Goal: Task Accomplishment & Management: Complete application form

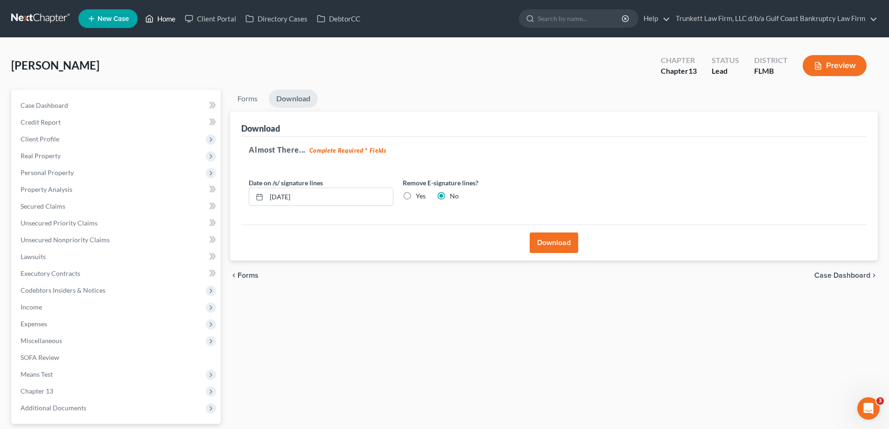
click at [161, 16] on link "Home" at bounding box center [161, 18] width 40 height 17
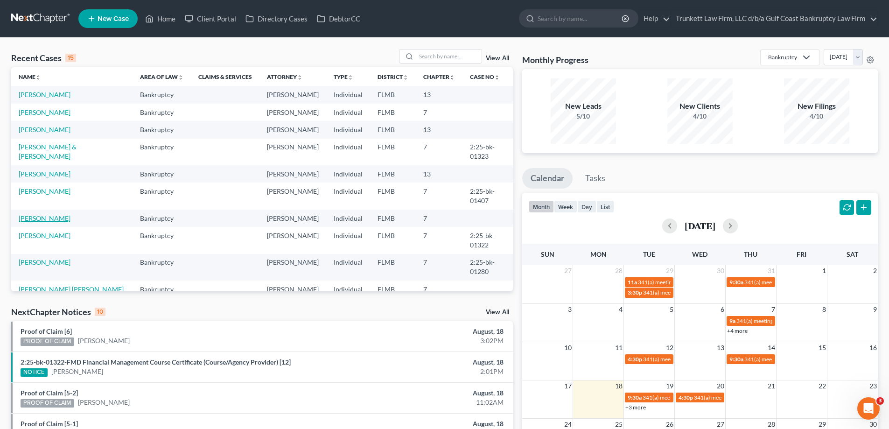
click at [43, 222] on link "[PERSON_NAME]" at bounding box center [45, 218] width 52 height 8
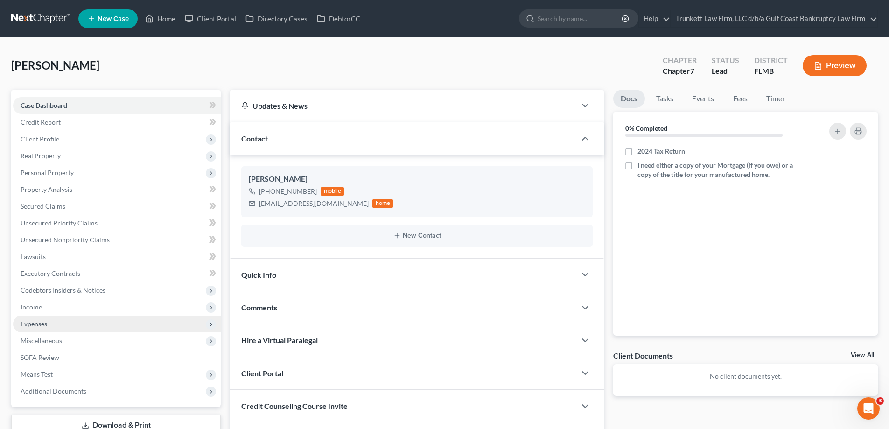
drag, startPoint x: 48, startPoint y: 305, endPoint x: 89, endPoint y: 325, distance: 45.3
click at [48, 305] on span "Income" at bounding box center [117, 307] width 208 height 17
click at [83, 324] on span "Employment Income" at bounding box center [69, 324] width 60 height 8
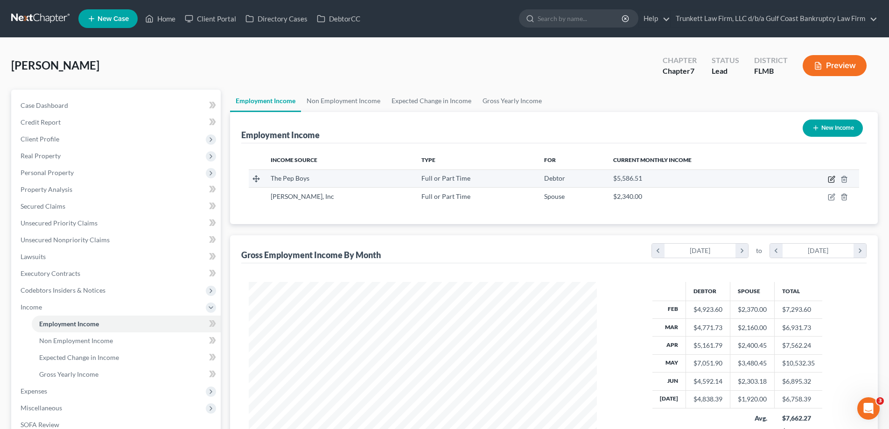
click at [832, 176] on icon "button" at bounding box center [831, 179] width 7 height 7
select select "0"
select select "39"
select select "2"
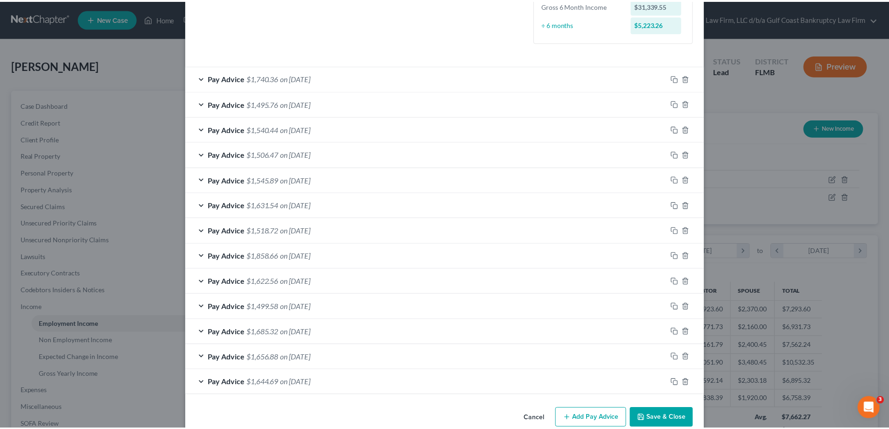
scroll to position [269, 0]
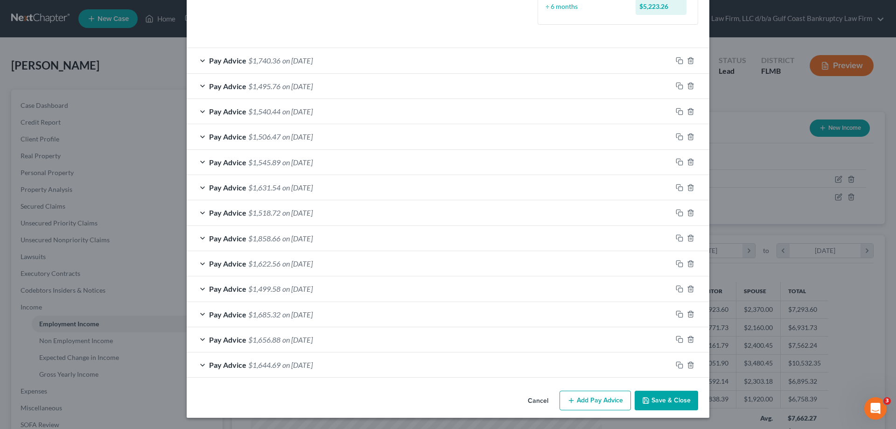
click at [669, 394] on button "Save & Close" at bounding box center [666, 401] width 63 height 20
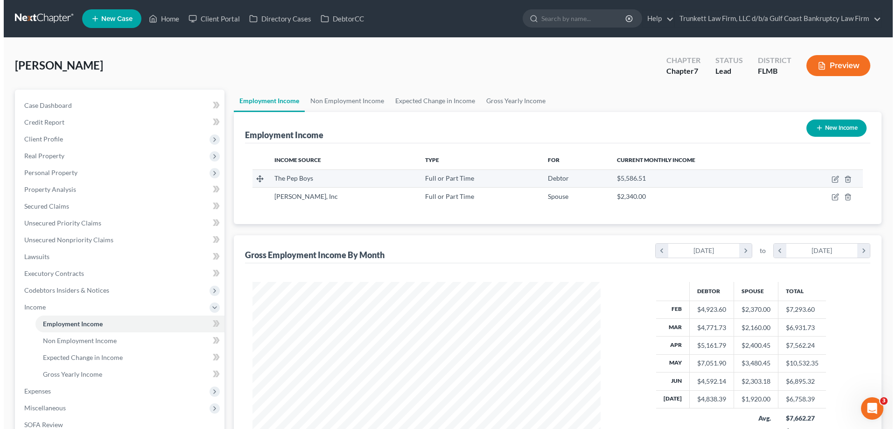
scroll to position [466624, 466431]
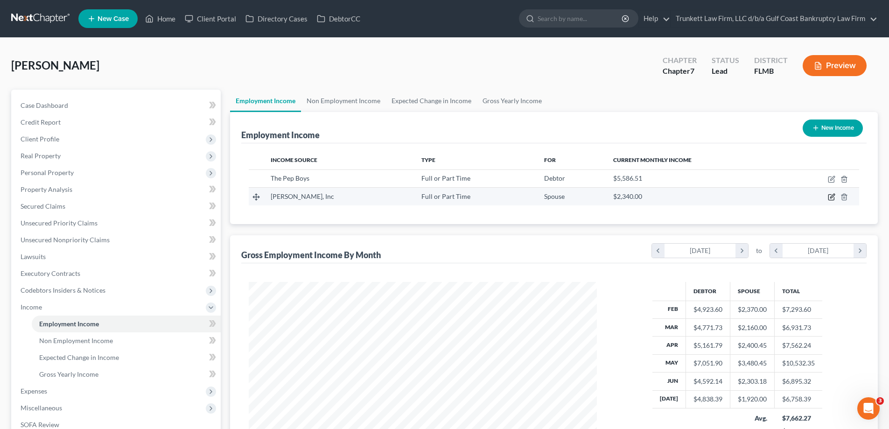
click at [833, 195] on icon "button" at bounding box center [831, 196] width 7 height 7
select select "0"
select select "9"
select select "2"
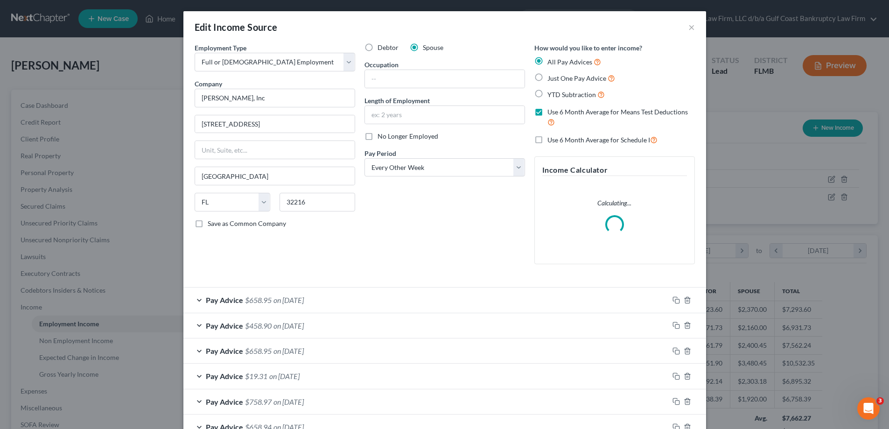
scroll to position [176, 370]
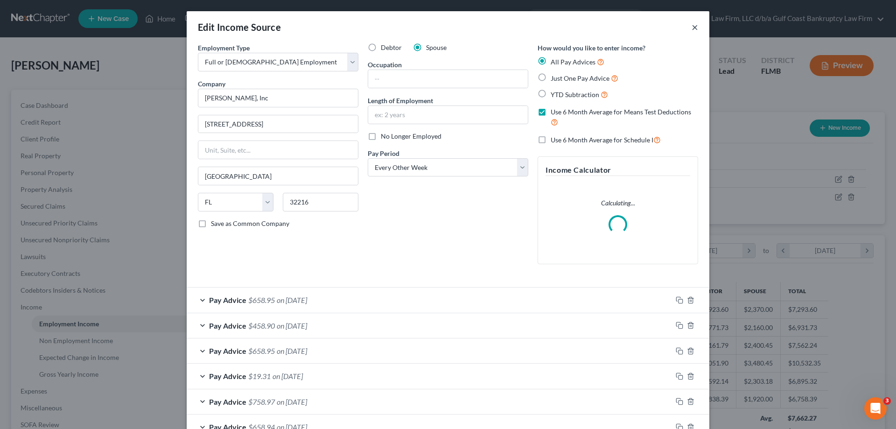
click at [692, 27] on button "×" at bounding box center [695, 26] width 7 height 11
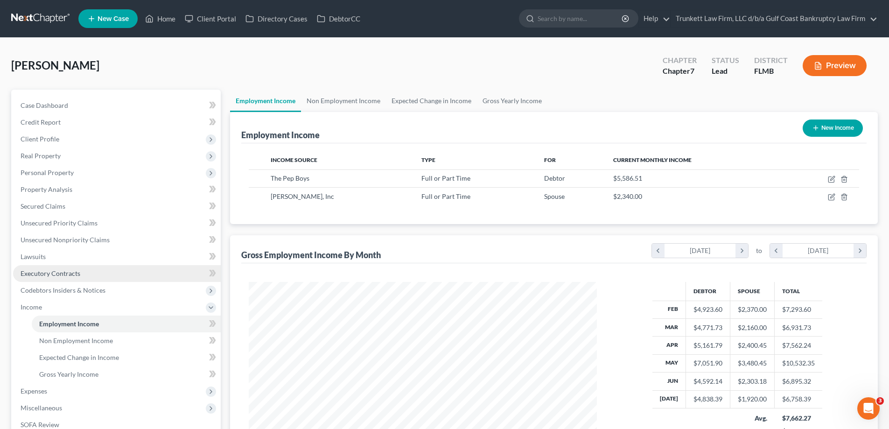
scroll to position [134, 0]
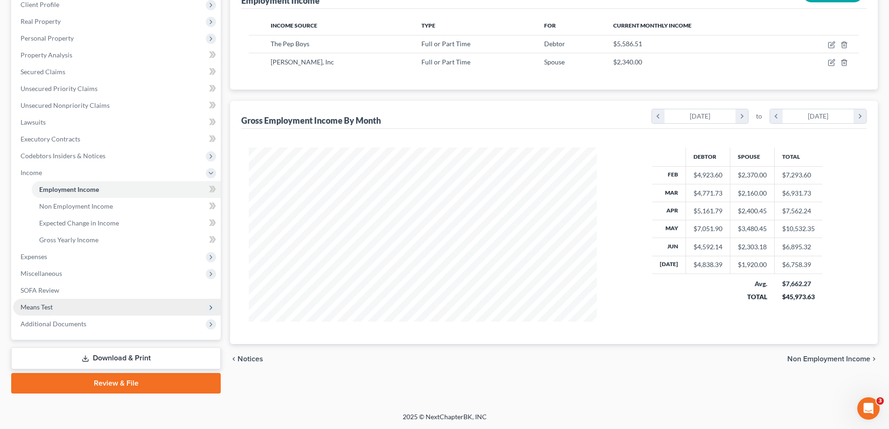
click at [64, 302] on span "Means Test" at bounding box center [117, 307] width 208 height 17
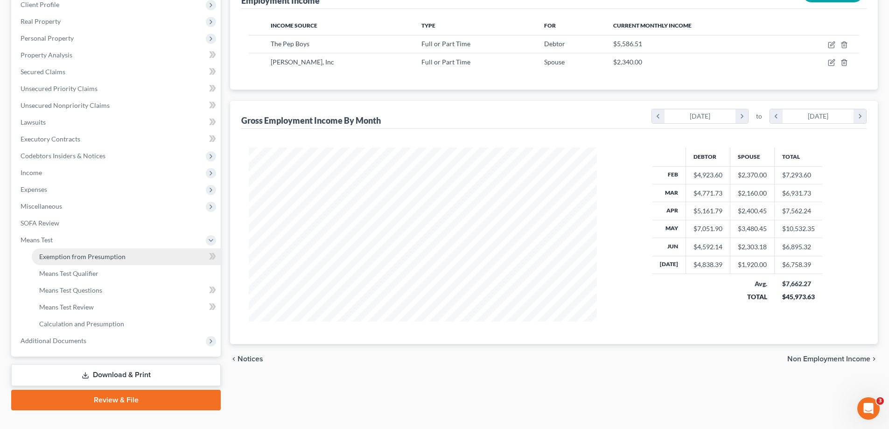
click at [91, 255] on span "Exemption from Presumption" at bounding box center [82, 257] width 86 height 8
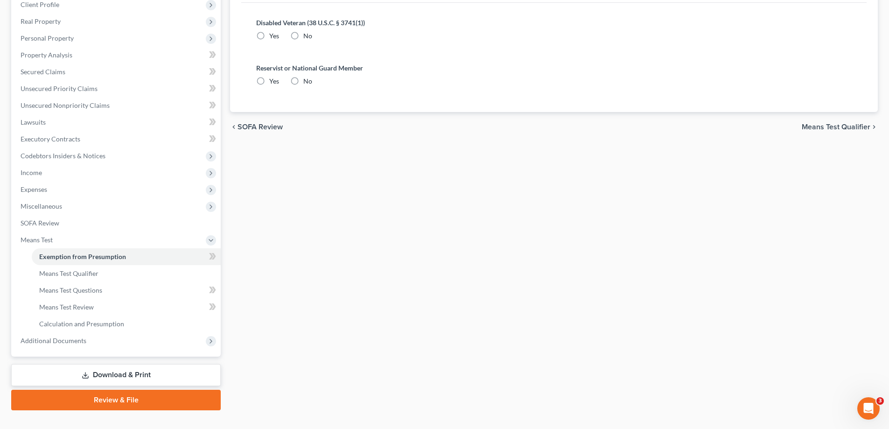
radio input "true"
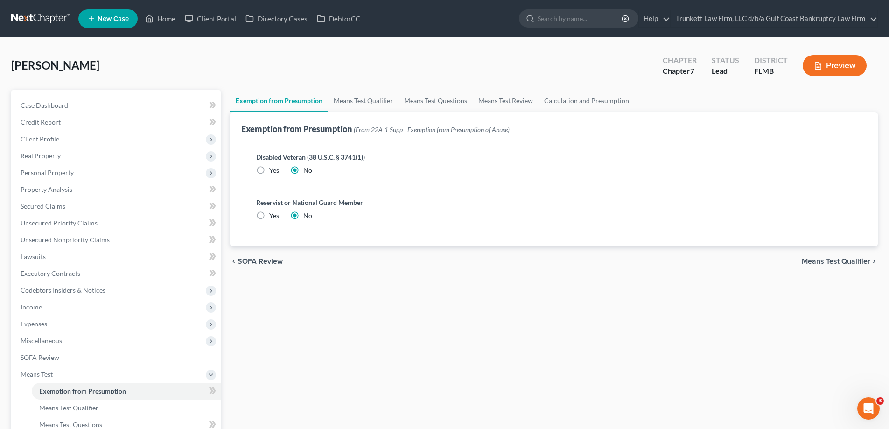
scroll to position [140, 0]
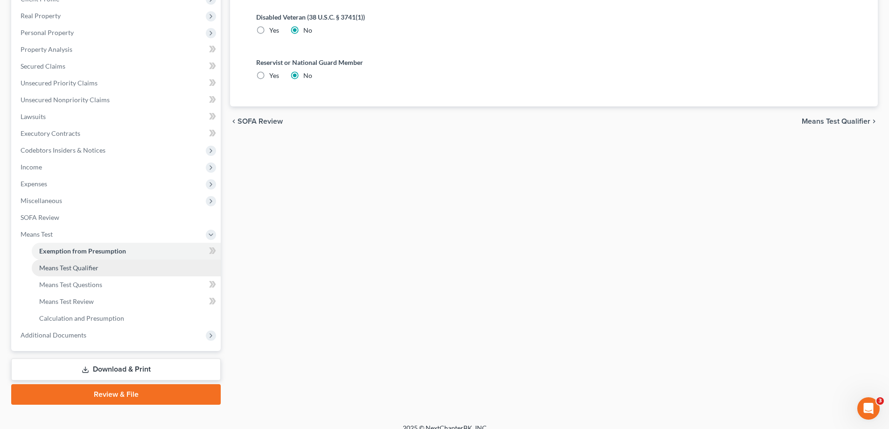
click at [93, 267] on span "Means Test Qualifier" at bounding box center [68, 268] width 59 height 8
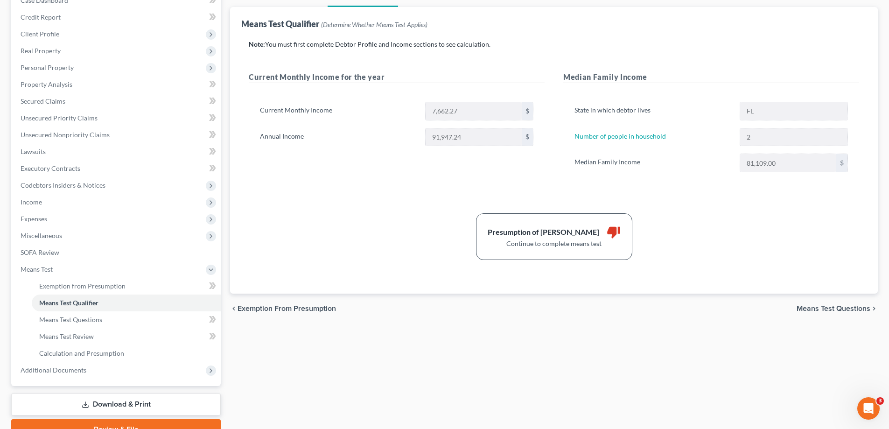
scroll to position [140, 0]
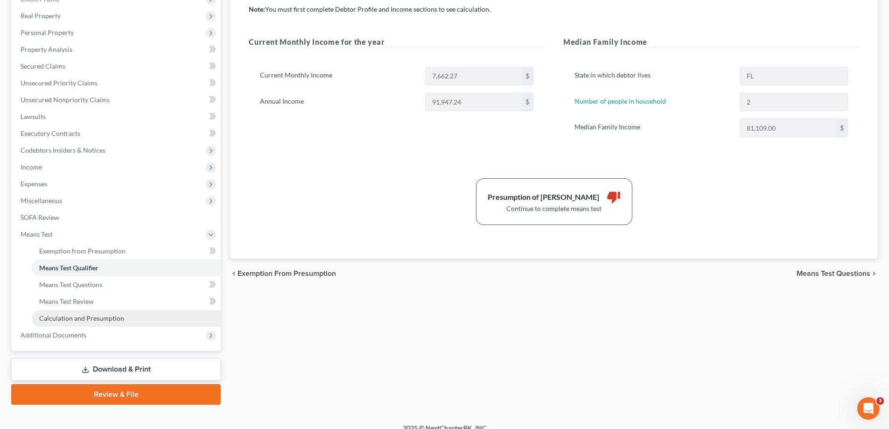
click at [107, 318] on span "Calculation and Presumption" at bounding box center [81, 318] width 85 height 8
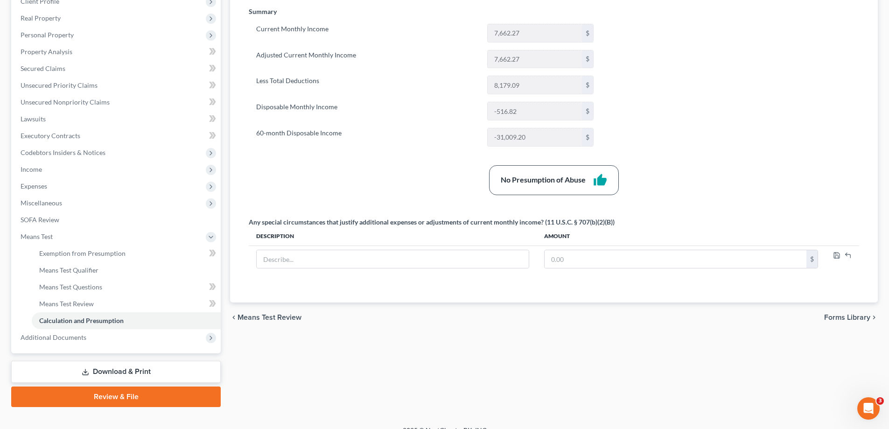
scroll to position [140, 0]
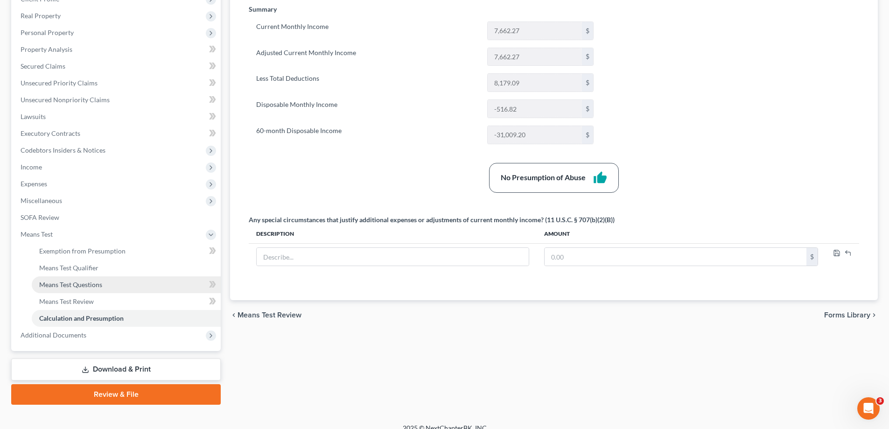
click at [84, 282] on span "Means Test Questions" at bounding box center [70, 285] width 63 height 8
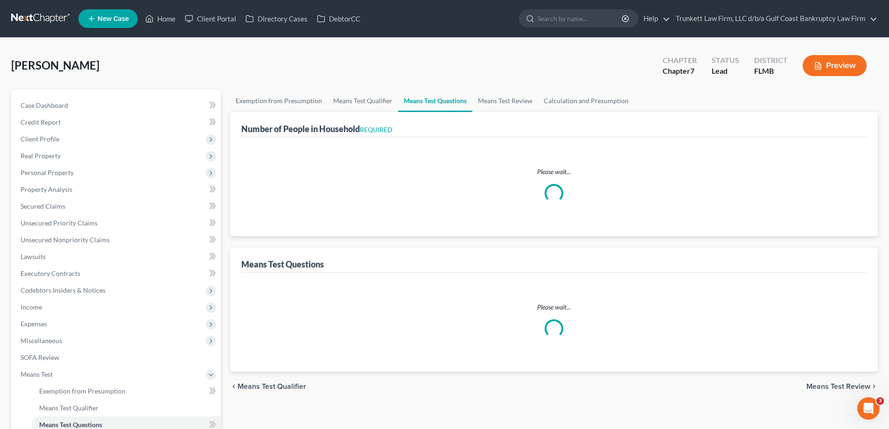
select select "2"
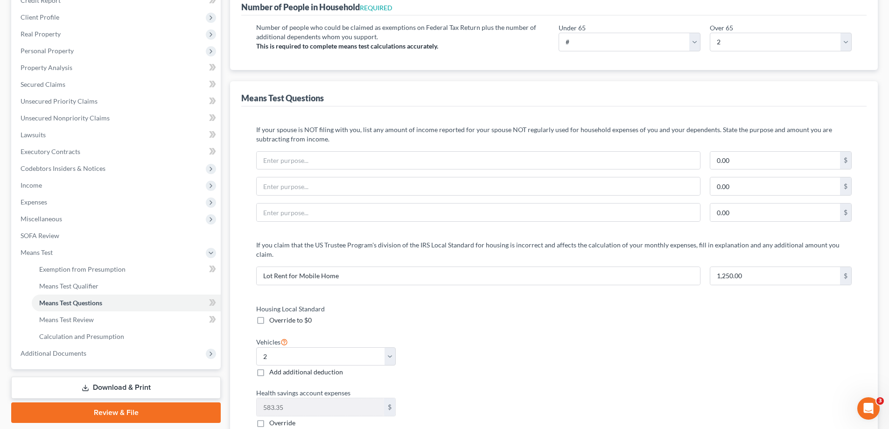
scroll to position [104, 0]
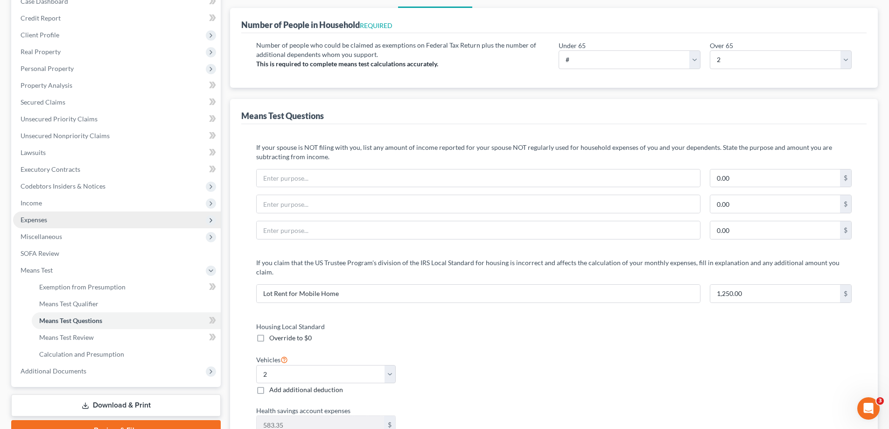
click at [43, 217] on span "Expenses" at bounding box center [34, 220] width 27 height 8
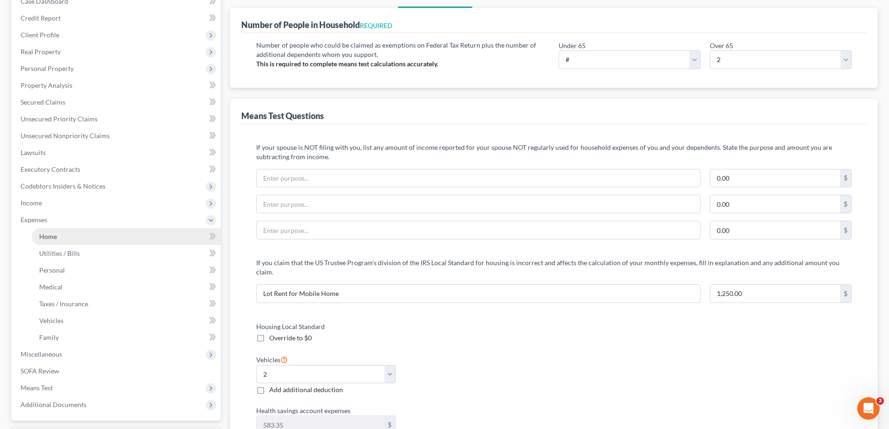
click at [57, 230] on link "Home" at bounding box center [126, 236] width 189 height 17
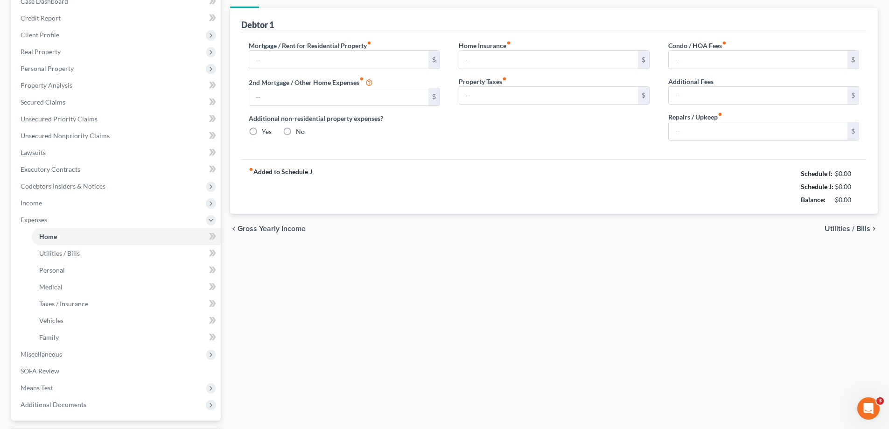
scroll to position [17, 0]
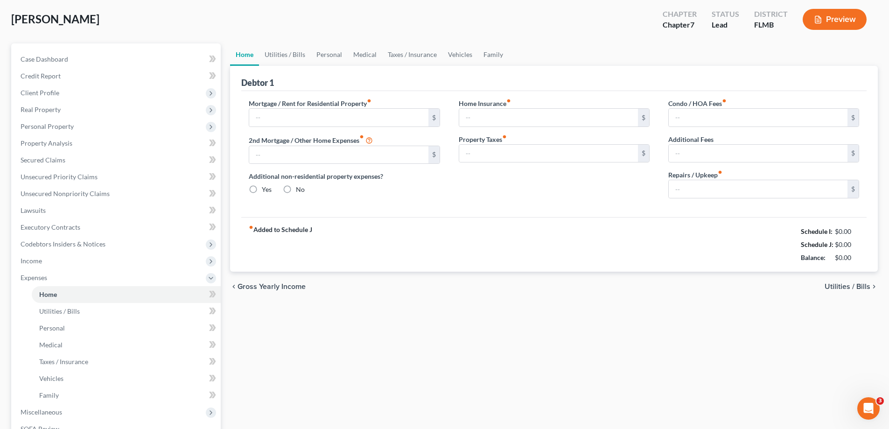
type input "1,250.00"
type input "0.00"
radio input "true"
type input "100.00"
type input "300.00"
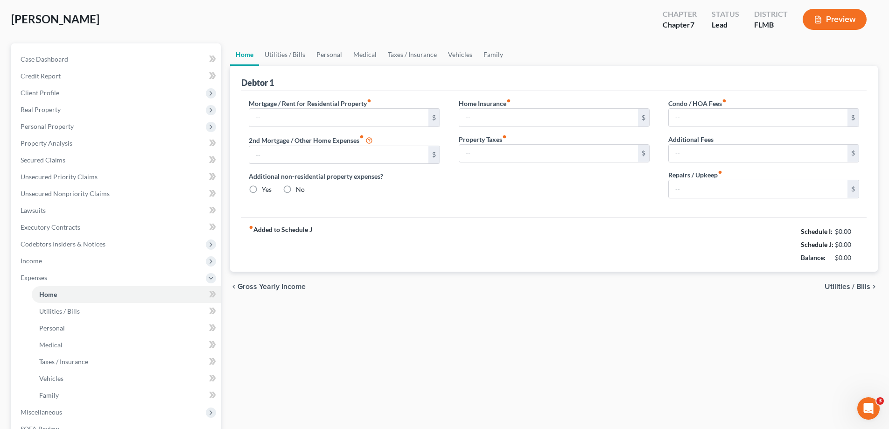
type input "300.00"
type input "120.00"
type input "100.00"
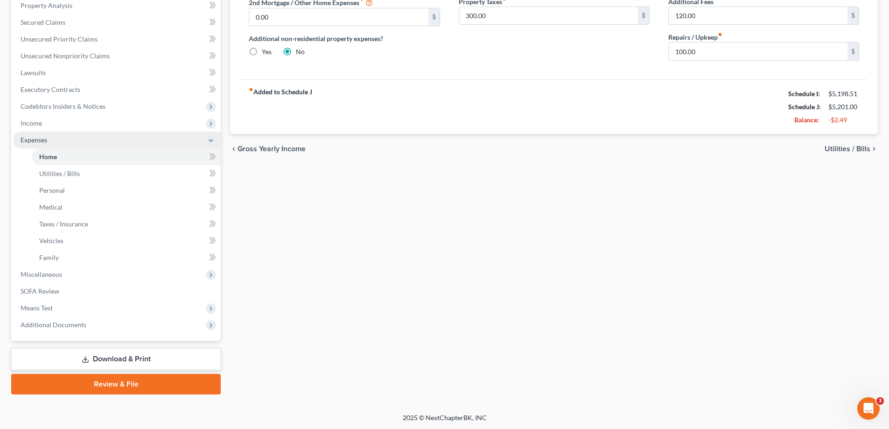
scroll to position [185, 0]
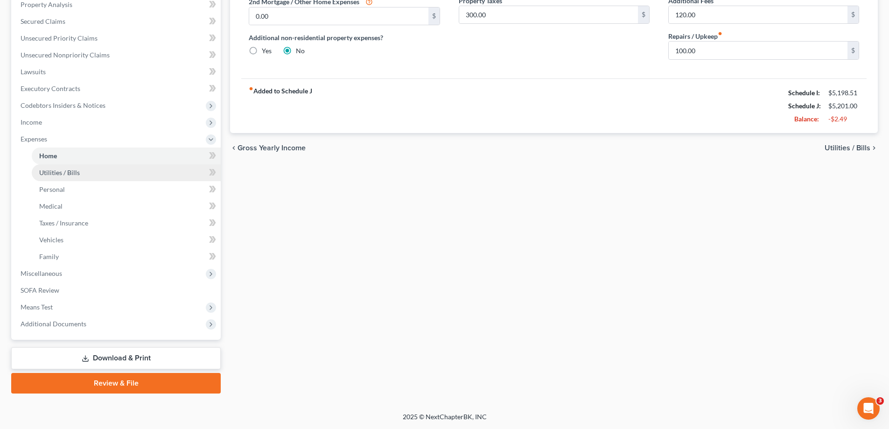
click at [61, 170] on span "Utilities / Bills" at bounding box center [59, 173] width 41 height 8
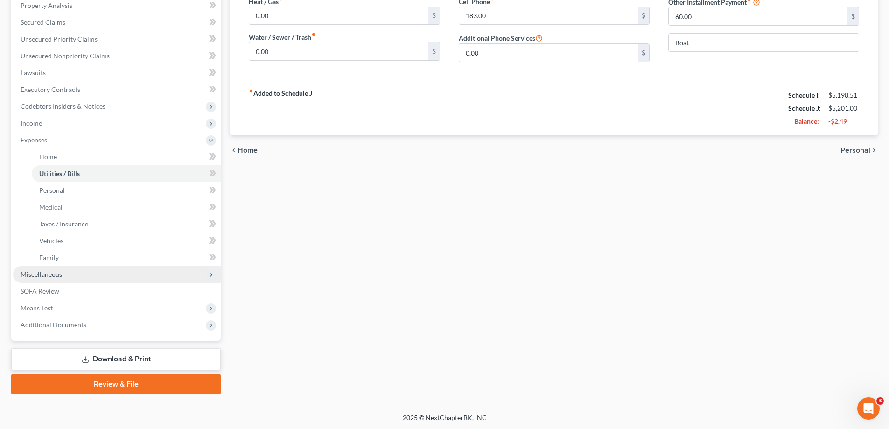
scroll to position [185, 0]
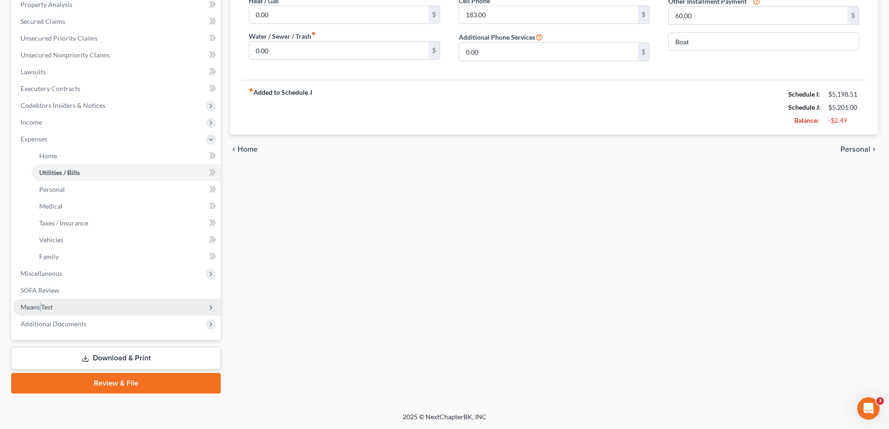
click at [41, 305] on span "Means Test" at bounding box center [37, 307] width 32 height 8
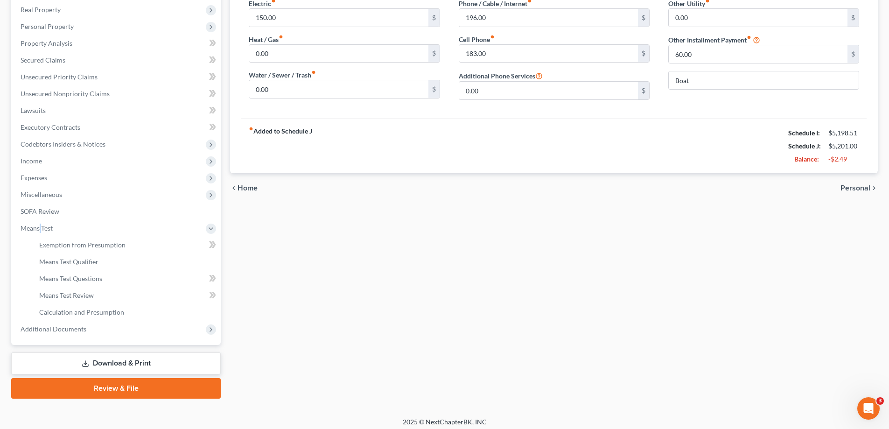
scroll to position [151, 0]
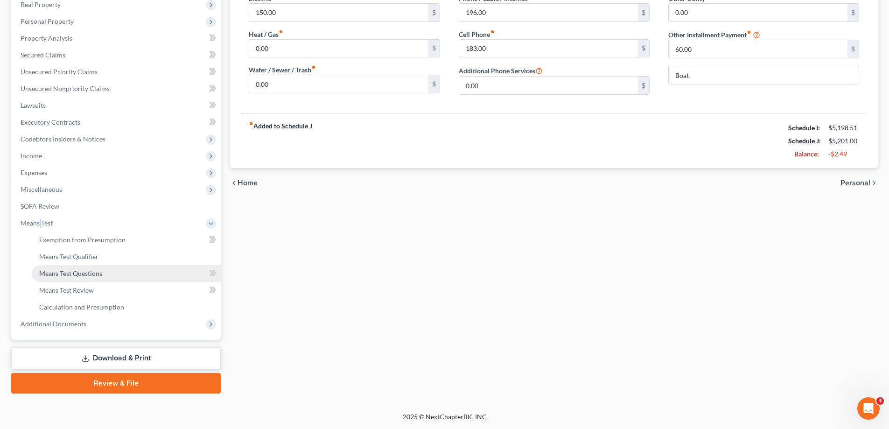
click at [93, 274] on span "Means Test Questions" at bounding box center [70, 273] width 63 height 8
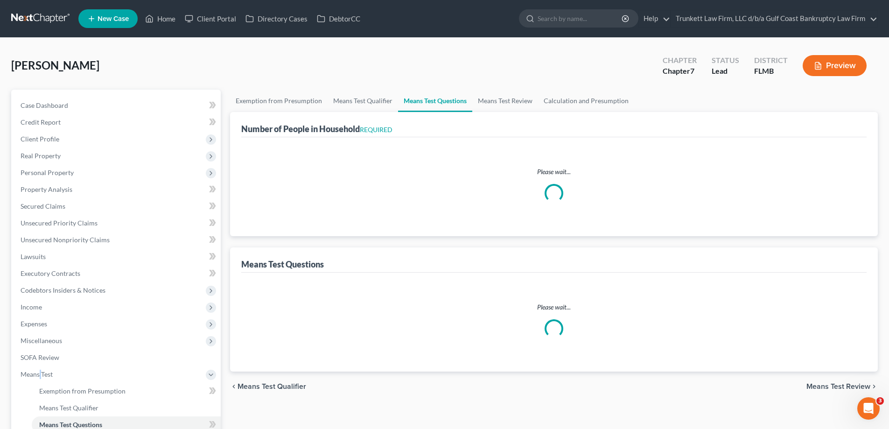
select select "2"
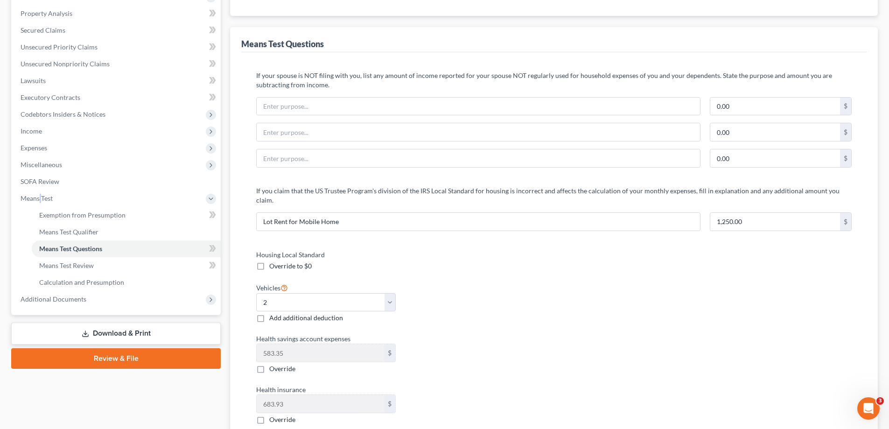
scroll to position [140, 0]
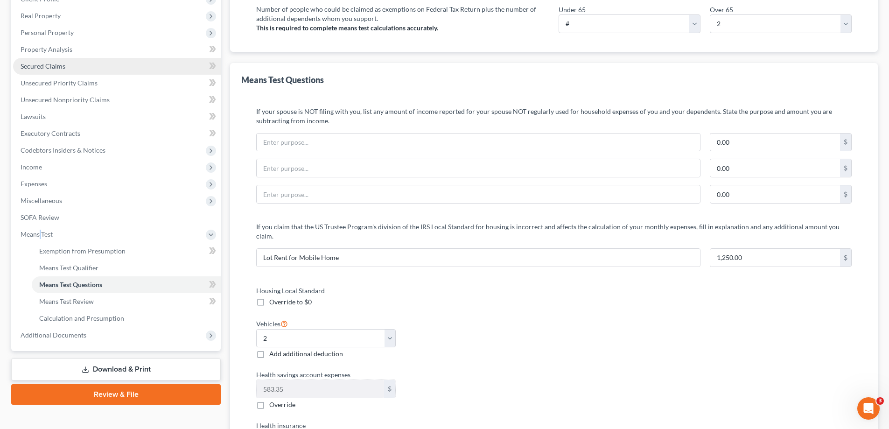
click at [47, 64] on span "Secured Claims" at bounding box center [43, 66] width 45 height 8
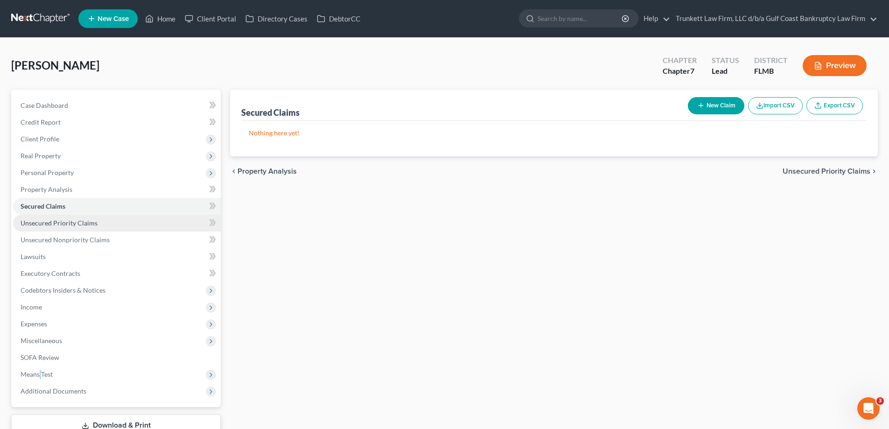
click at [85, 224] on span "Unsecured Priority Claims" at bounding box center [59, 223] width 77 height 8
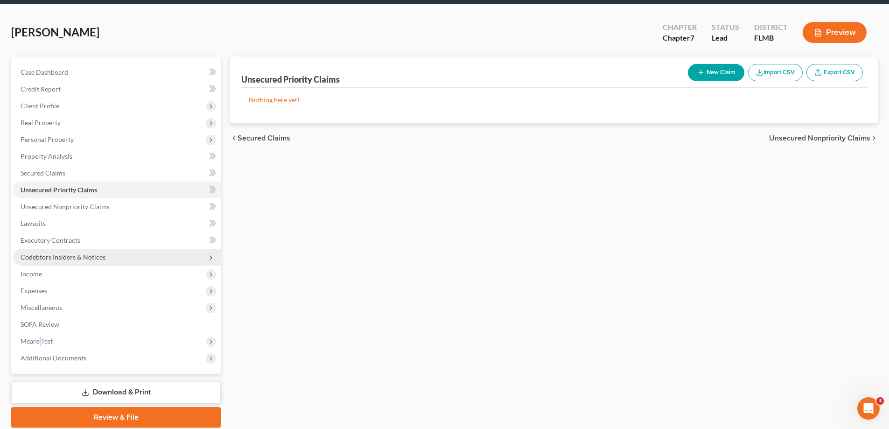
scroll to position [67, 0]
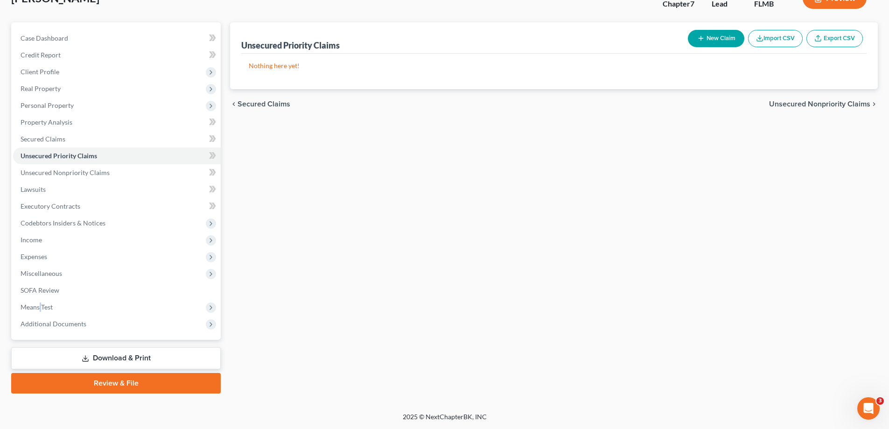
click at [141, 356] on link "Download & Print" at bounding box center [116, 358] width 210 height 22
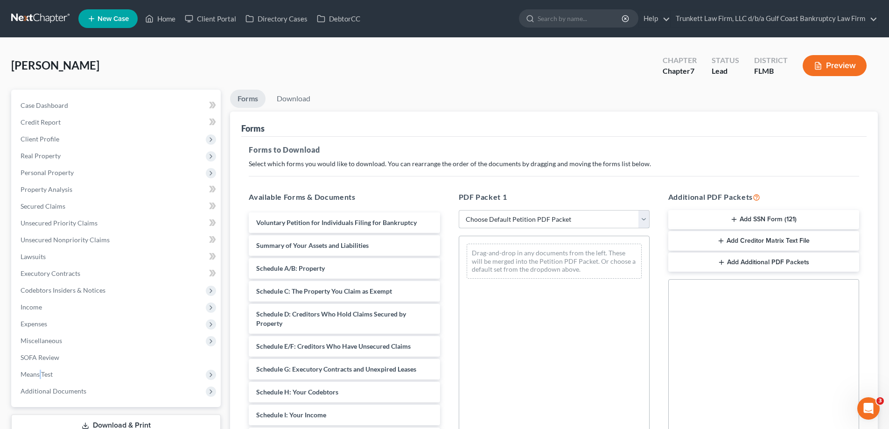
click at [555, 219] on select "Choose Default Petition PDF Packet Complete Bankruptcy Petition (all forms and …" at bounding box center [554, 219] width 191 height 19
click at [49, 370] on span "Means Test" at bounding box center [37, 374] width 32 height 8
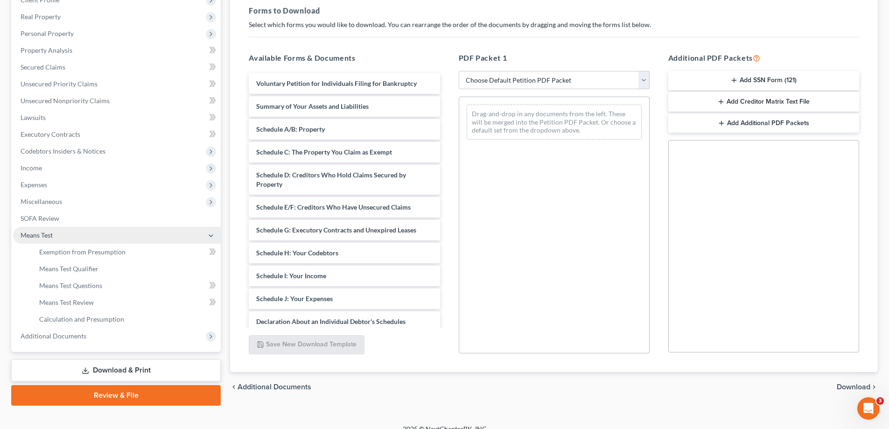
scroll to position [140, 0]
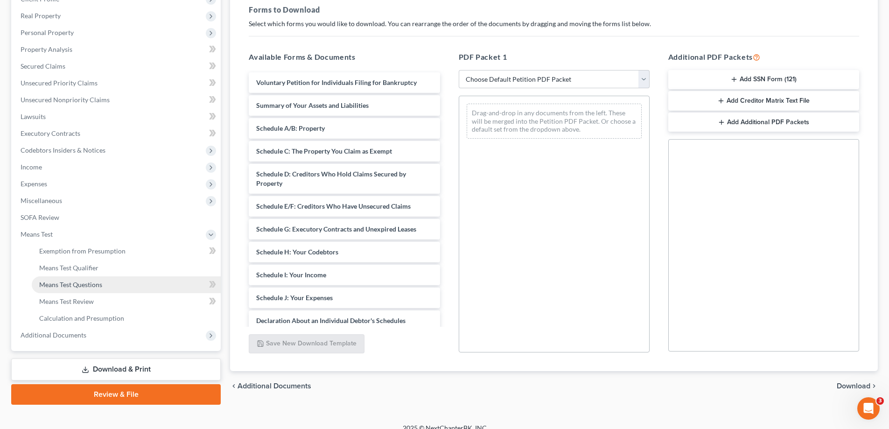
click at [86, 283] on span "Means Test Questions" at bounding box center [70, 285] width 63 height 8
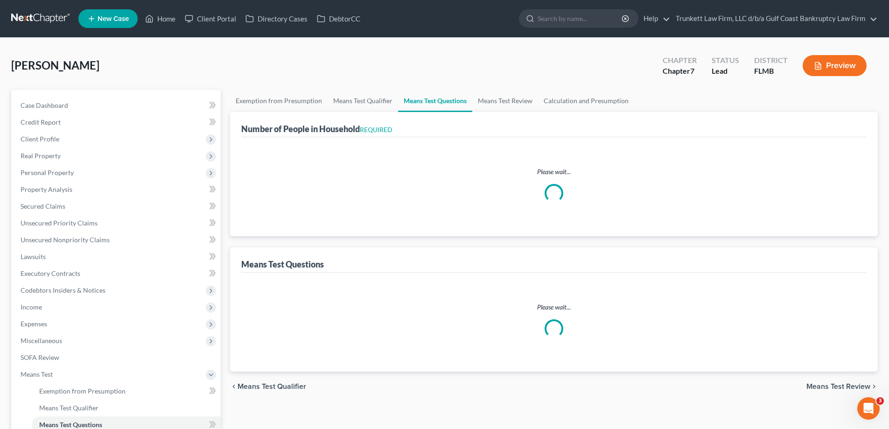
select select "2"
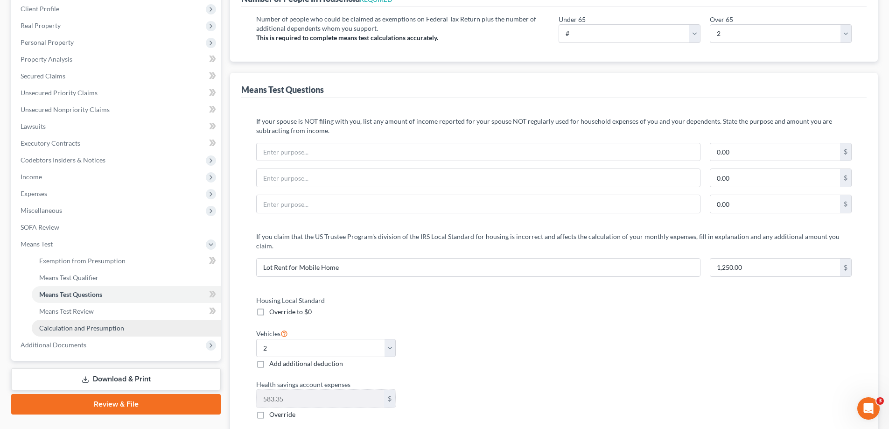
scroll to position [140, 0]
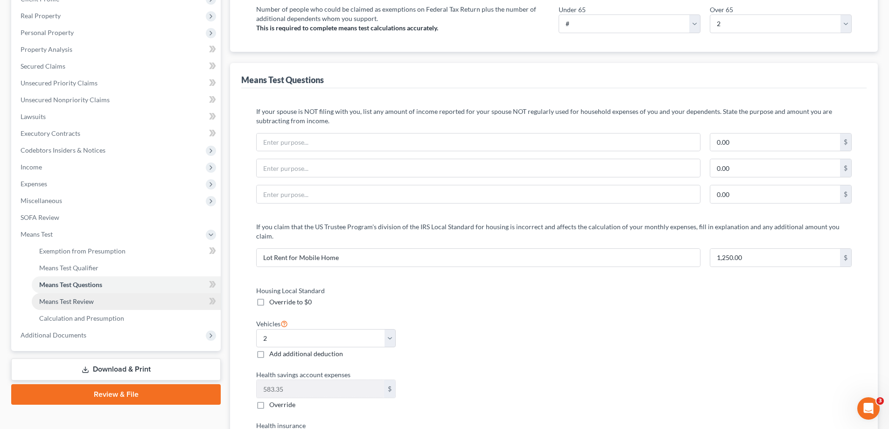
click at [100, 302] on link "Means Test Review" at bounding box center [126, 301] width 189 height 17
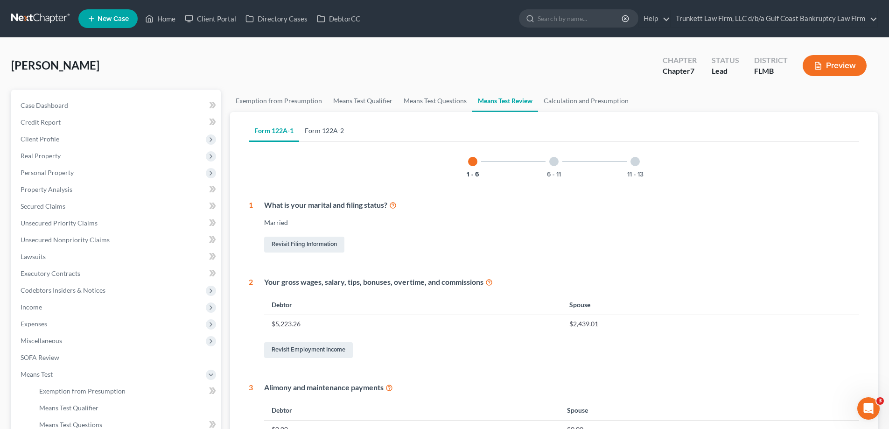
click at [318, 130] on link "Form 122A-2" at bounding box center [324, 131] width 50 height 22
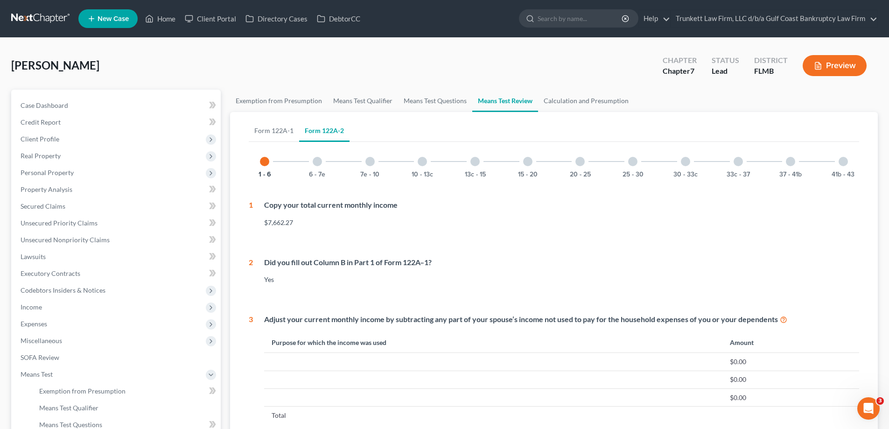
click at [318, 162] on div at bounding box center [317, 161] width 9 height 9
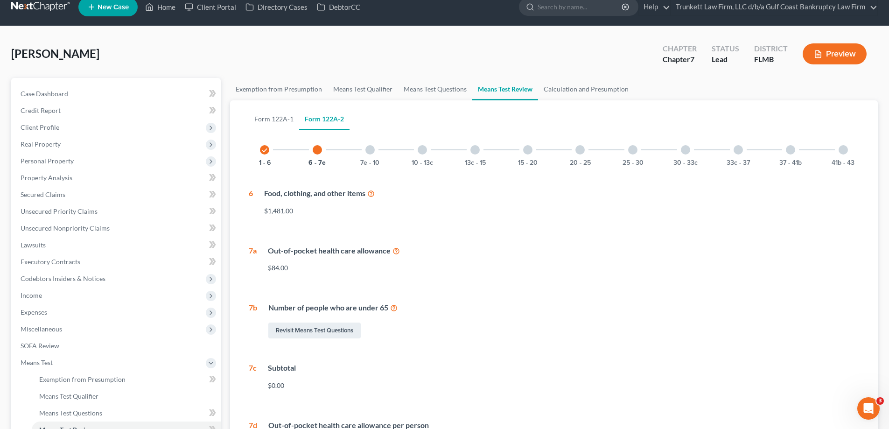
scroll to position [11, 0]
click at [374, 152] on div at bounding box center [370, 150] width 9 height 9
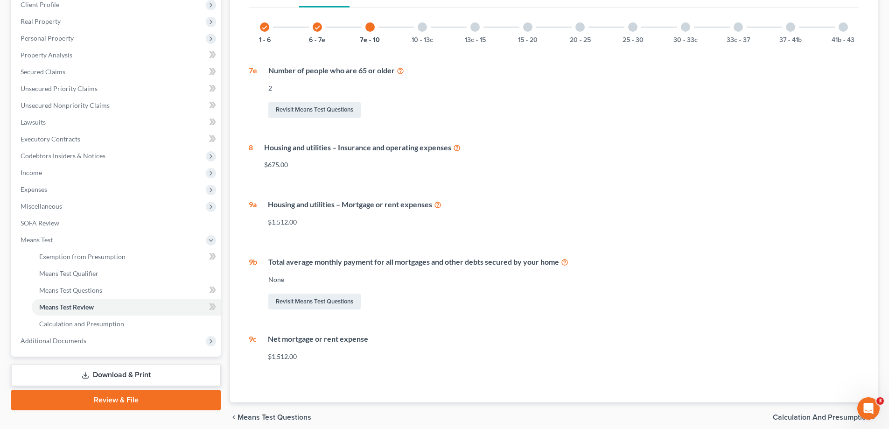
scroll to position [151, 0]
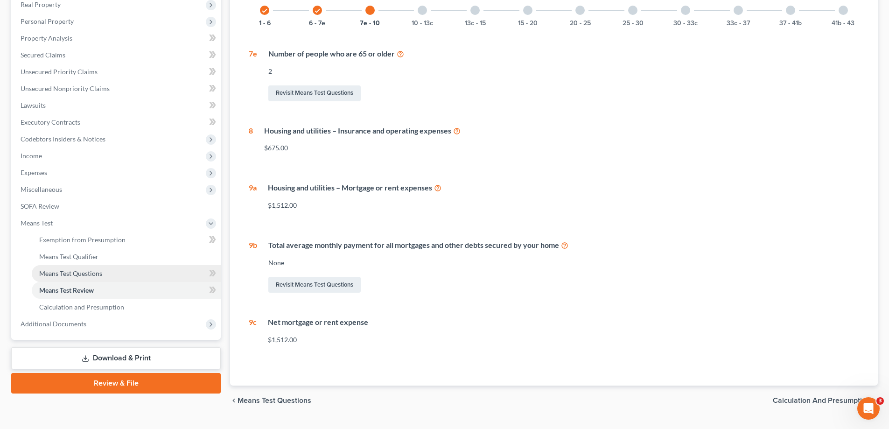
click at [82, 274] on span "Means Test Questions" at bounding box center [70, 273] width 63 height 8
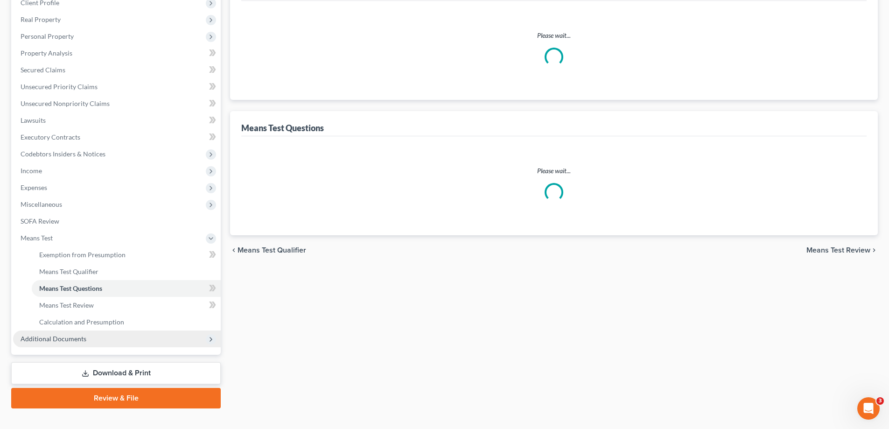
scroll to position [140, 0]
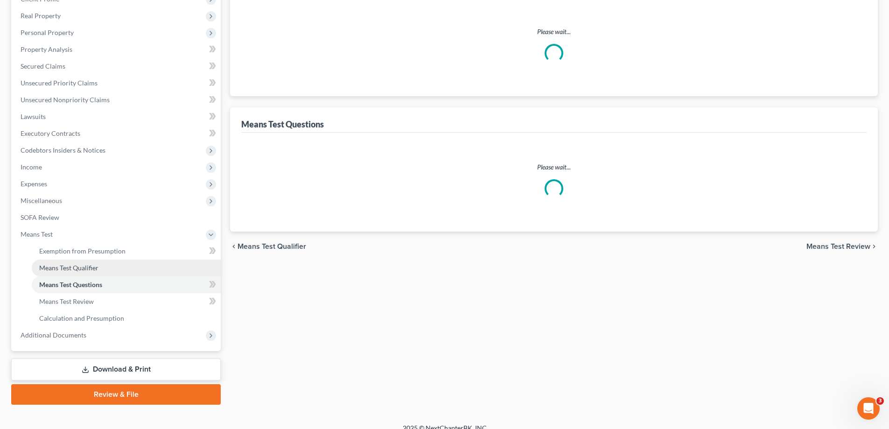
select select "2"
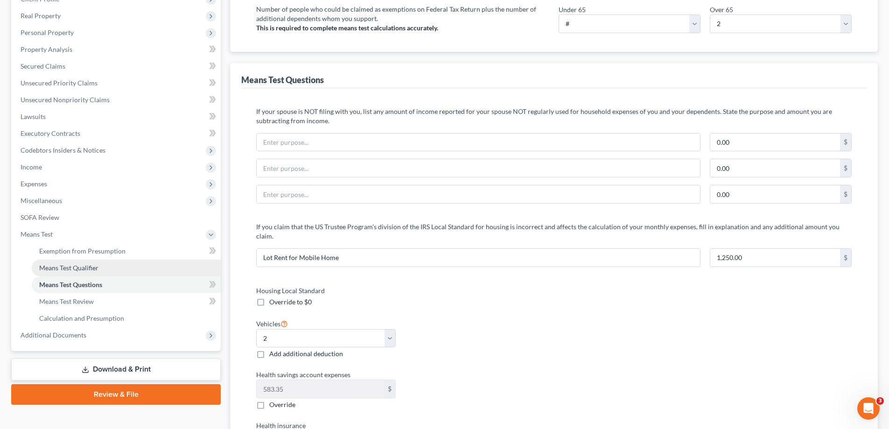
click at [88, 260] on link "Means Test Qualifier" at bounding box center [126, 268] width 189 height 17
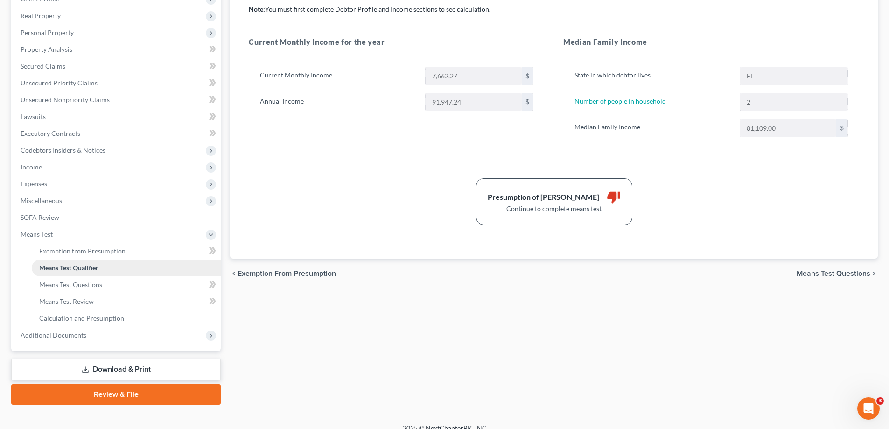
scroll to position [33, 0]
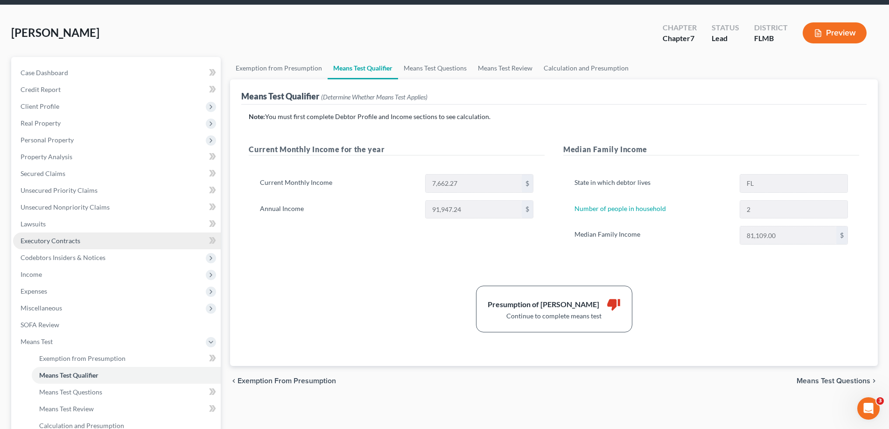
click at [93, 249] on link "Executory Contracts" at bounding box center [117, 240] width 208 height 17
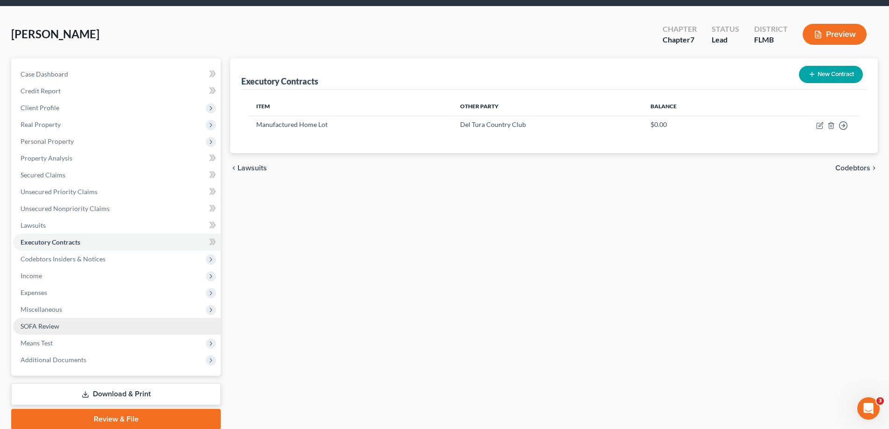
scroll to position [67, 0]
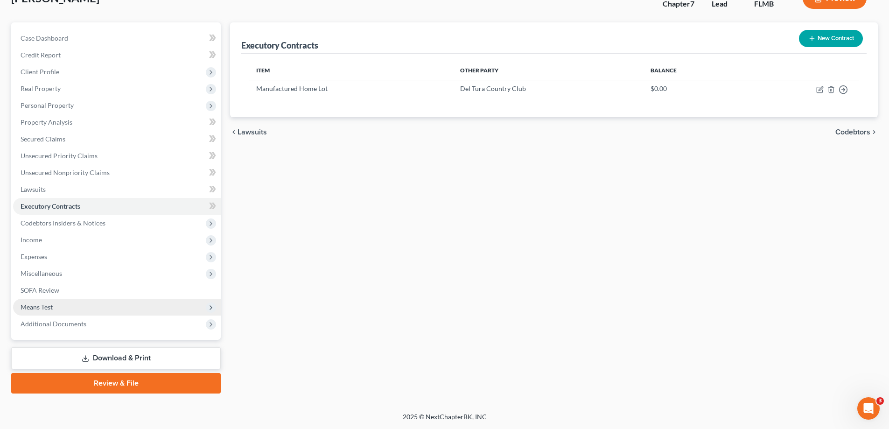
click at [62, 306] on span "Means Test" at bounding box center [117, 307] width 208 height 17
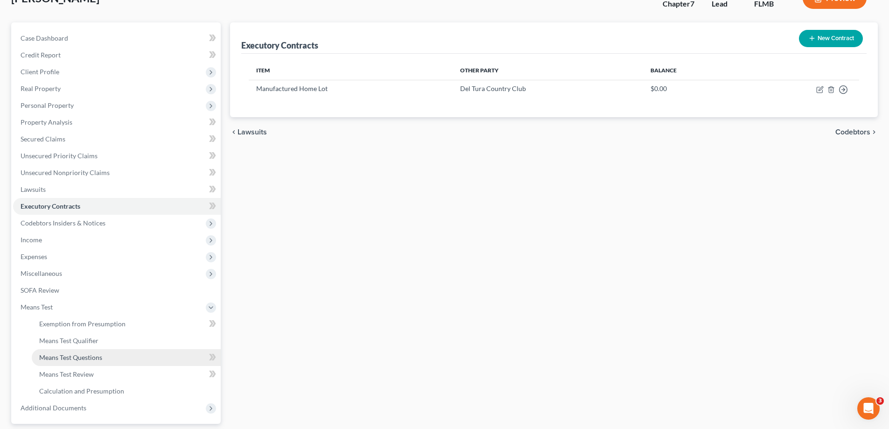
click at [101, 354] on span "Means Test Questions" at bounding box center [70, 357] width 63 height 8
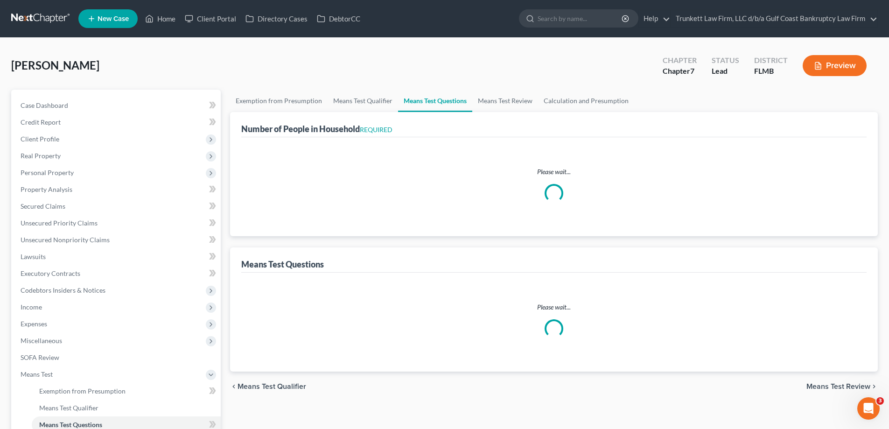
select select "2"
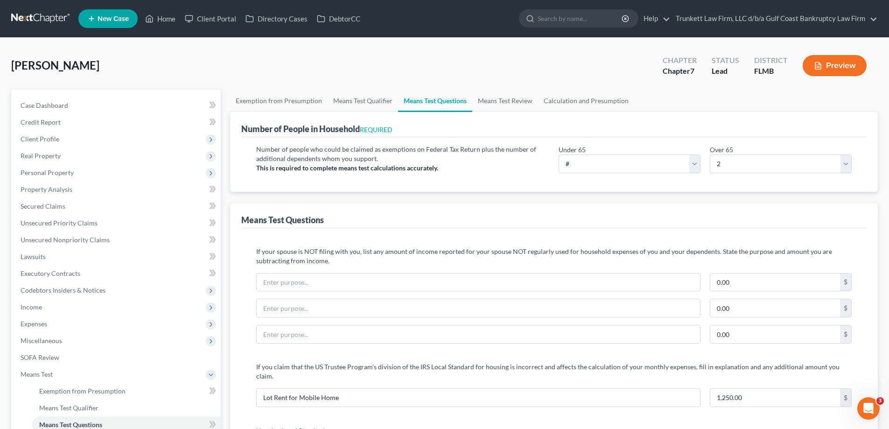
scroll to position [140, 0]
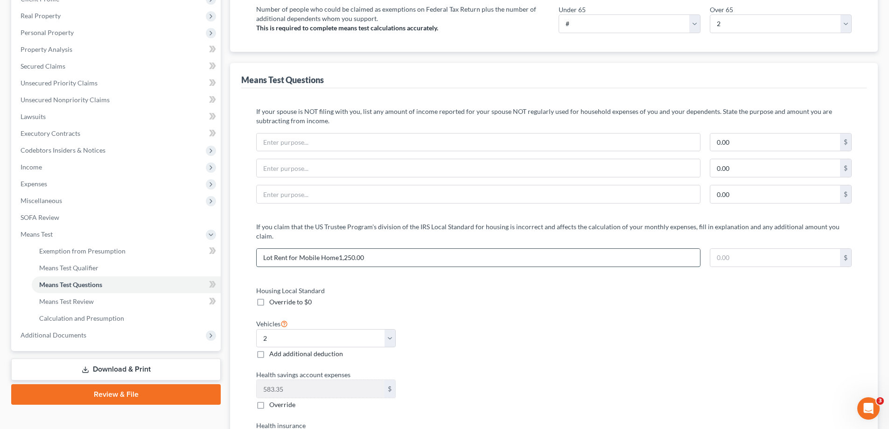
type input "Lot Rent for Mobile Home"
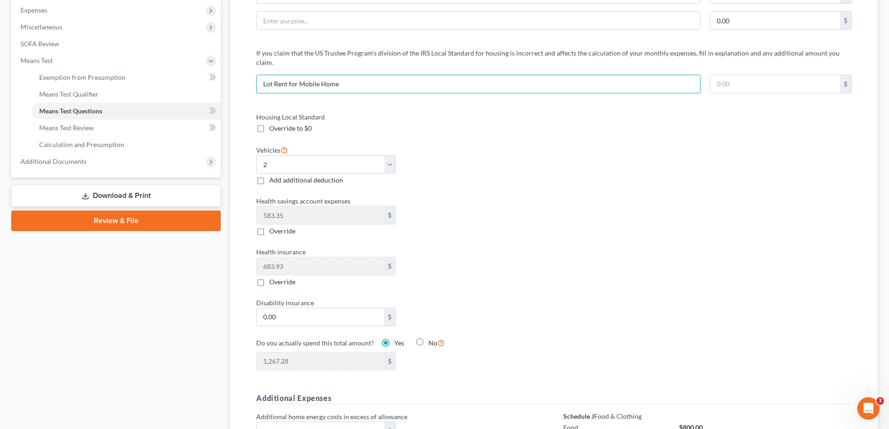
scroll to position [327, 0]
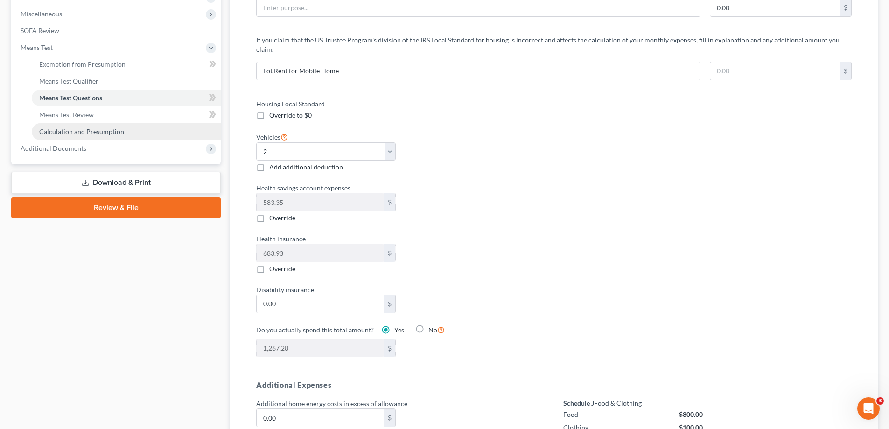
click at [89, 131] on span "Calculation and Presumption" at bounding box center [81, 131] width 85 height 8
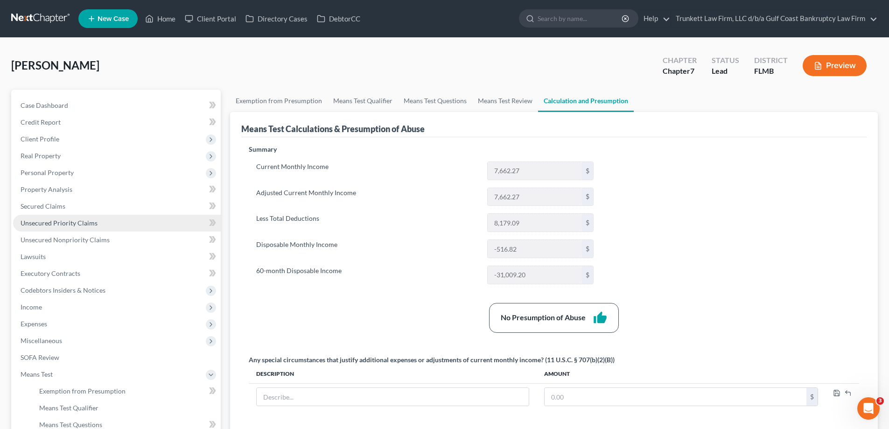
click at [61, 219] on span "Unsecured Priority Claims" at bounding box center [59, 223] width 77 height 8
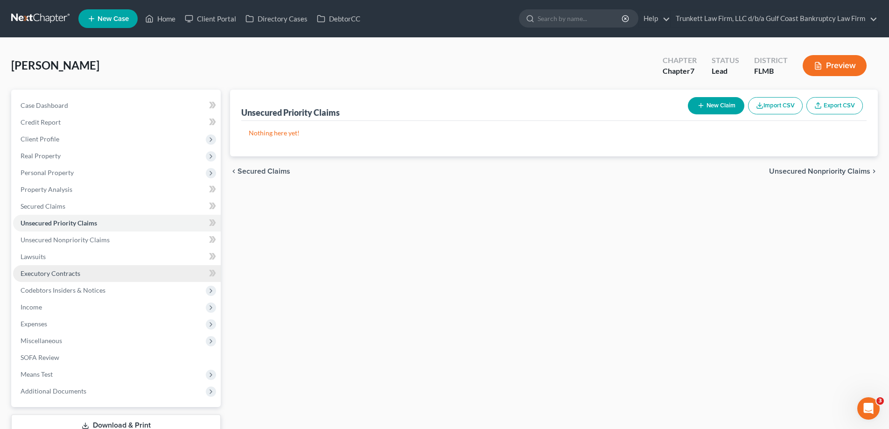
click at [46, 265] on link "Executory Contracts" at bounding box center [117, 273] width 208 height 17
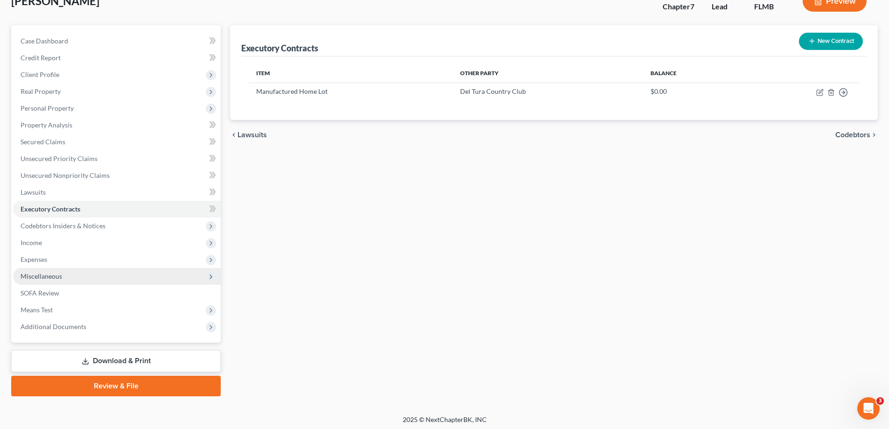
scroll to position [67, 0]
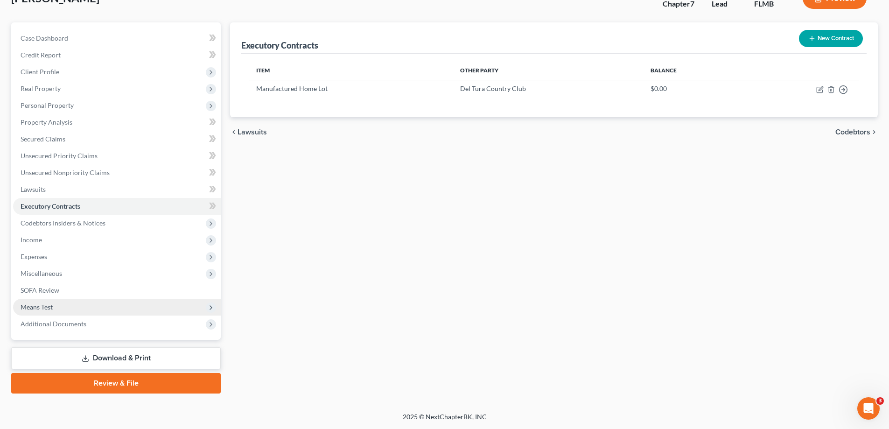
click at [53, 304] on span "Means Test" at bounding box center [37, 307] width 32 height 8
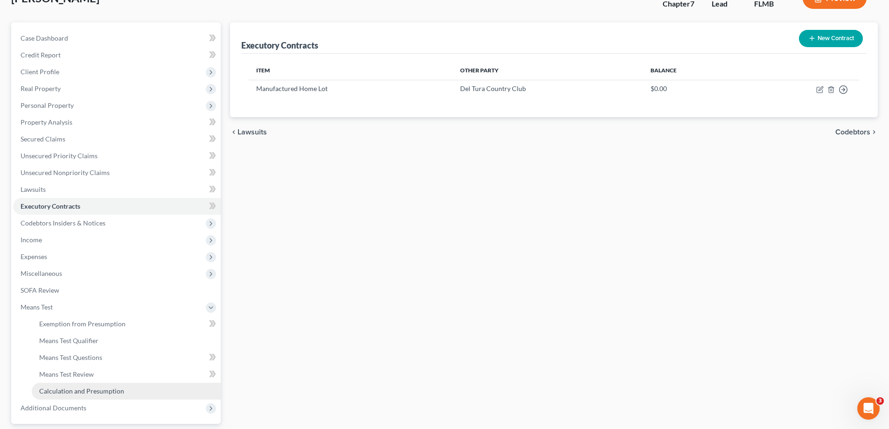
click at [92, 386] on link "Calculation and Presumption" at bounding box center [126, 391] width 189 height 17
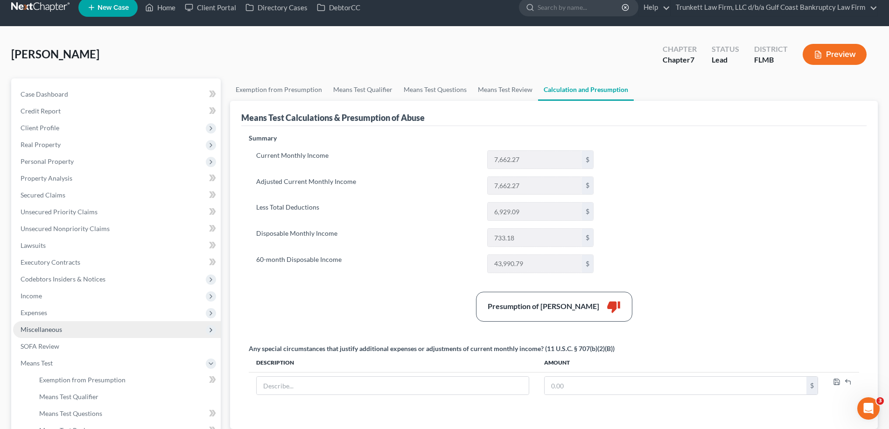
scroll to position [93, 0]
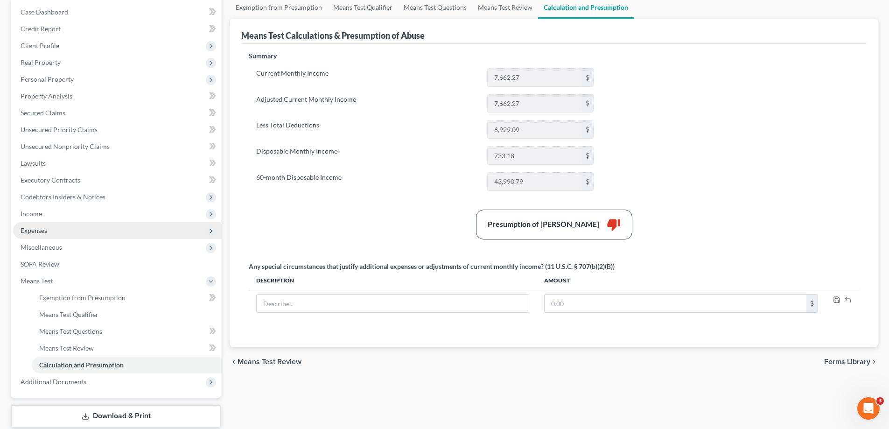
click at [47, 228] on span "Expenses" at bounding box center [34, 230] width 27 height 8
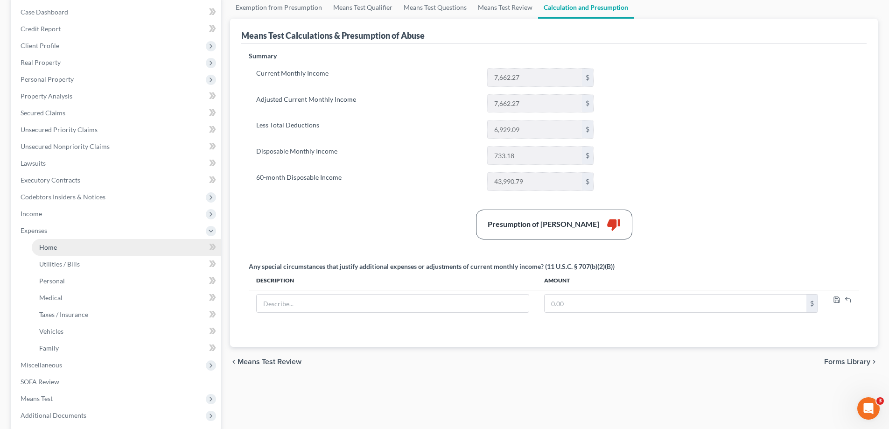
click at [56, 246] on span "Home" at bounding box center [48, 247] width 18 height 8
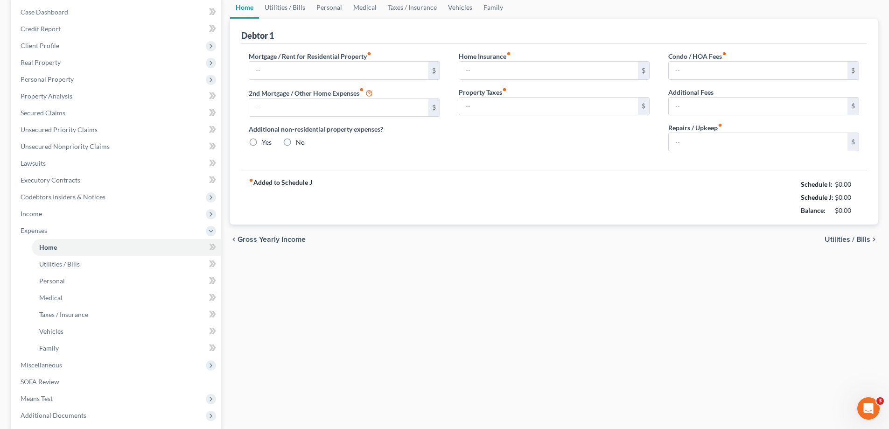
scroll to position [6, 0]
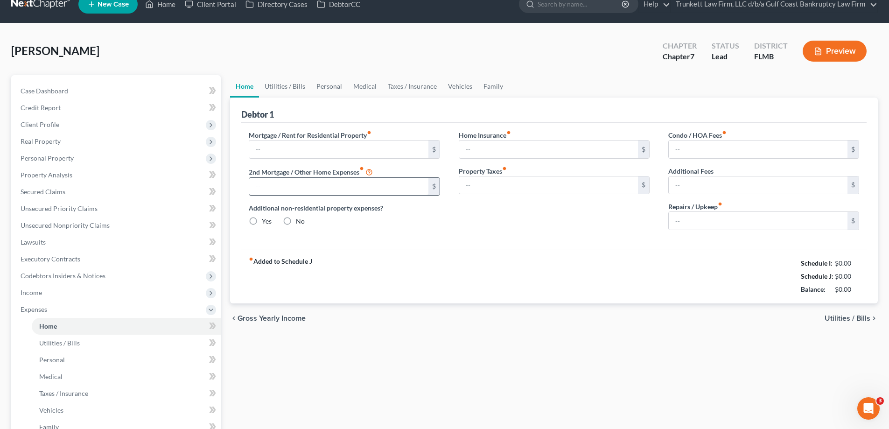
type input "1,250.00"
type input "0.00"
radio input "true"
type input "100.00"
type input "300.00"
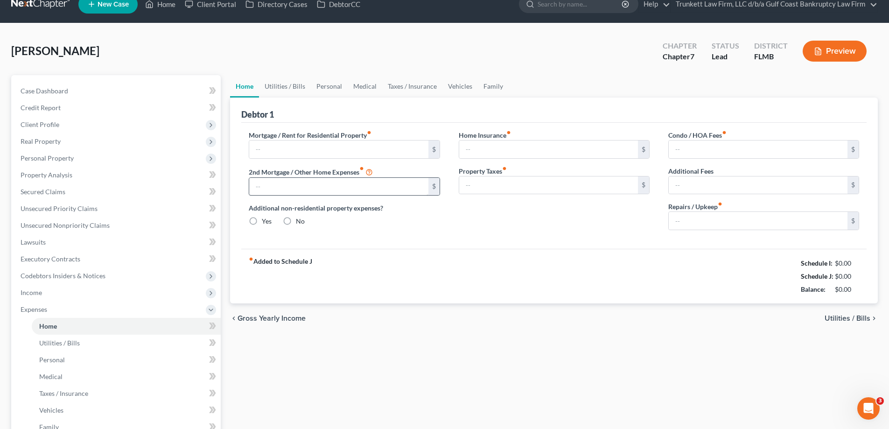
type input "300.00"
type input "120.00"
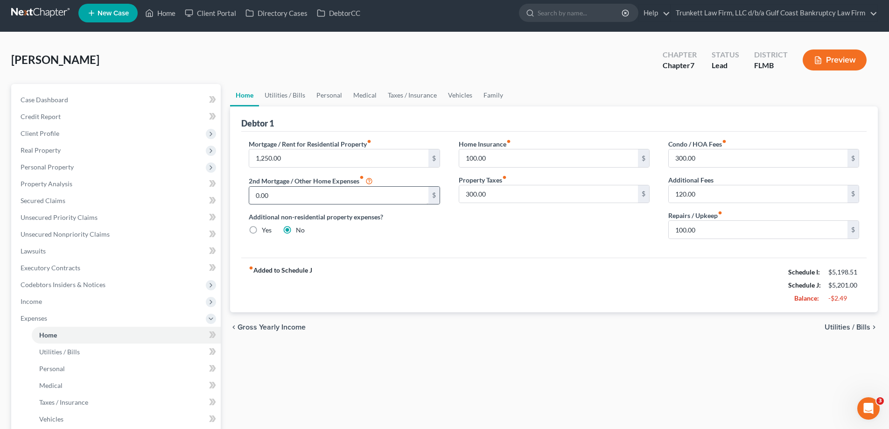
scroll to position [0, 0]
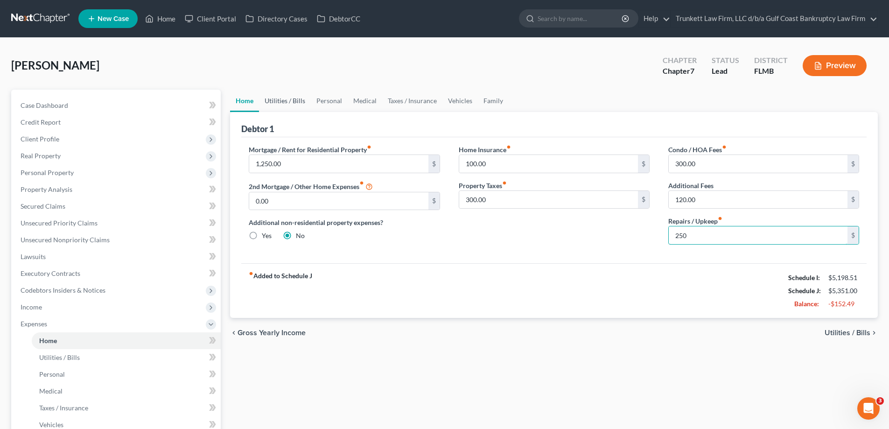
type input "250"
click at [274, 99] on link "Utilities / Bills" at bounding box center [285, 101] width 52 height 22
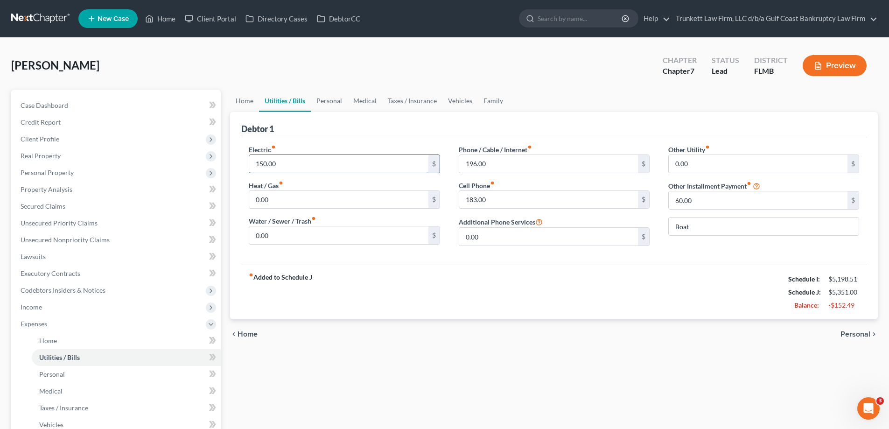
click at [305, 161] on input "150.00" at bounding box center [338, 164] width 179 height 18
type input "3"
type input "250"
click at [497, 169] on input "196.00" at bounding box center [548, 164] width 179 height 18
click at [333, 100] on link "Personal" at bounding box center [329, 101] width 37 height 22
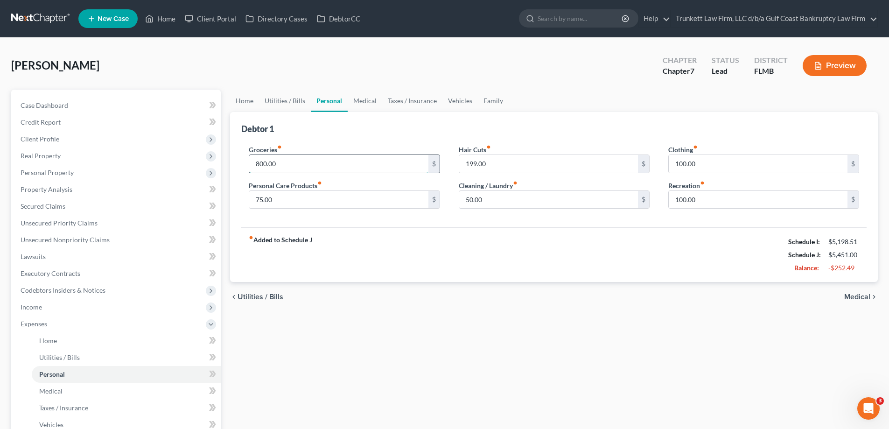
click at [301, 164] on input "800.00" at bounding box center [338, 164] width 179 height 18
type input "1,200"
click at [706, 201] on input "100.00" at bounding box center [758, 200] width 179 height 18
type input "150"
click at [696, 166] on input "100.00" at bounding box center [758, 164] width 179 height 18
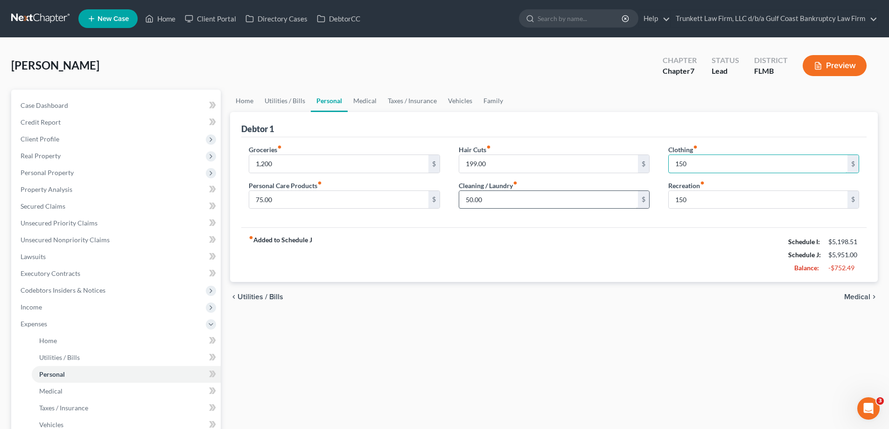
type input "150"
drag, startPoint x: 504, startPoint y: 202, endPoint x: 486, endPoint y: 185, distance: 24.4
click at [504, 202] on input "50.00" at bounding box center [548, 200] width 179 height 18
type input "75"
click at [293, 197] on input "75.00" at bounding box center [338, 200] width 179 height 18
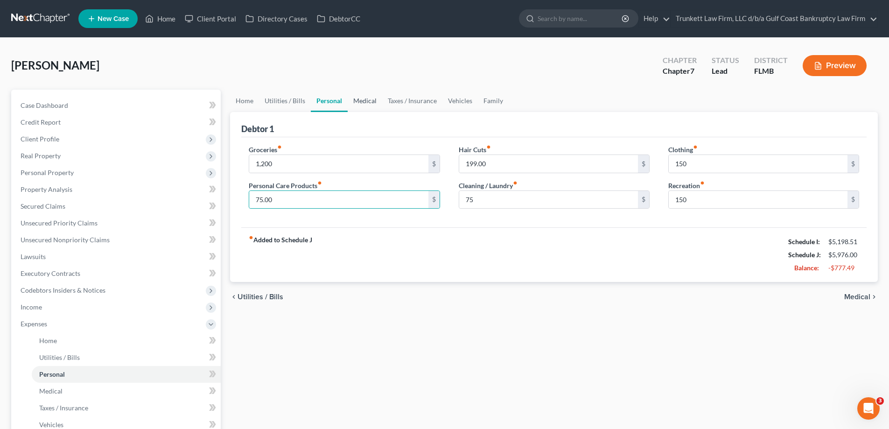
click at [359, 95] on link "Medical" at bounding box center [365, 101] width 35 height 22
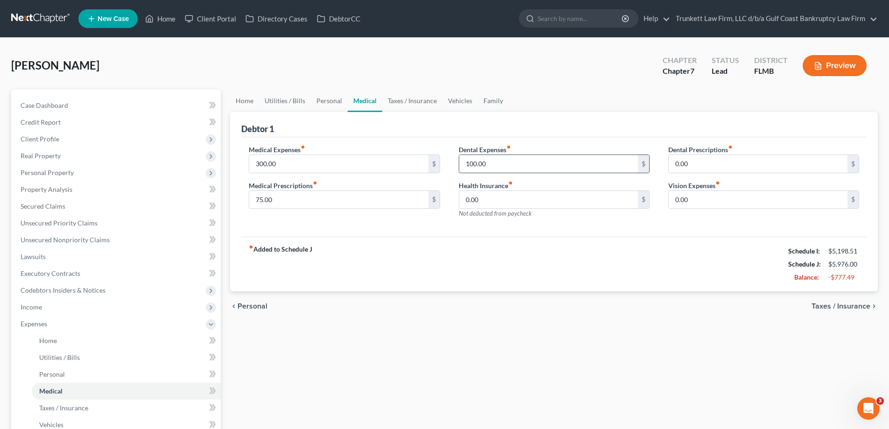
click at [477, 169] on input "100.00" at bounding box center [548, 164] width 179 height 18
type input "150.00"
click at [702, 197] on input "0.00" at bounding box center [758, 200] width 179 height 18
click at [695, 197] on input "25" at bounding box center [758, 200] width 179 height 18
type input "2"
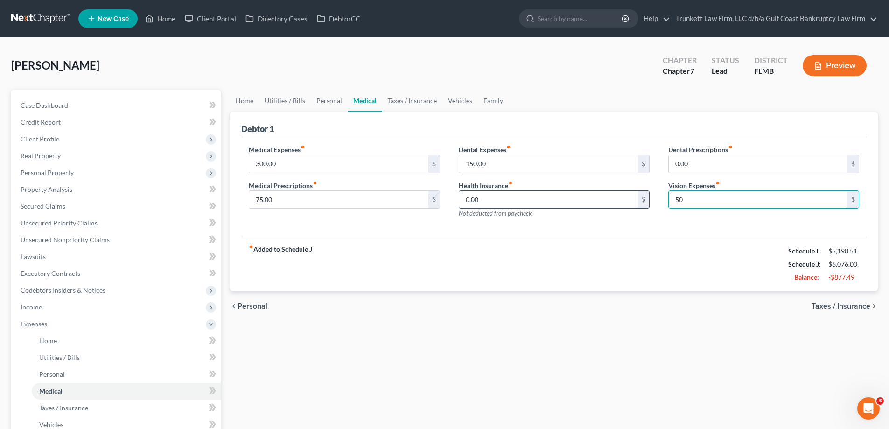
type input "50"
click at [544, 194] on input "0.00" at bounding box center [548, 200] width 179 height 18
click at [410, 100] on link "Taxes / Insurance" at bounding box center [412, 101] width 60 height 22
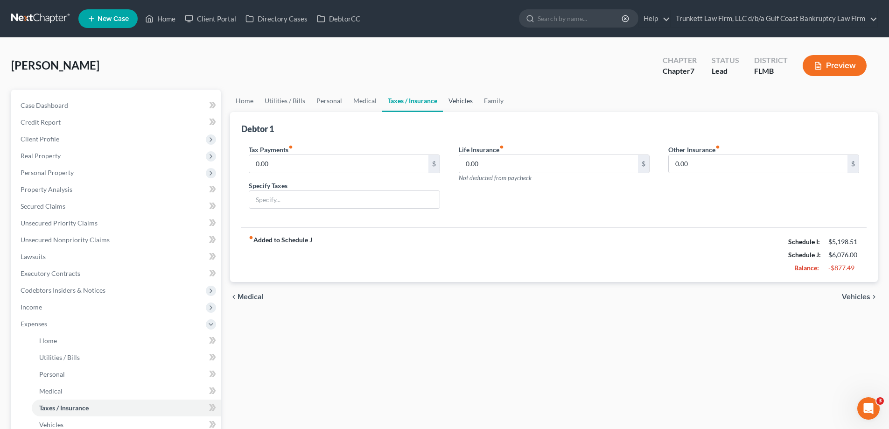
click at [458, 102] on link "Vehicles" at bounding box center [460, 101] width 35 height 22
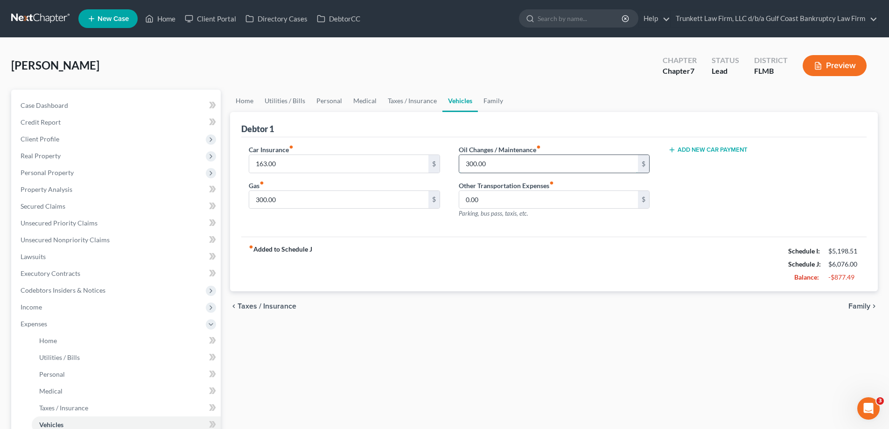
click at [498, 164] on input "300.00" at bounding box center [548, 164] width 179 height 18
type input "400.00"
click at [304, 207] on input "300.00" at bounding box center [338, 200] width 179 height 18
type input "400.00"
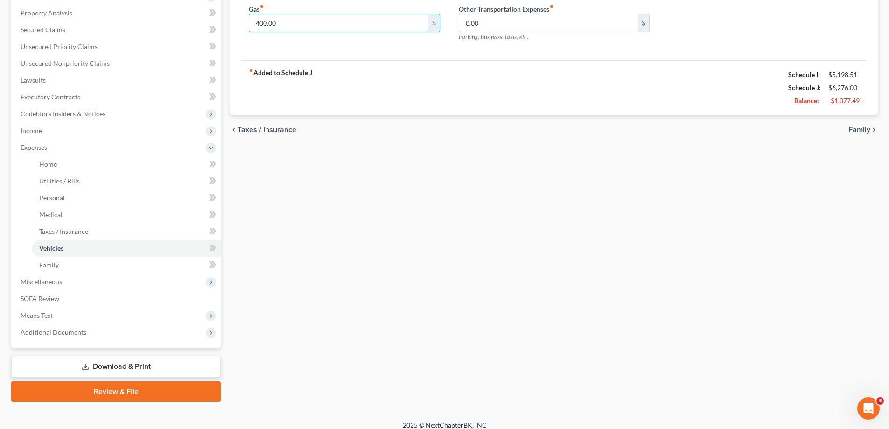
scroll to position [185, 0]
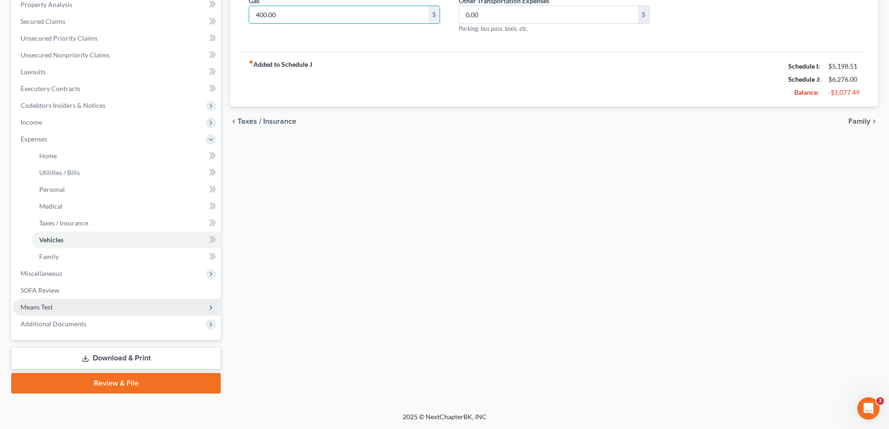
click at [58, 305] on span "Means Test" at bounding box center [117, 307] width 208 height 17
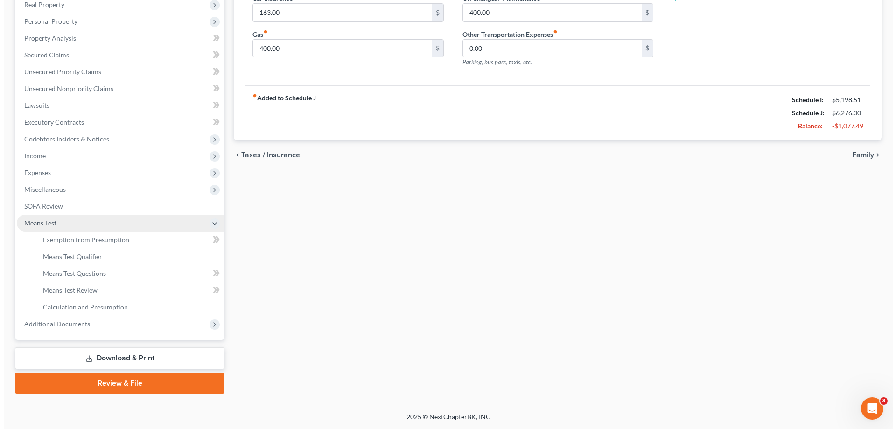
scroll to position [151, 0]
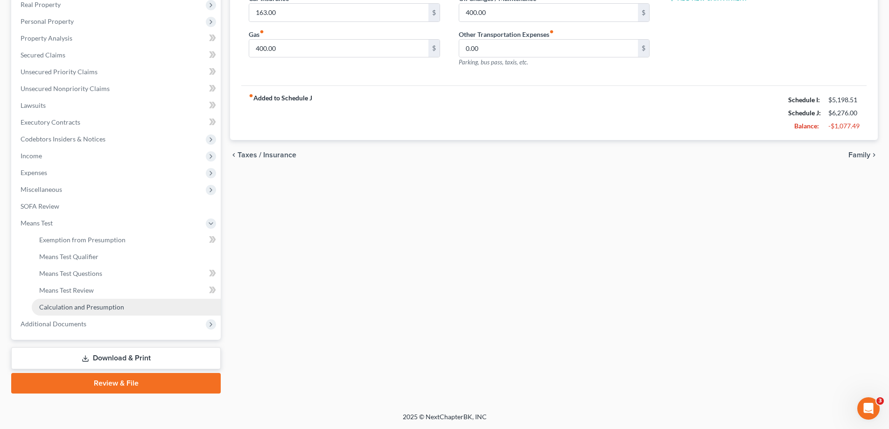
click at [82, 305] on span "Calculation and Presumption" at bounding box center [81, 307] width 85 height 8
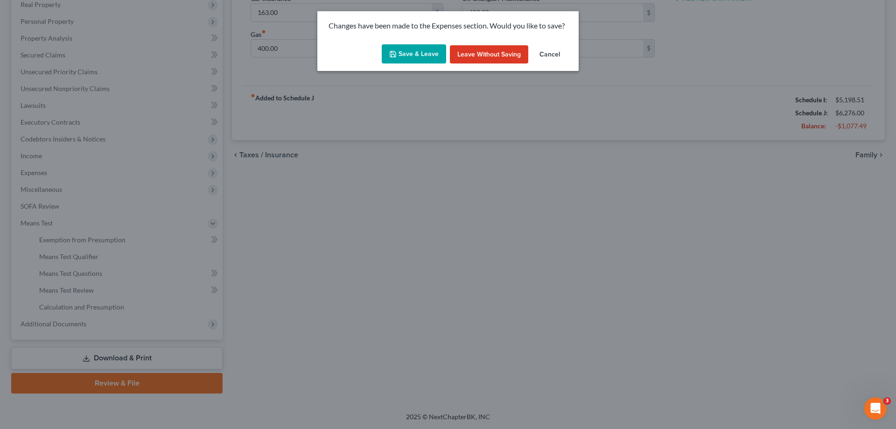
click at [418, 50] on button "Save & Leave" at bounding box center [414, 54] width 64 height 20
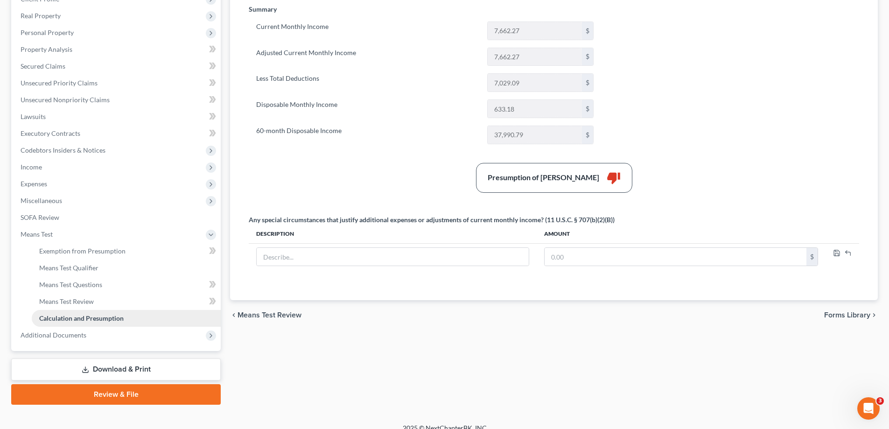
scroll to position [93, 0]
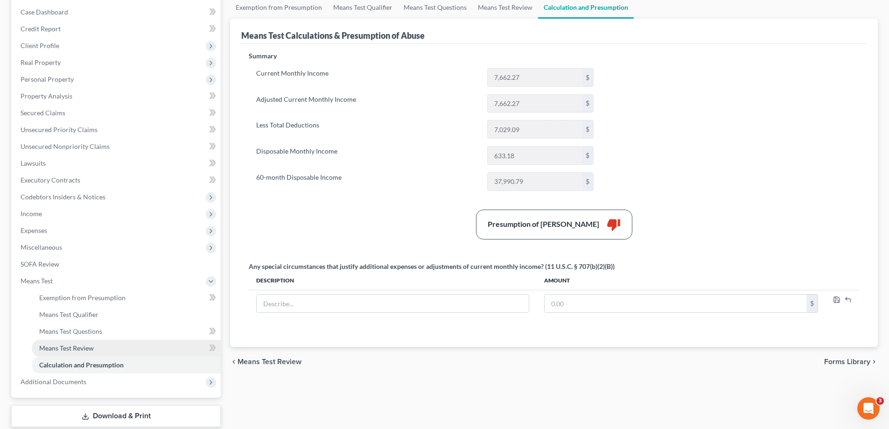
click at [83, 351] on span "Means Test Review" at bounding box center [66, 348] width 55 height 8
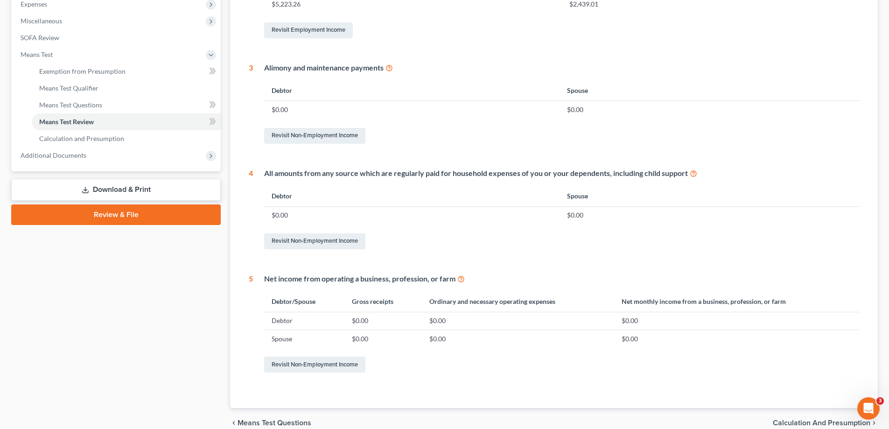
scroll to position [131, 0]
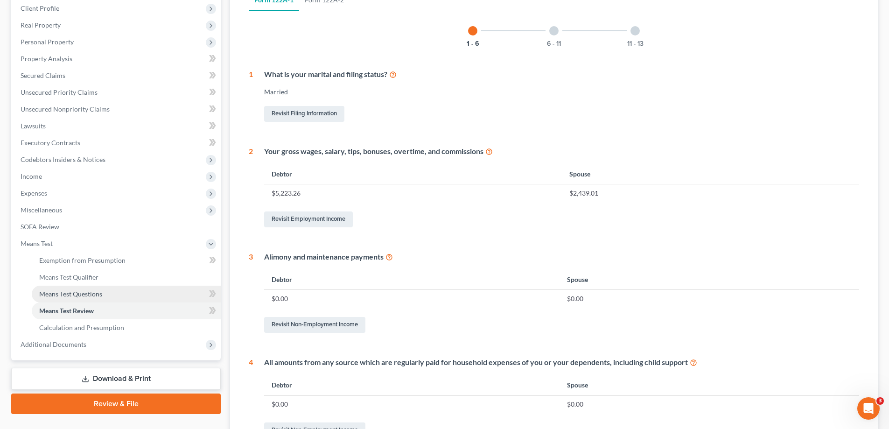
click at [52, 290] on span "Means Test Questions" at bounding box center [70, 294] width 63 height 8
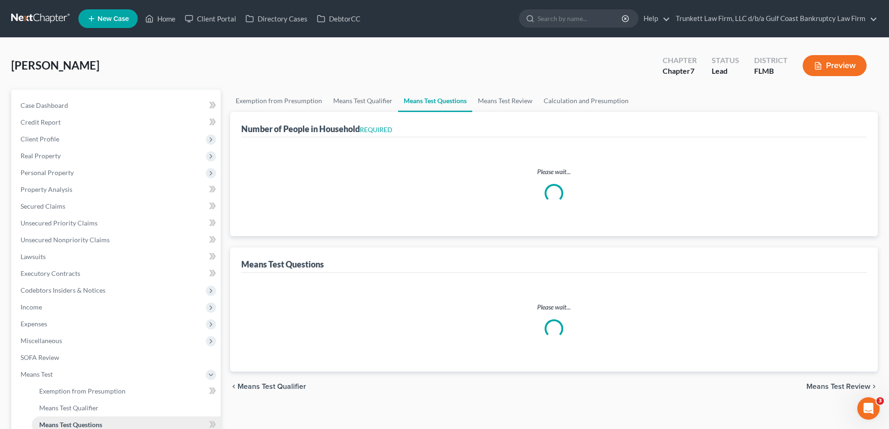
select select "2"
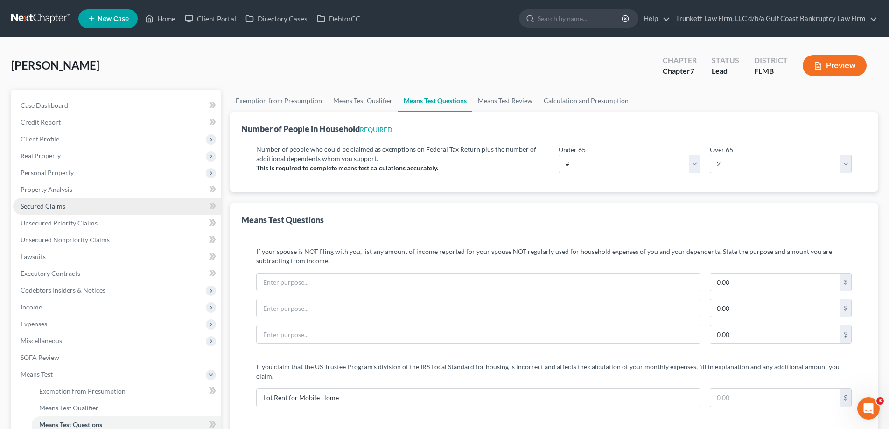
click at [54, 204] on span "Secured Claims" at bounding box center [43, 206] width 45 height 8
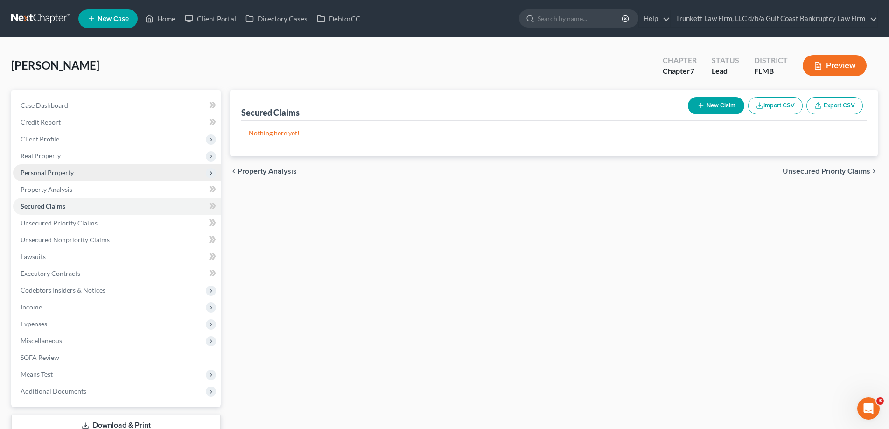
click at [62, 173] on span "Personal Property" at bounding box center [47, 173] width 53 height 8
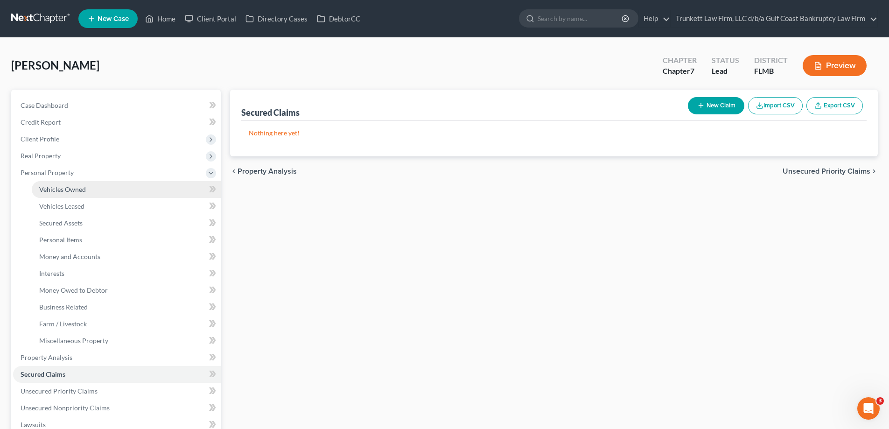
click at [79, 190] on span "Vehicles Owned" at bounding box center [62, 189] width 47 height 8
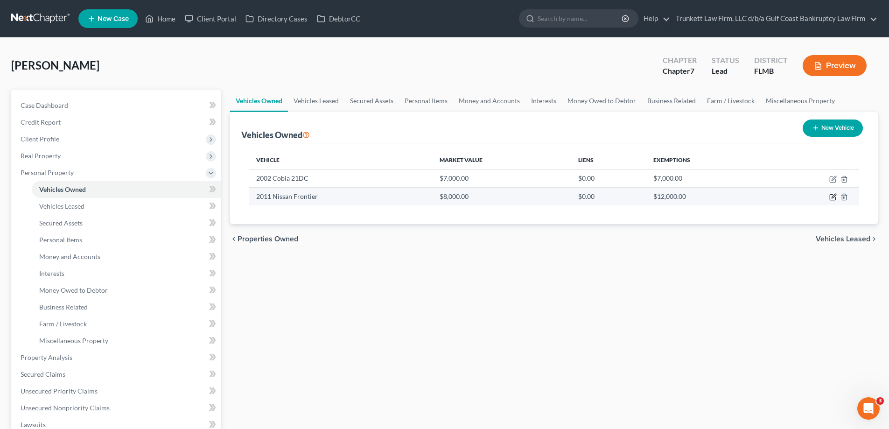
click at [834, 195] on icon "button" at bounding box center [833, 196] width 7 height 7
select select "0"
select select "15"
select select "3"
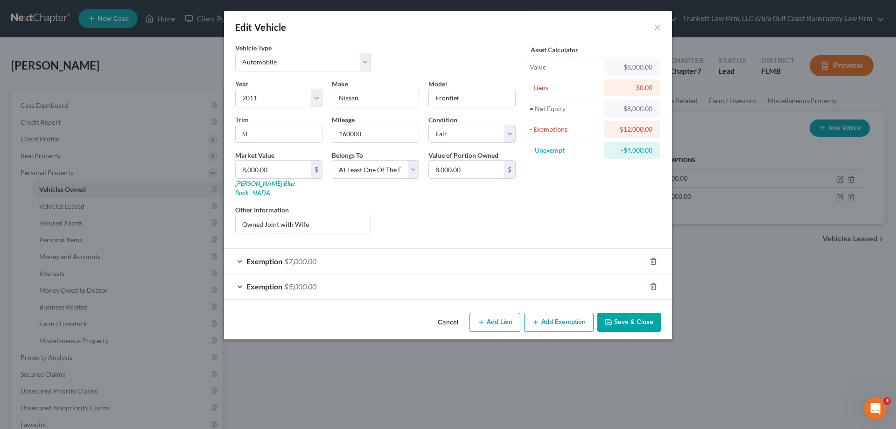
click at [383, 249] on div "Exemption $7,000.00" at bounding box center [435, 261] width 422 height 25
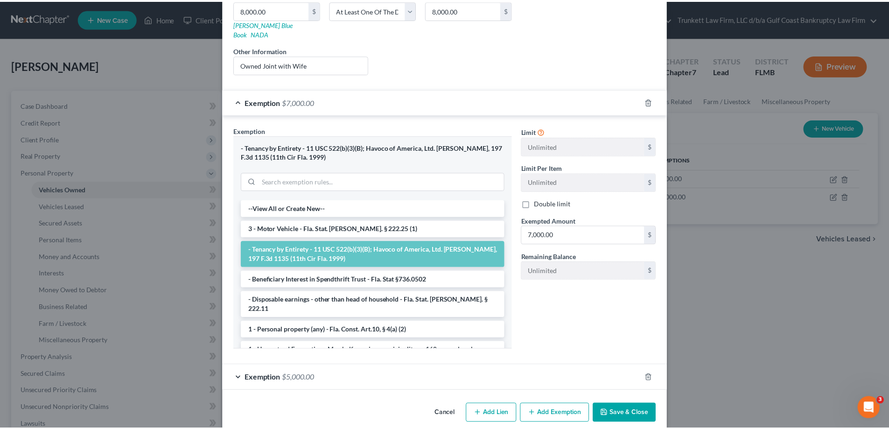
scroll to position [163, 0]
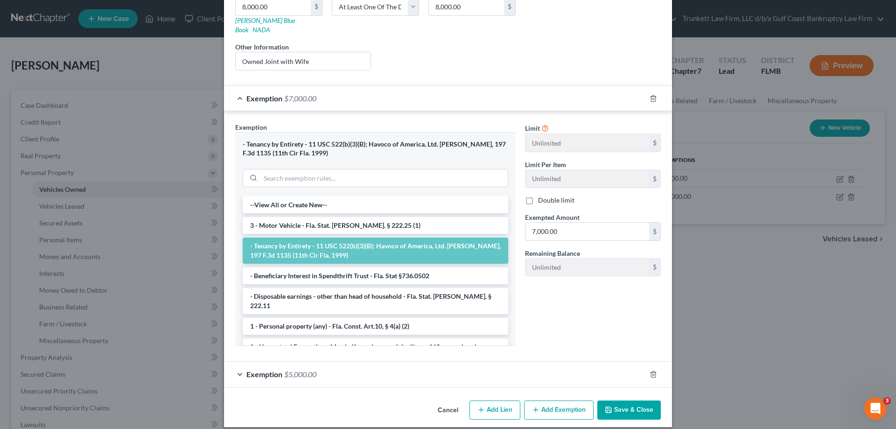
click at [621, 401] on button "Save & Close" at bounding box center [629, 411] width 63 height 20
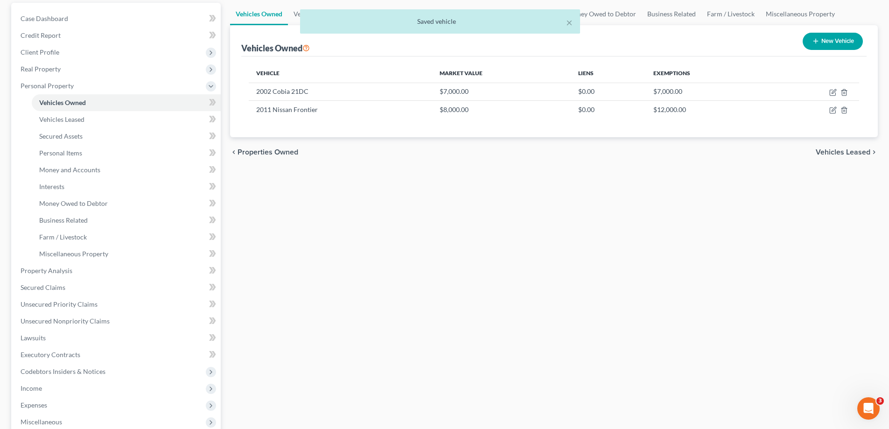
scroll to position [93, 0]
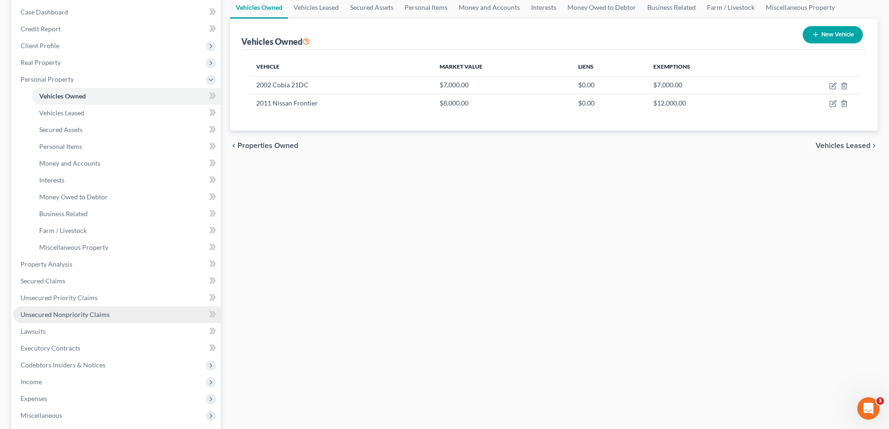
click at [91, 311] on span "Unsecured Nonpriority Claims" at bounding box center [65, 314] width 89 height 8
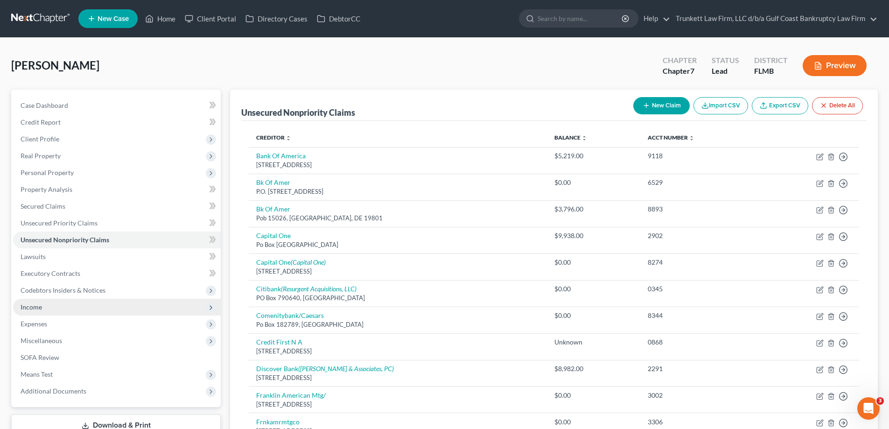
click at [44, 309] on span "Income" at bounding box center [117, 307] width 208 height 17
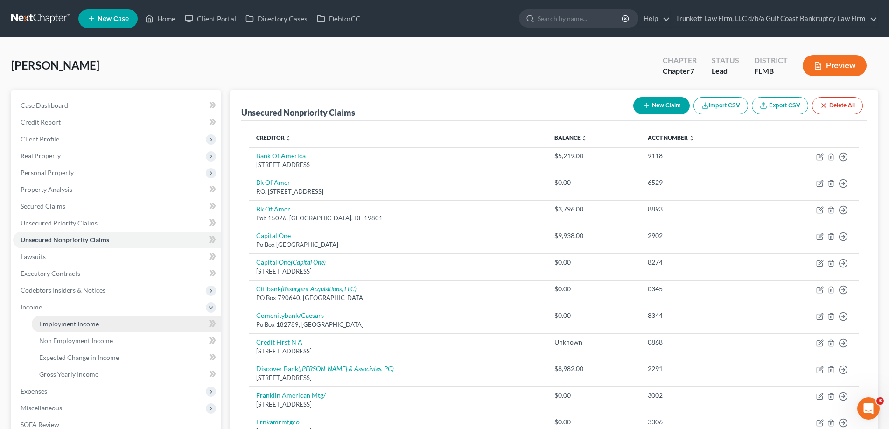
click at [66, 317] on link "Employment Income" at bounding box center [126, 324] width 189 height 17
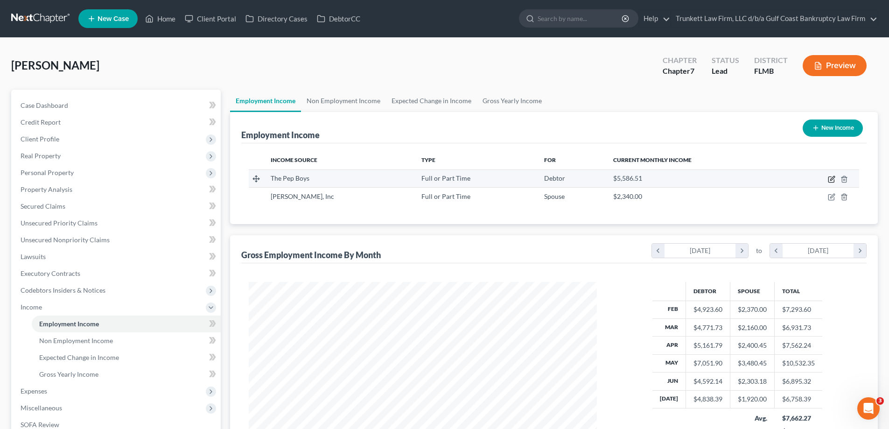
click at [828, 178] on icon "button" at bounding box center [831, 179] width 7 height 7
select select "0"
select select "39"
select select "2"
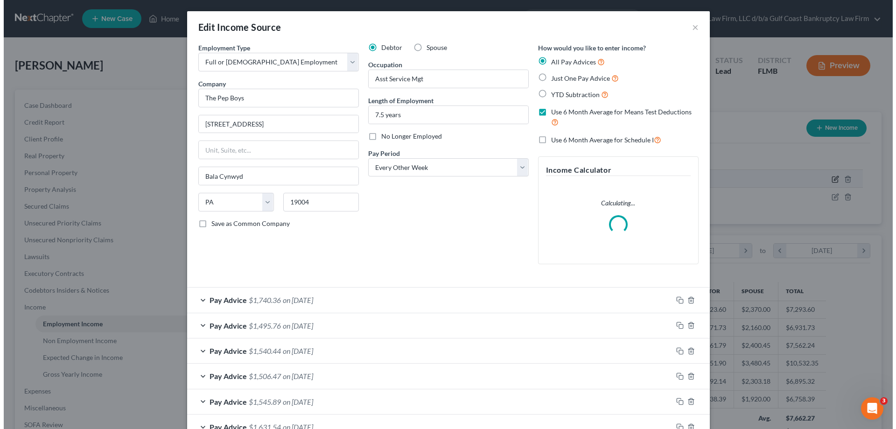
scroll to position [176, 370]
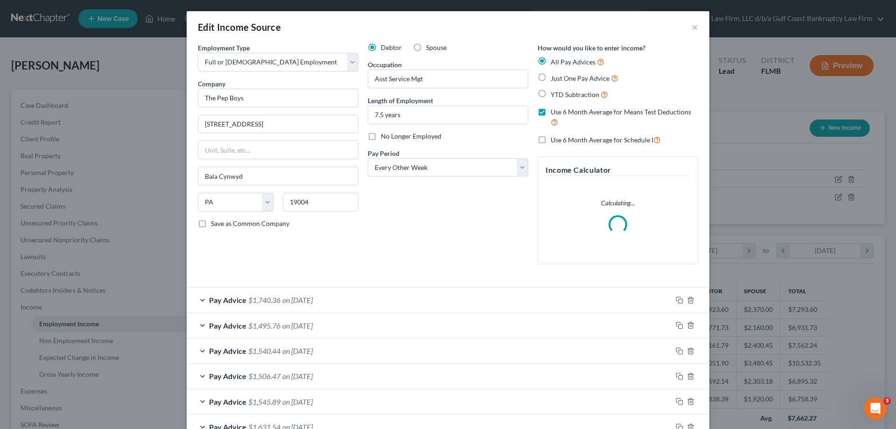
click at [313, 304] on span "on [DATE]" at bounding box center [297, 299] width 30 height 9
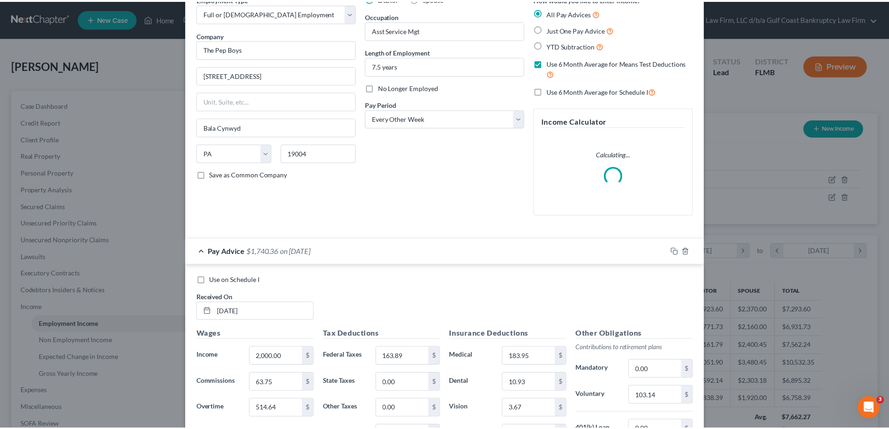
scroll to position [0, 0]
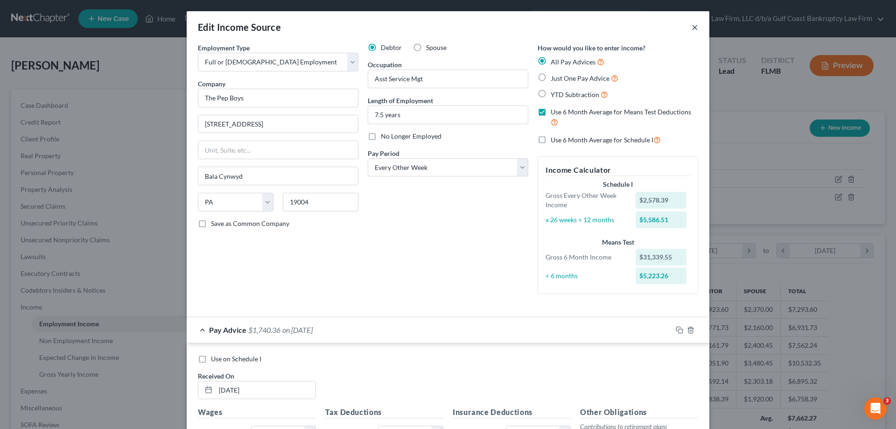
click at [695, 28] on button "×" at bounding box center [695, 26] width 7 height 11
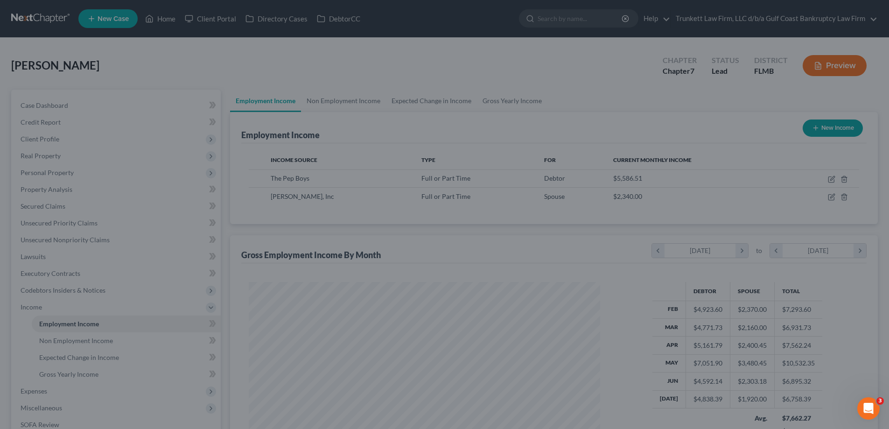
scroll to position [466624, 466431]
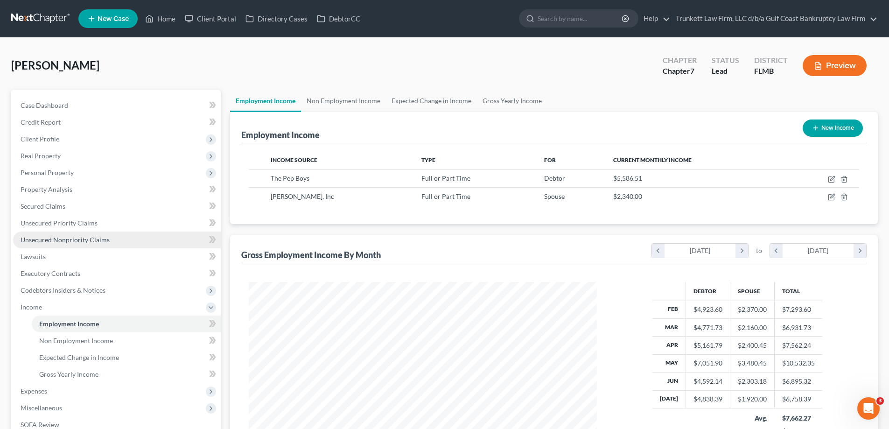
click at [74, 239] on span "Unsecured Nonpriority Claims" at bounding box center [65, 240] width 89 height 8
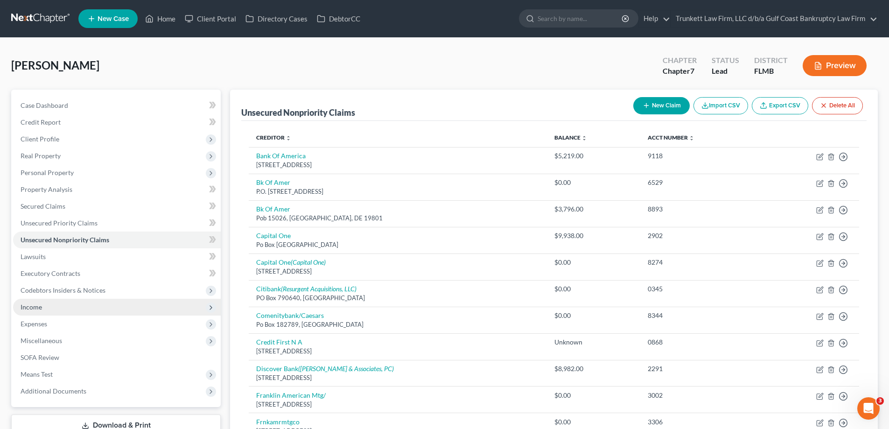
click at [34, 309] on span "Income" at bounding box center [31, 307] width 21 height 8
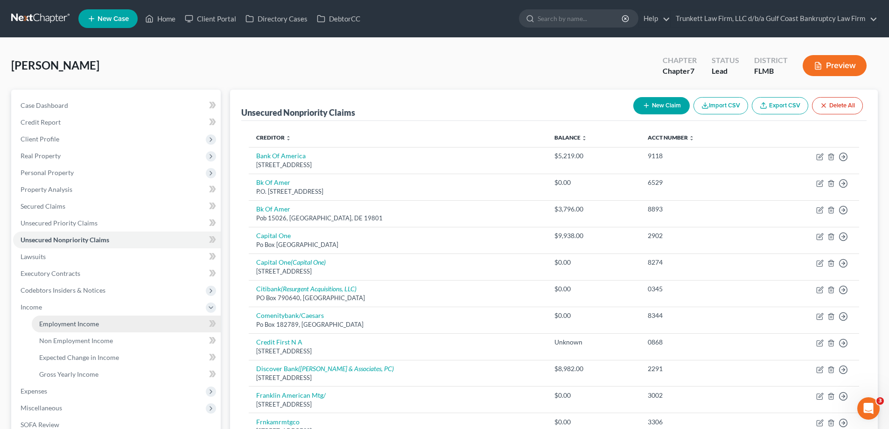
click at [84, 322] on span "Employment Income" at bounding box center [69, 324] width 60 height 8
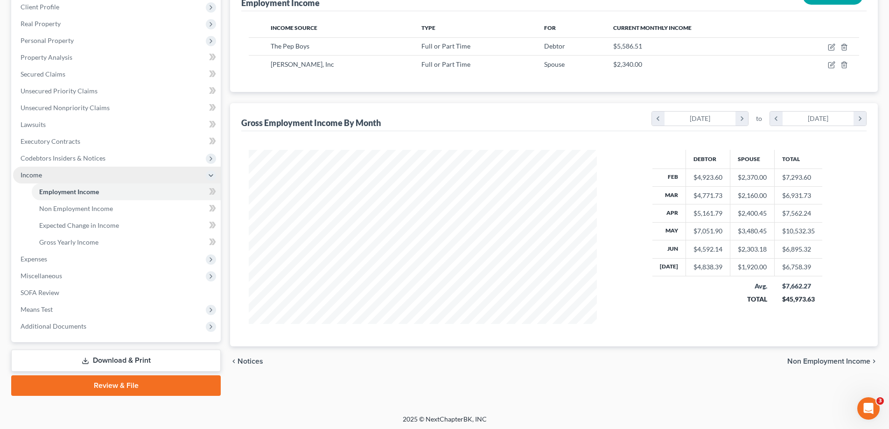
scroll to position [134, 0]
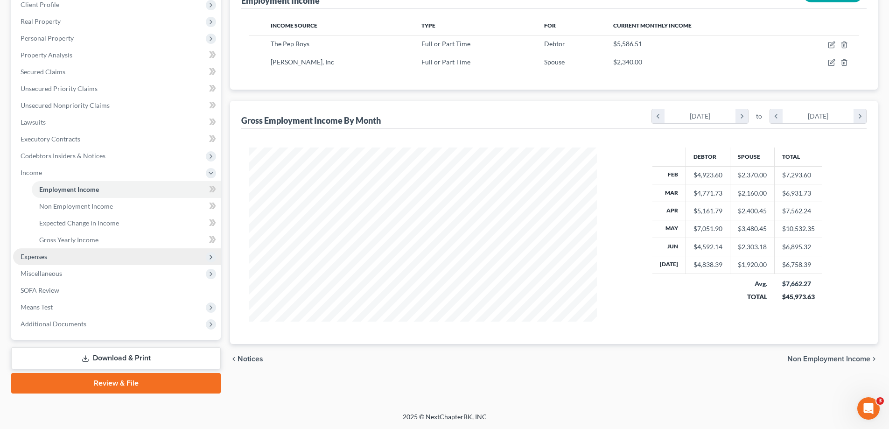
click at [52, 256] on span "Expenses" at bounding box center [117, 256] width 208 height 17
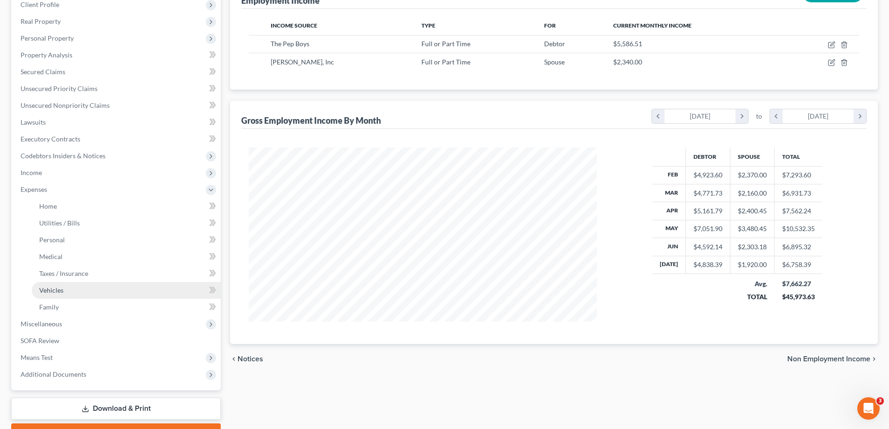
click at [63, 289] on span "Vehicles" at bounding box center [51, 290] width 24 height 8
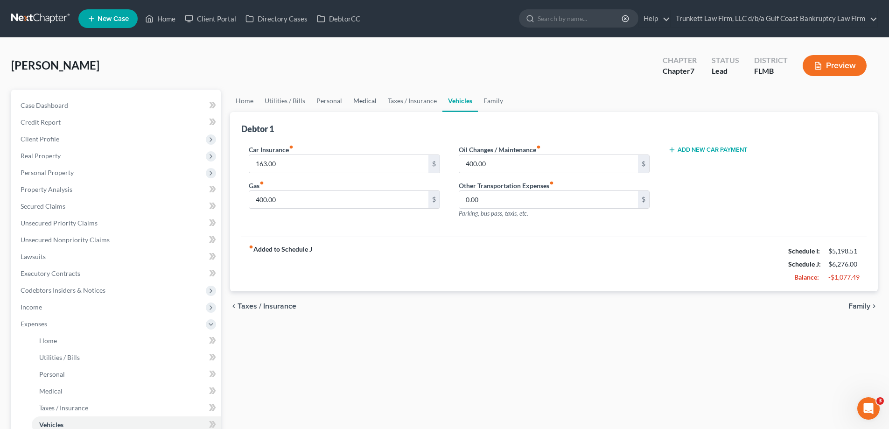
click at [361, 101] on link "Medical" at bounding box center [365, 101] width 35 height 22
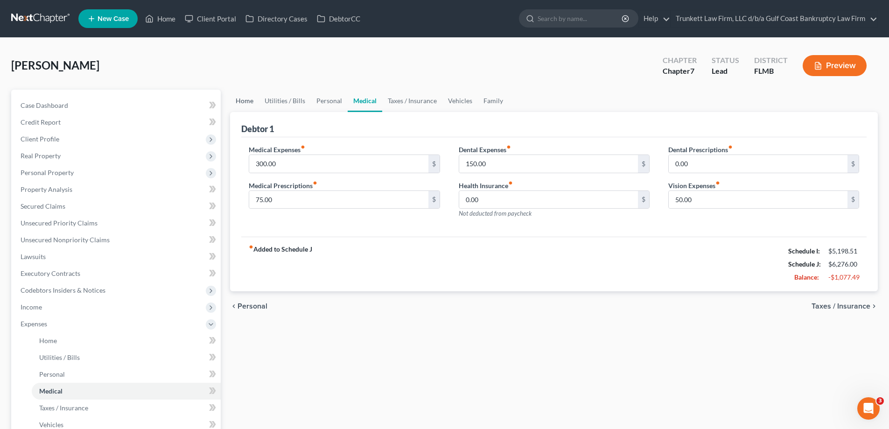
click at [233, 101] on link "Home" at bounding box center [244, 101] width 29 height 22
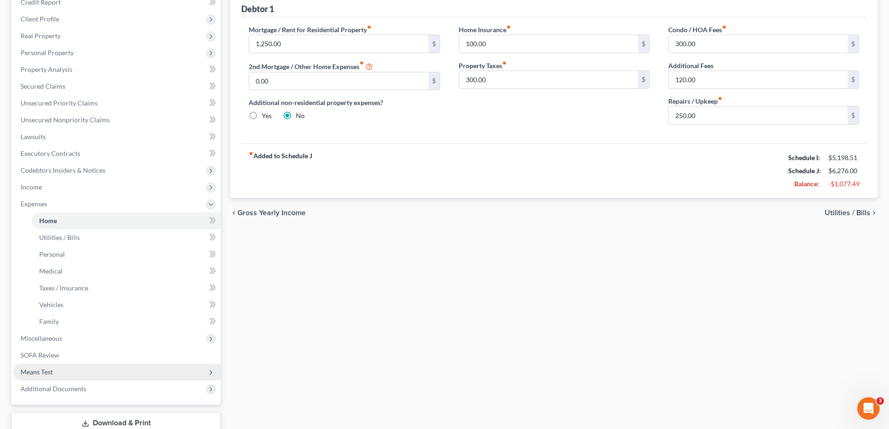
scroll to position [140, 0]
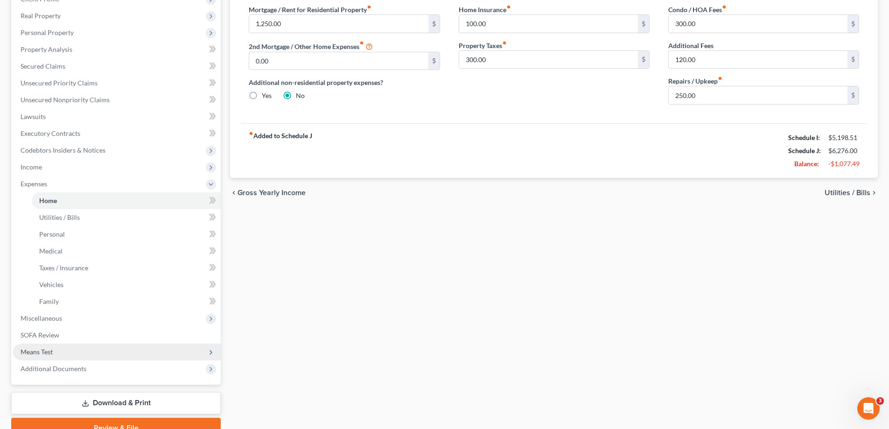
click at [56, 351] on span "Means Test" at bounding box center [117, 352] width 208 height 17
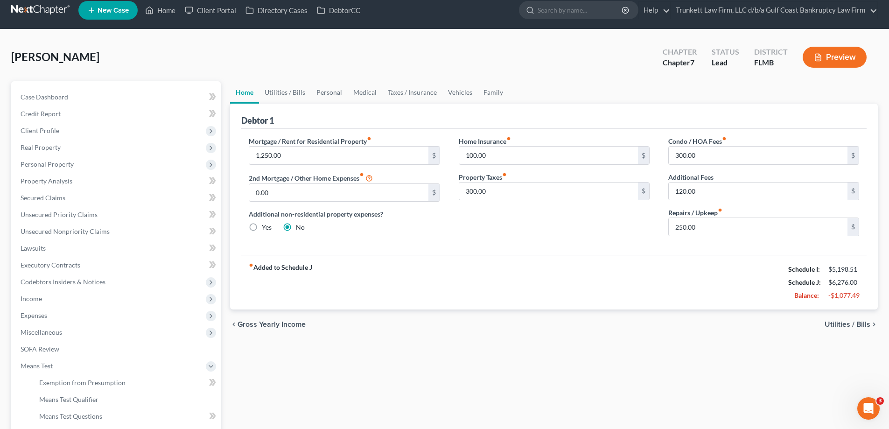
scroll to position [0, 0]
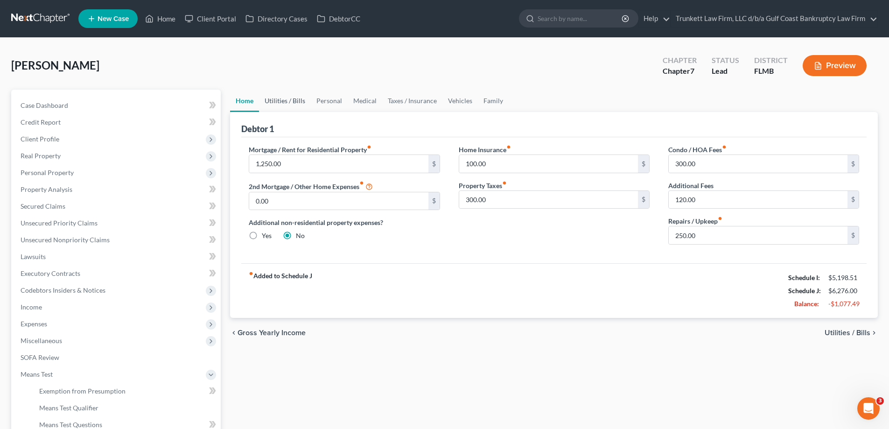
click at [291, 100] on link "Utilities / Bills" at bounding box center [285, 101] width 52 height 22
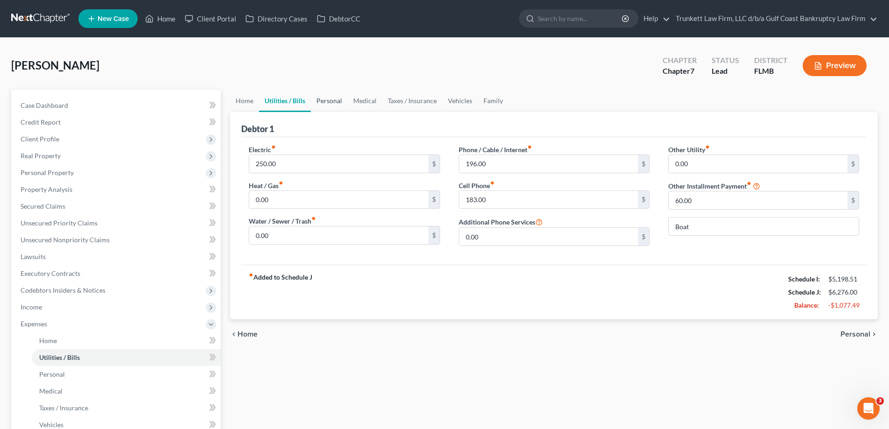
click at [334, 98] on link "Personal" at bounding box center [329, 101] width 37 height 22
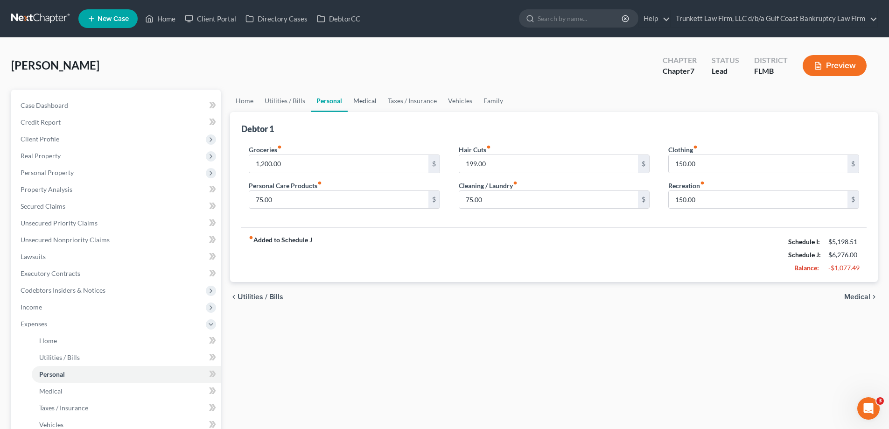
click at [373, 103] on link "Medical" at bounding box center [365, 101] width 35 height 22
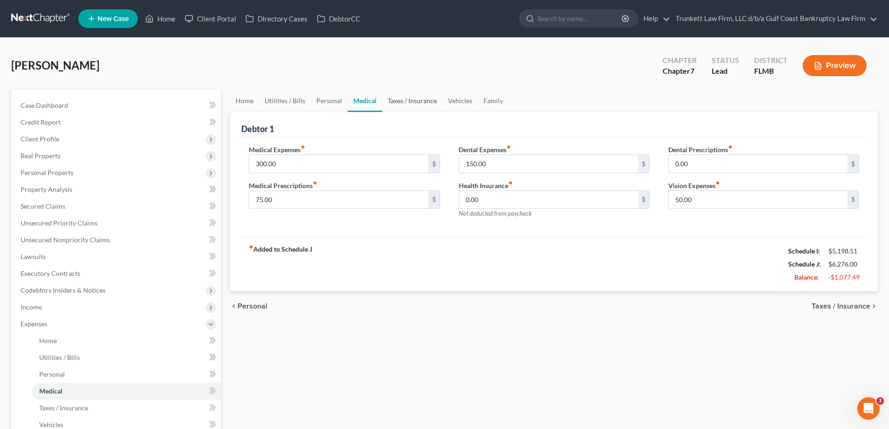
click at [414, 103] on link "Taxes / Insurance" at bounding box center [412, 101] width 60 height 22
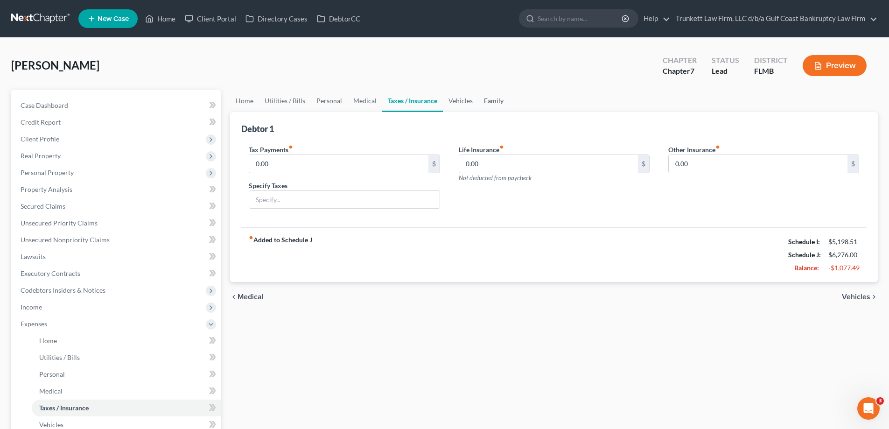
click at [488, 99] on link "Family" at bounding box center [493, 101] width 31 height 22
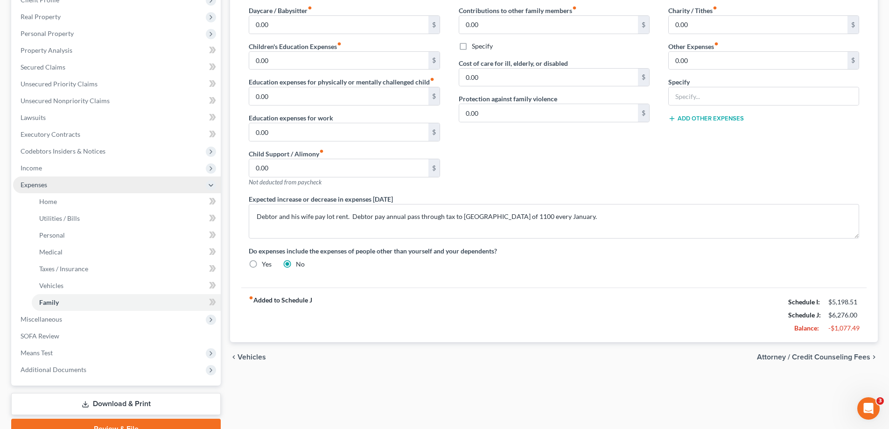
scroll to position [140, 0]
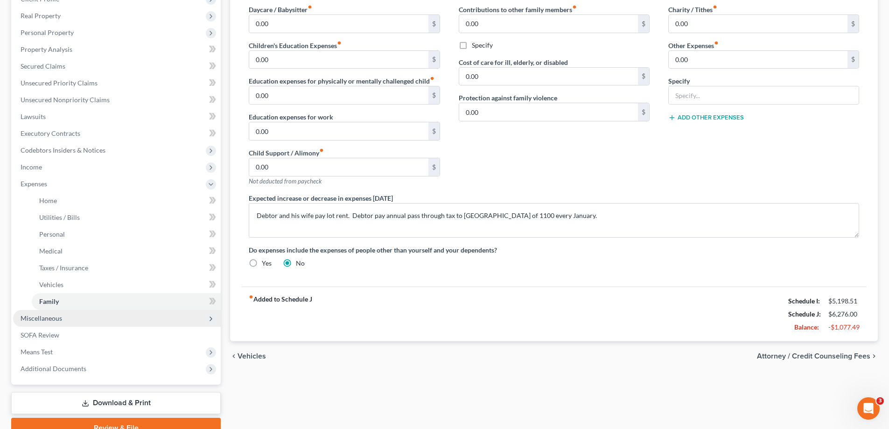
click at [60, 317] on span "Miscellaneous" at bounding box center [42, 318] width 42 height 8
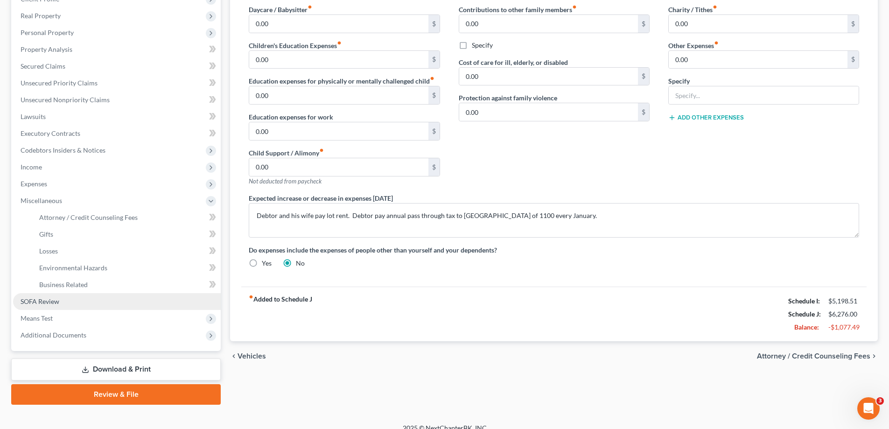
click at [60, 301] on link "SOFA Review" at bounding box center [117, 301] width 208 height 17
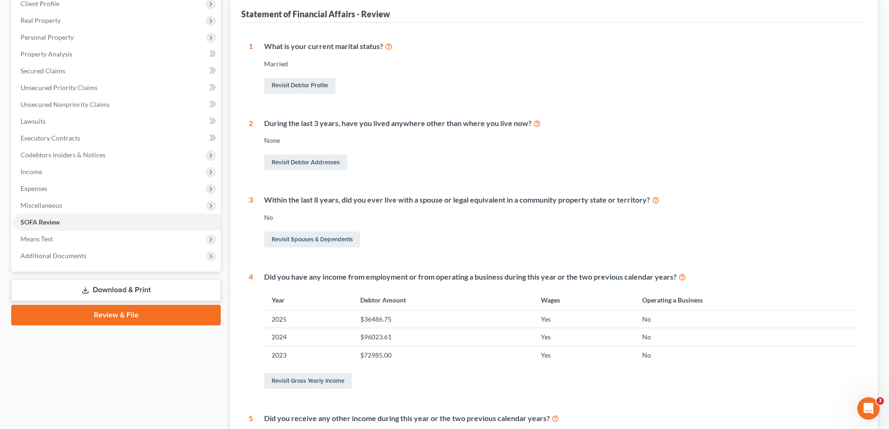
scroll to position [140, 0]
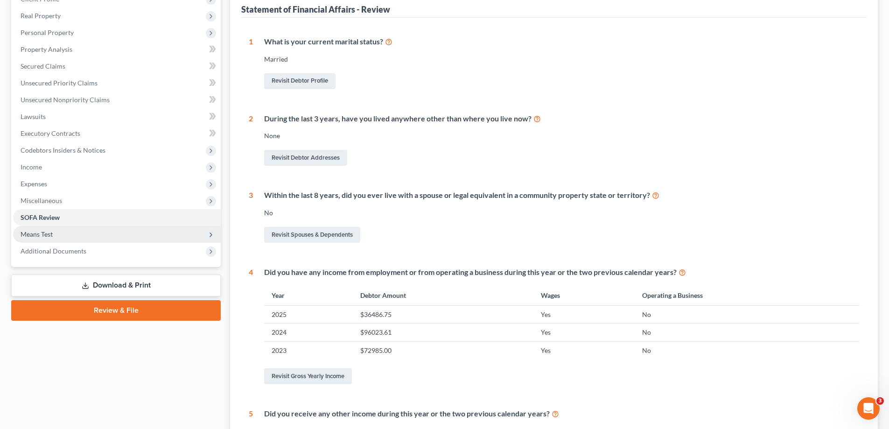
click at [53, 232] on span "Means Test" at bounding box center [117, 234] width 208 height 17
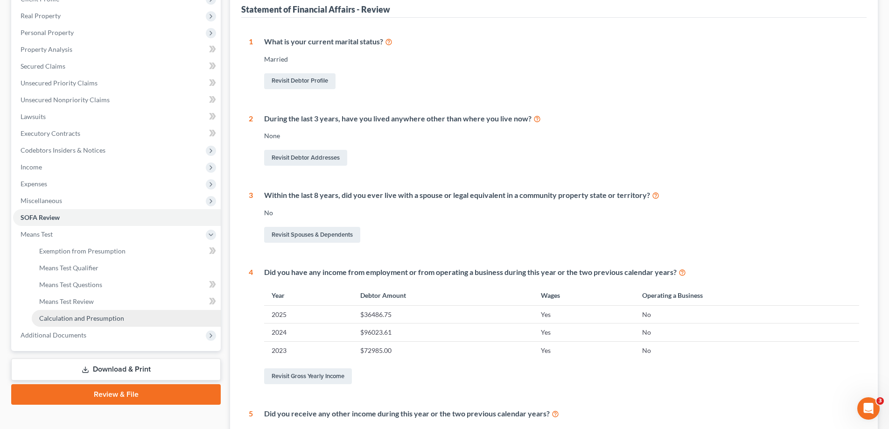
click at [113, 314] on span "Calculation and Presumption" at bounding box center [81, 318] width 85 height 8
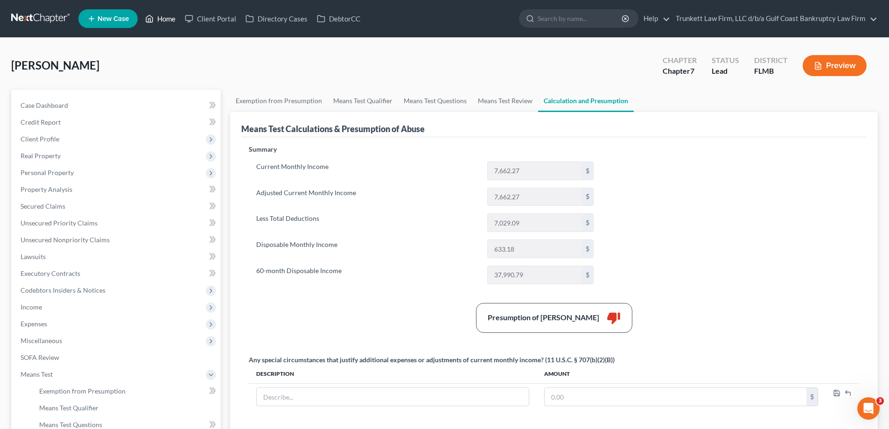
click at [161, 18] on link "Home" at bounding box center [161, 18] width 40 height 17
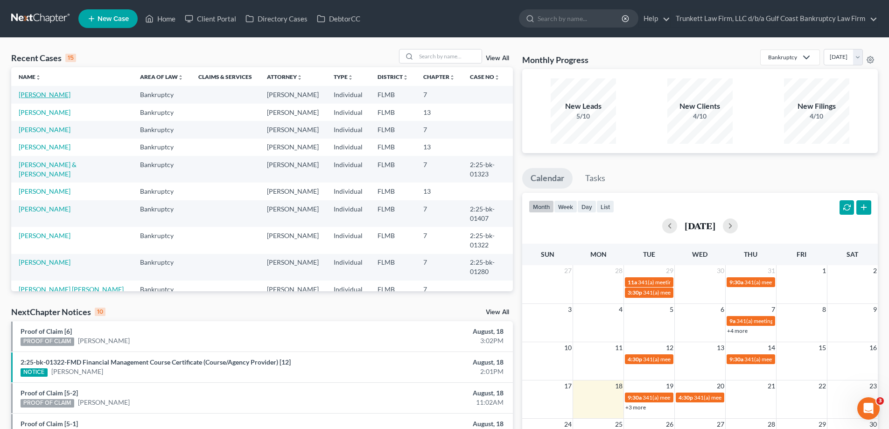
click at [34, 94] on link "[PERSON_NAME]" at bounding box center [45, 95] width 52 height 8
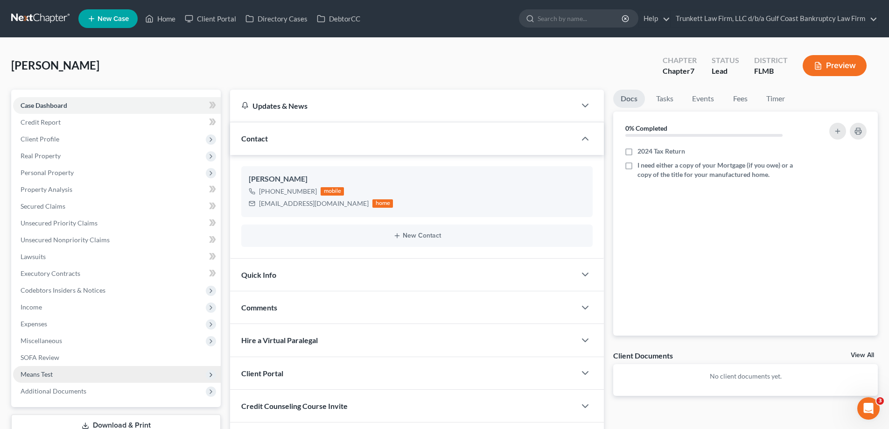
click at [48, 369] on span "Means Test" at bounding box center [117, 374] width 208 height 17
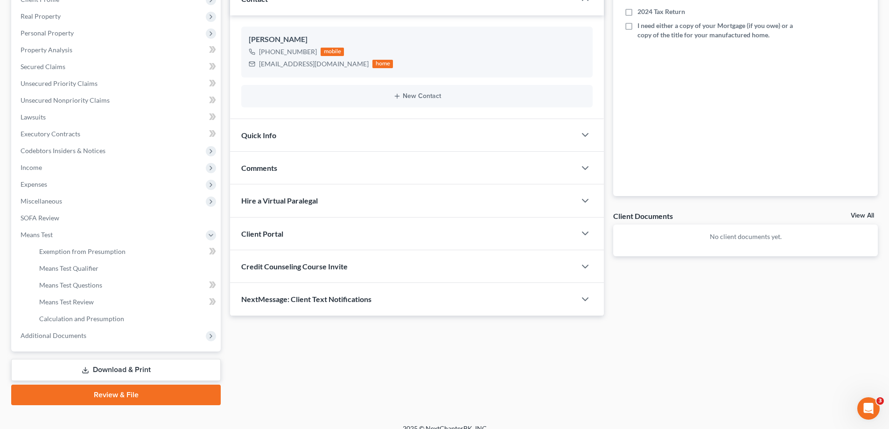
scroll to position [140, 0]
click at [99, 322] on span "Calculation and Presumption" at bounding box center [81, 318] width 85 height 8
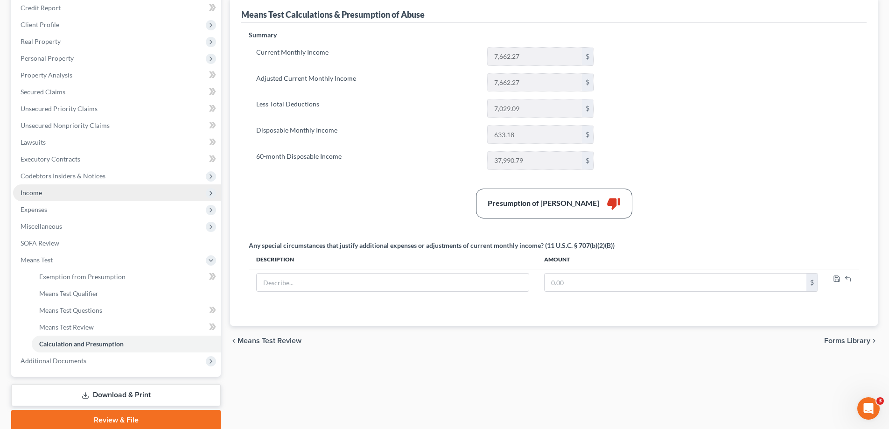
scroll to position [140, 0]
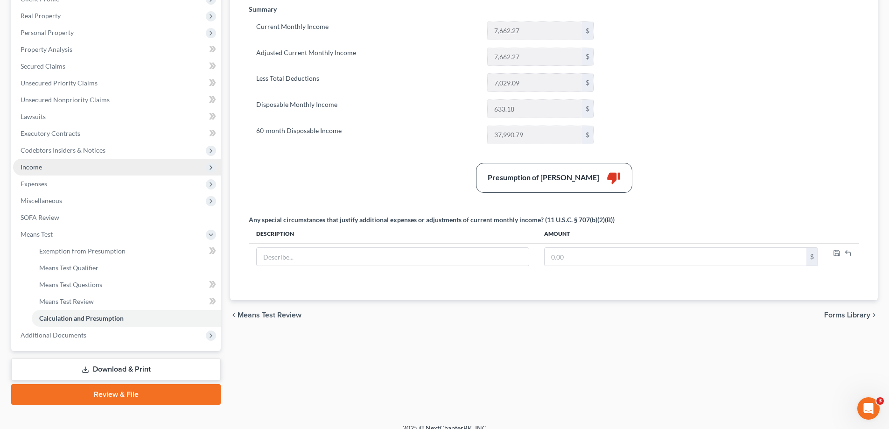
click at [47, 169] on span "Income" at bounding box center [117, 167] width 208 height 17
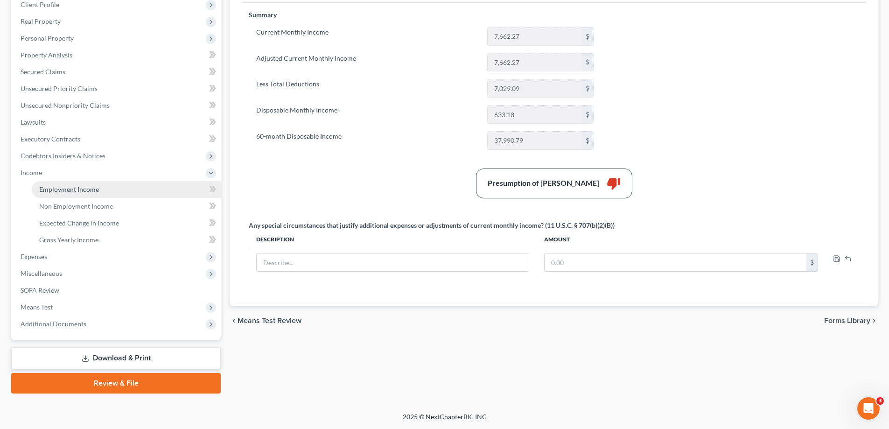
click at [87, 190] on span "Employment Income" at bounding box center [69, 189] width 60 height 8
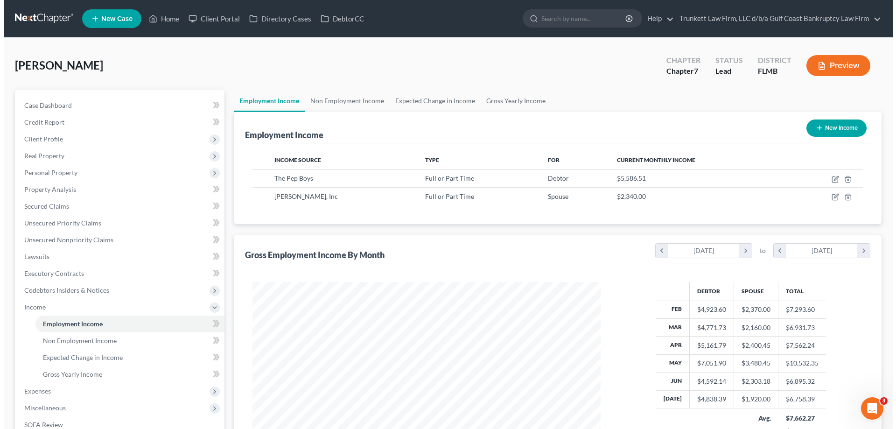
scroll to position [174, 367]
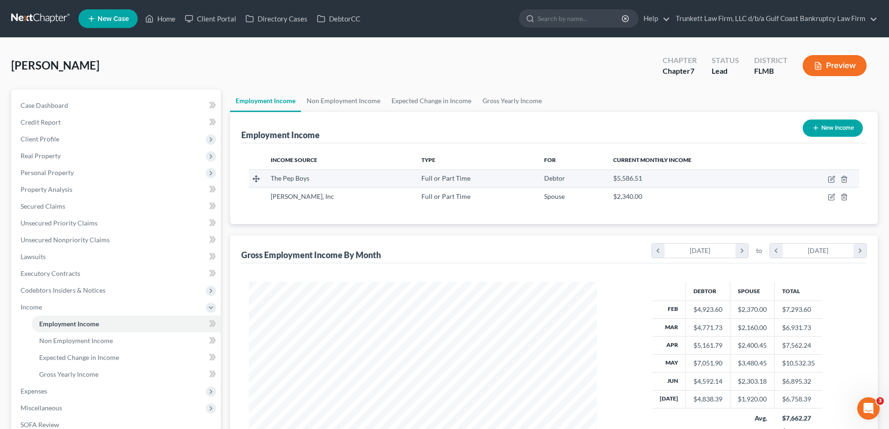
click at [830, 175] on td at bounding box center [822, 178] width 74 height 18
click at [834, 181] on icon "button" at bounding box center [831, 179] width 7 height 7
select select "0"
select select "39"
select select "2"
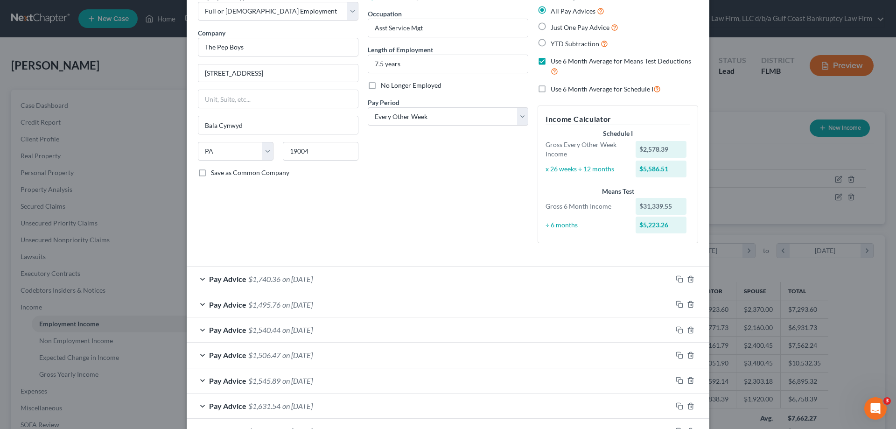
scroll to position [0, 0]
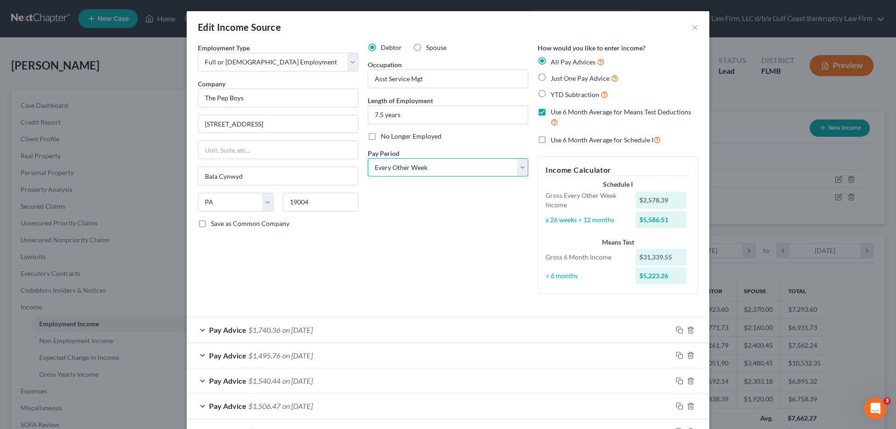
click at [416, 168] on select "Select Monthly Twice Monthly Every Other Week Weekly" at bounding box center [448, 167] width 161 height 19
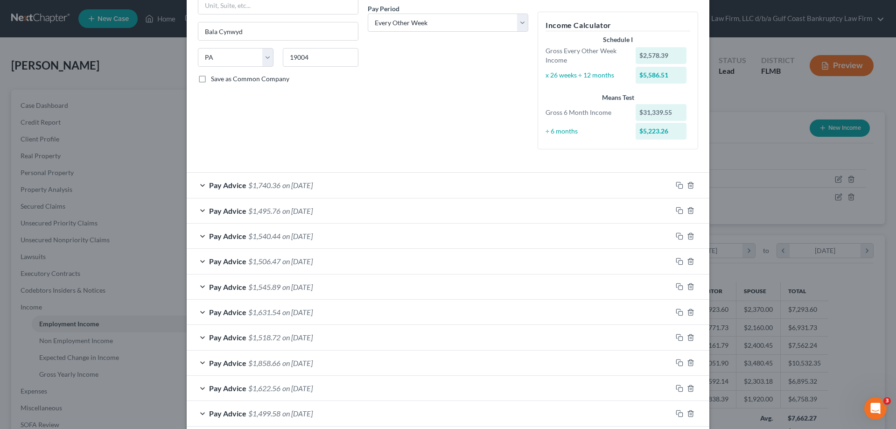
scroll to position [269, 0]
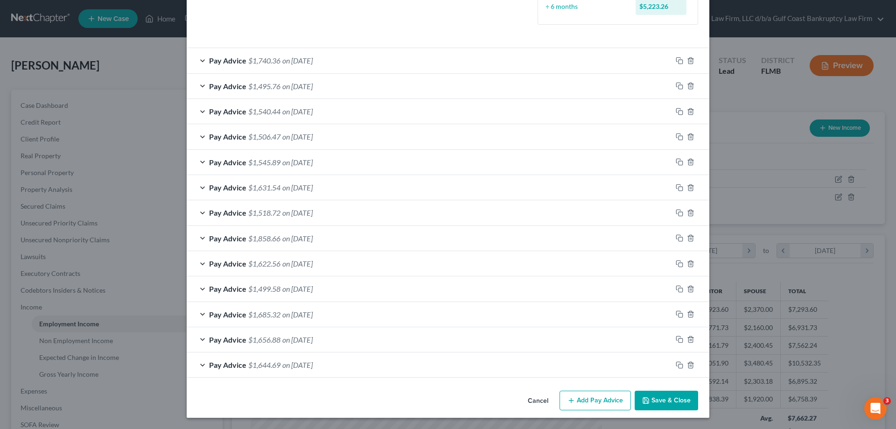
click at [88, 340] on div "Edit Income Source × Employment Type * Select Full or [DEMOGRAPHIC_DATA] Employ…" at bounding box center [448, 214] width 896 height 429
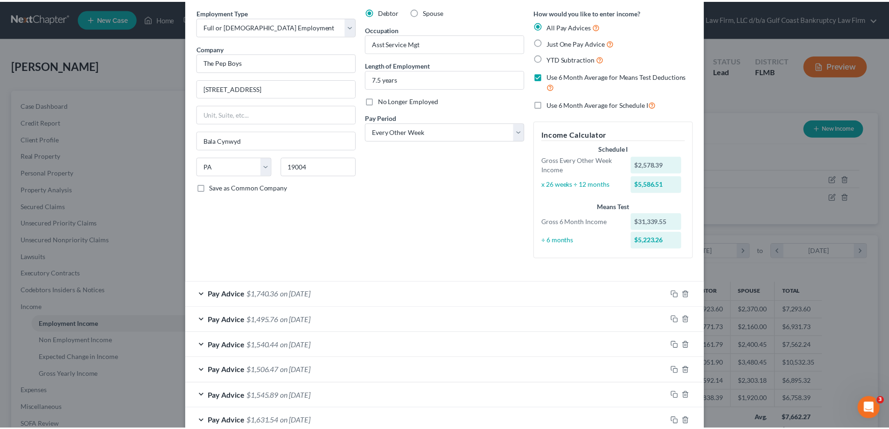
scroll to position [0, 0]
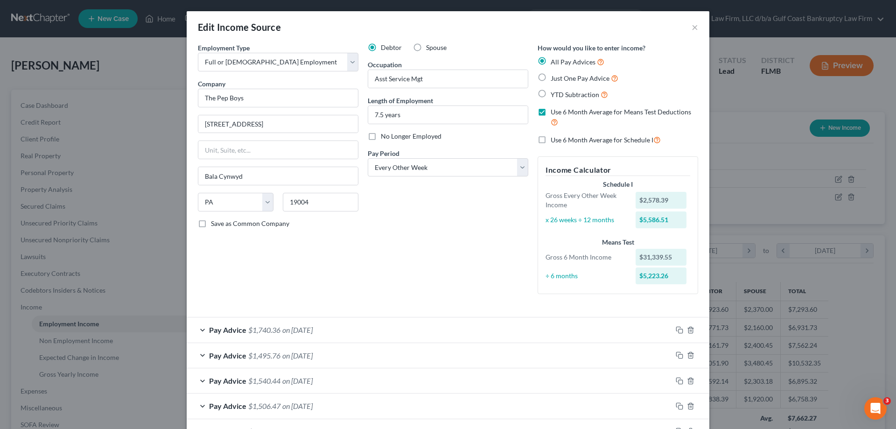
click at [688, 26] on div "Edit Income Source ×" at bounding box center [448, 27] width 523 height 32
click at [696, 27] on div "Edit Income Source ×" at bounding box center [448, 27] width 523 height 32
click at [687, 26] on div "Edit Income Source ×" at bounding box center [448, 27] width 523 height 32
click at [693, 27] on button "×" at bounding box center [695, 26] width 7 height 11
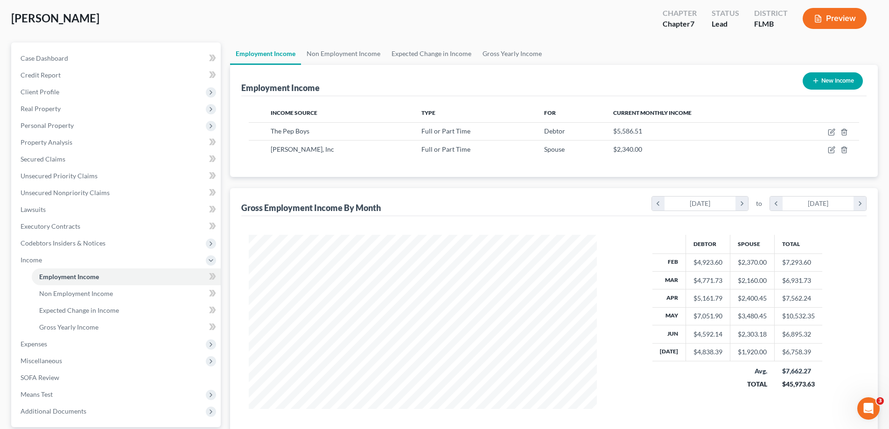
scroll to position [134, 0]
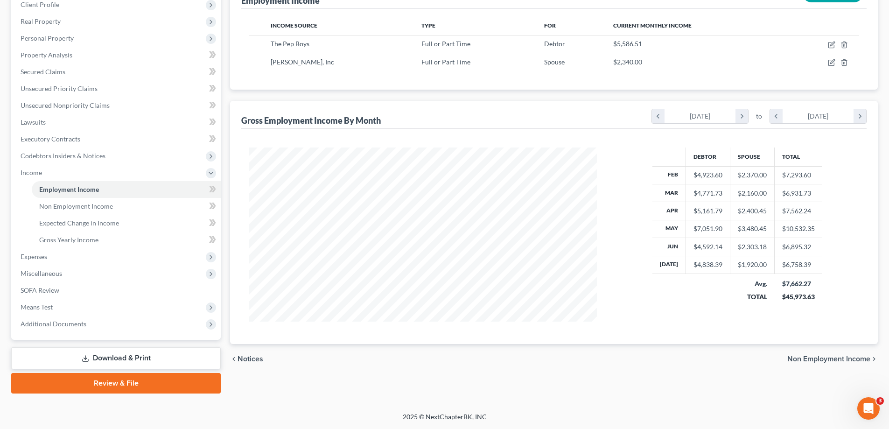
click at [128, 358] on link "Download & Print" at bounding box center [116, 358] width 210 height 22
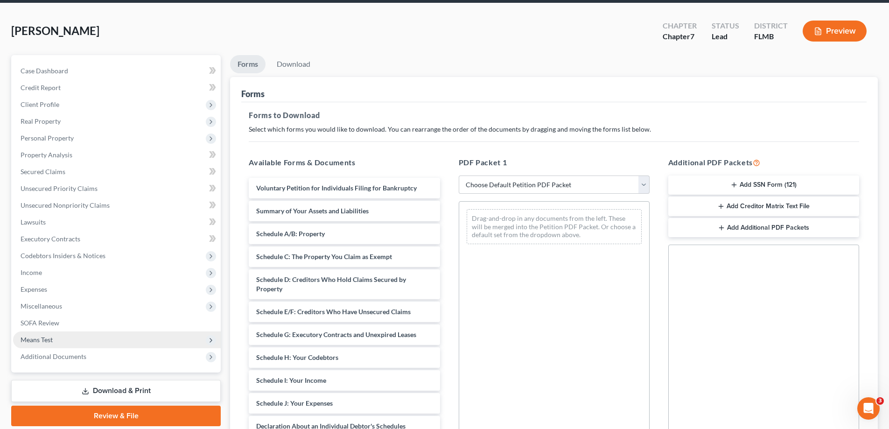
scroll to position [140, 0]
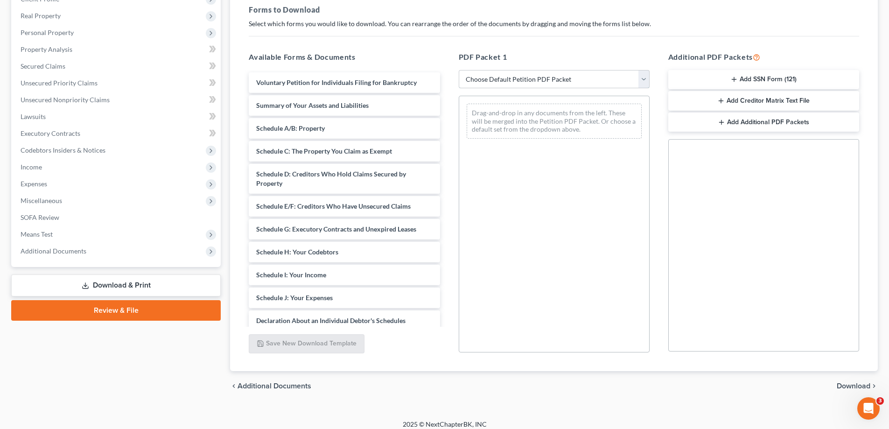
click at [517, 77] on select "Choose Default Petition PDF Packet Complete Bankruptcy Petition (all forms and …" at bounding box center [554, 79] width 191 height 19
click at [558, 272] on div "Drag-and-drop in any documents from the left. These will be merged into the Pet…" at bounding box center [554, 224] width 191 height 257
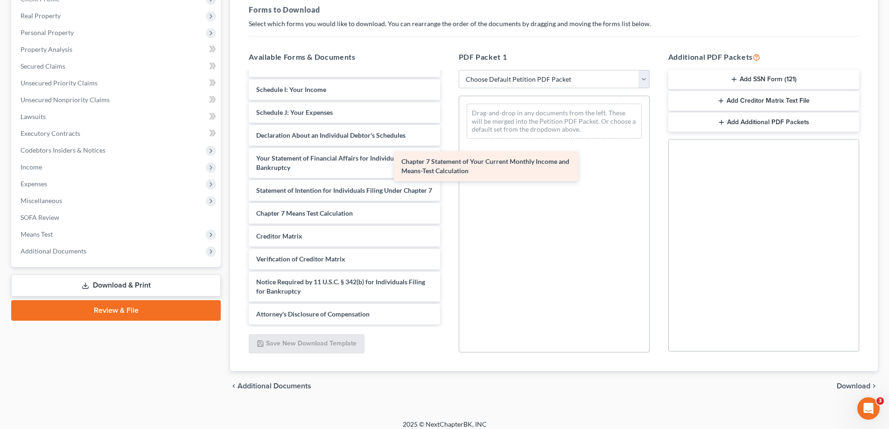
scroll to position [195, 0]
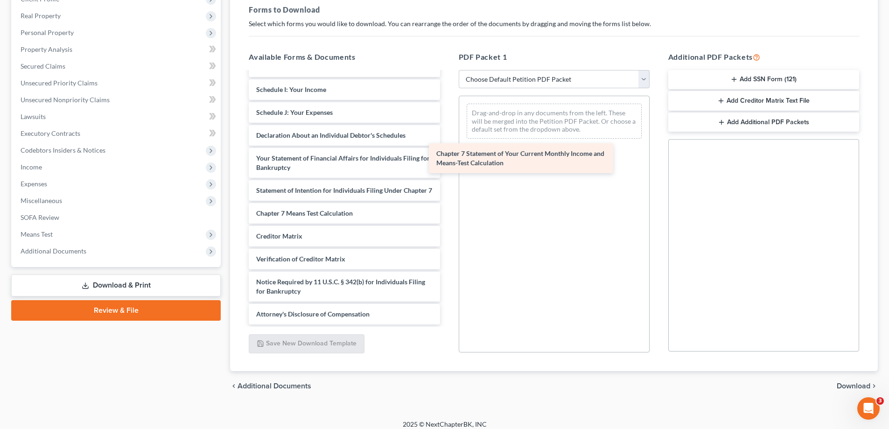
drag, startPoint x: 347, startPoint y: 184, endPoint x: 527, endPoint y: 157, distance: 182.3
click at [447, 157] on div "Chapter 7 Statement of Your Current Monthly Income and Means-Test Calculation V…" at bounding box center [344, 105] width 206 height 437
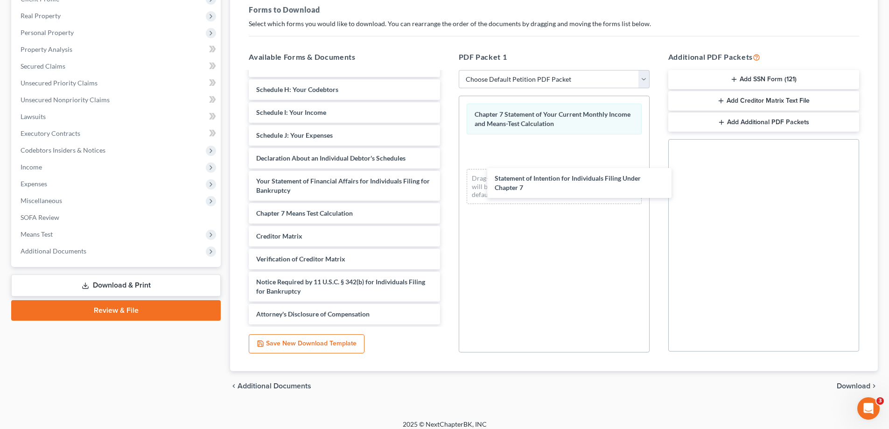
scroll to position [162, 0]
click at [447, 178] on div "Statement of Intention for Individuals Filing Under Chapter 7 Voluntary Petitio…" at bounding box center [344, 117] width 206 height 415
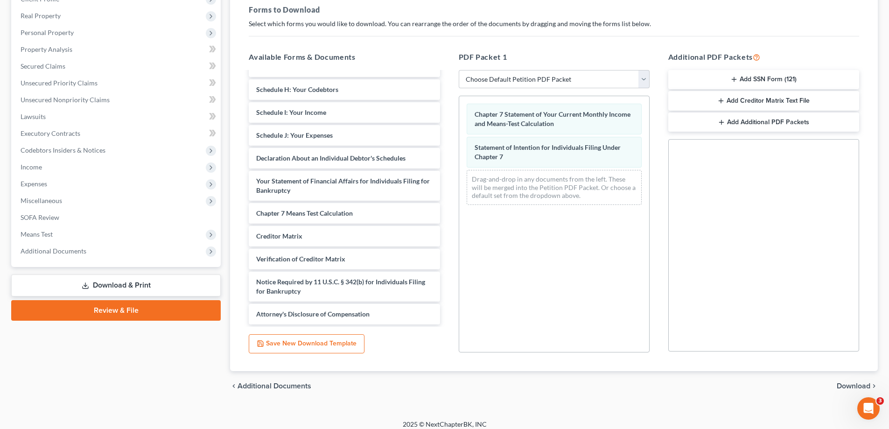
scroll to position [0, 0]
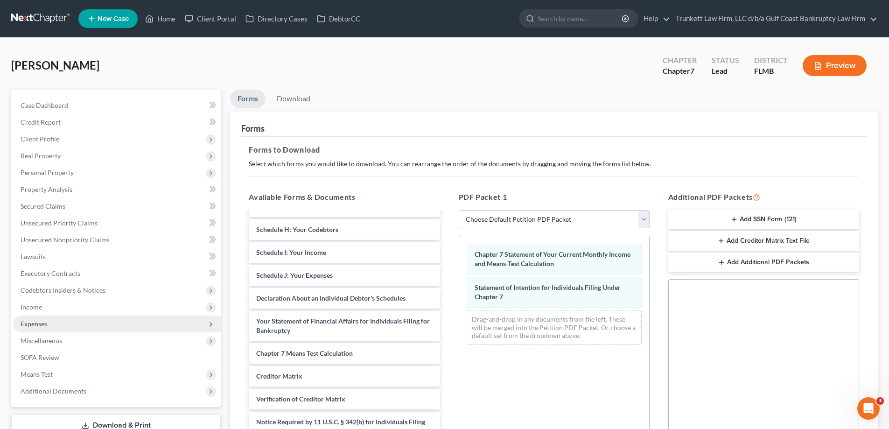
click at [43, 321] on span "Expenses" at bounding box center [34, 324] width 27 height 8
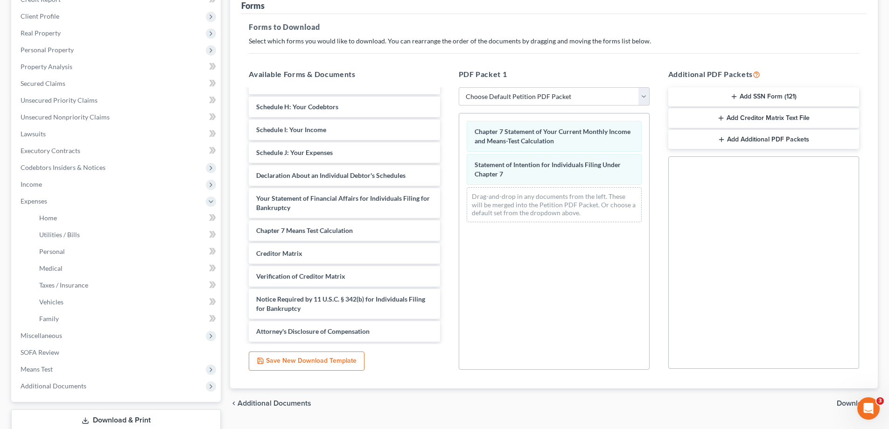
scroll to position [140, 0]
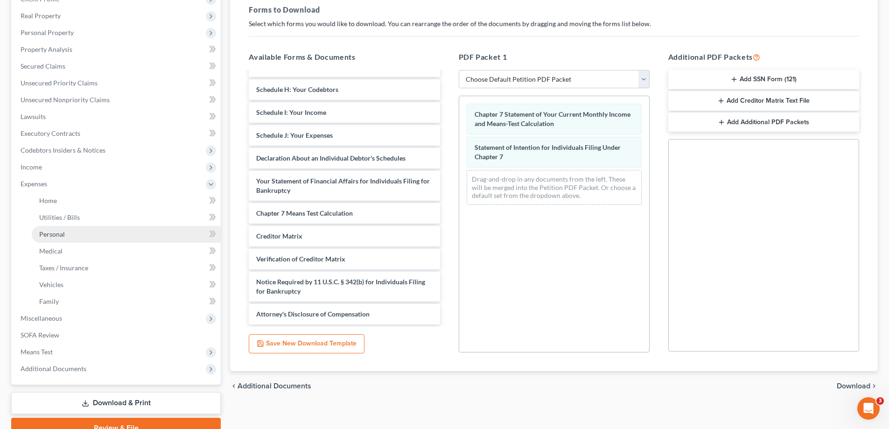
click at [68, 230] on link "Personal" at bounding box center [126, 234] width 189 height 17
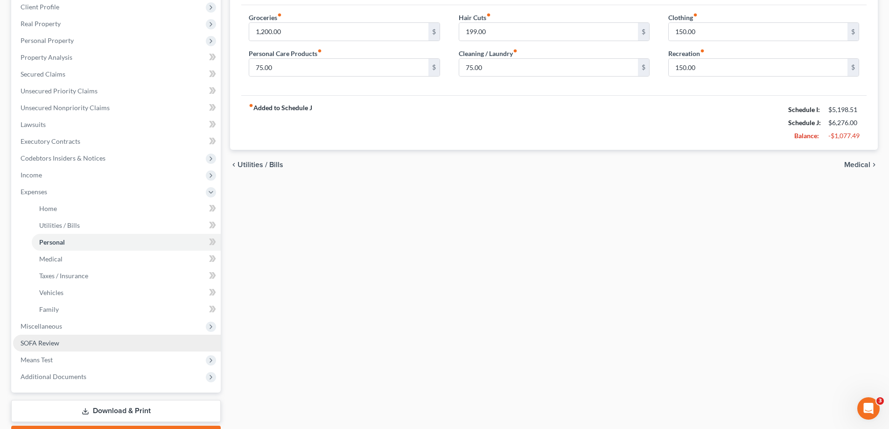
scroll to position [140, 0]
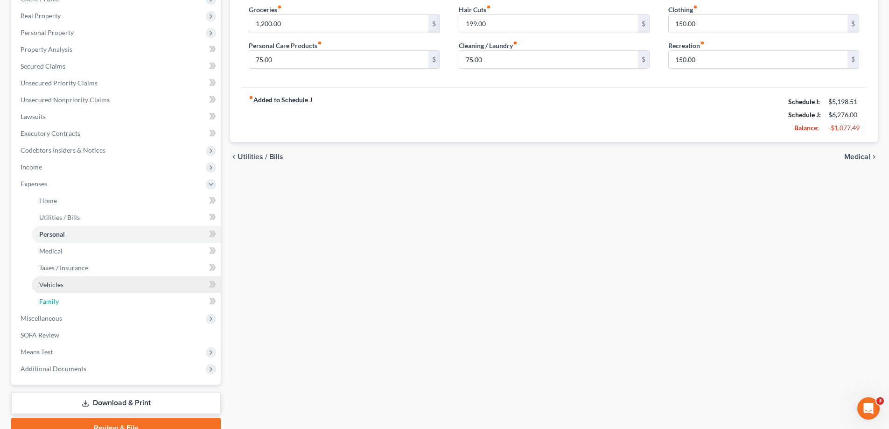
click at [68, 299] on link "Family" at bounding box center [126, 301] width 189 height 17
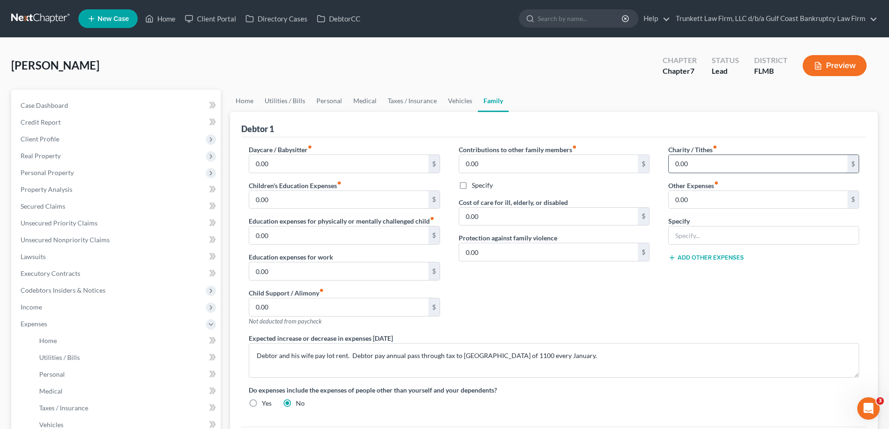
click at [703, 163] on input "0.00" at bounding box center [758, 164] width 179 height 18
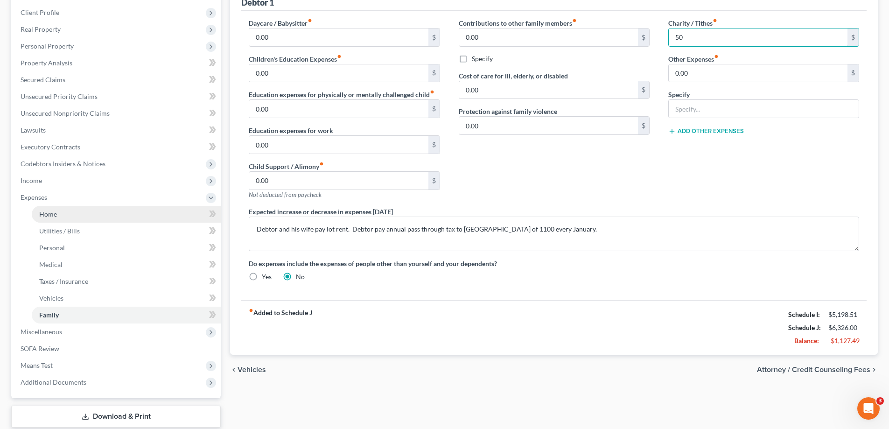
scroll to position [185, 0]
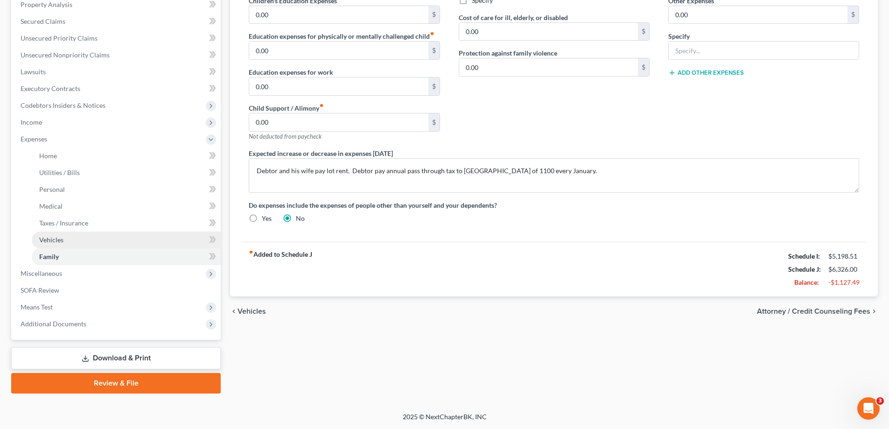
type input "50"
click at [55, 241] on span "Vehicles" at bounding box center [51, 240] width 24 height 8
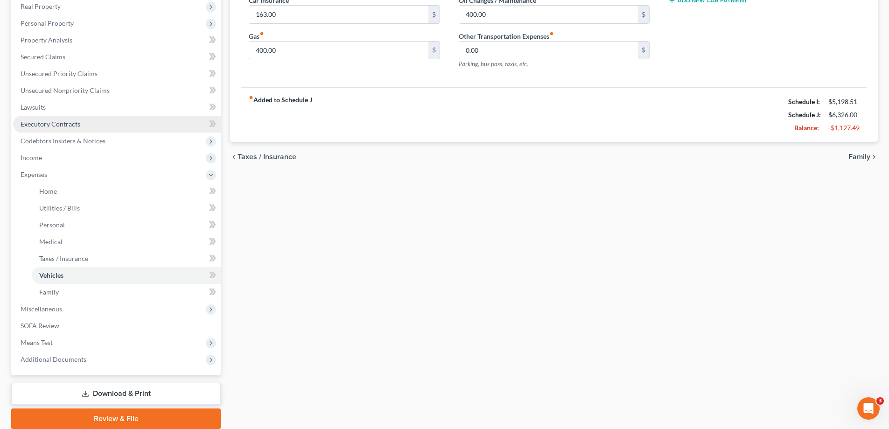
scroll to position [185, 0]
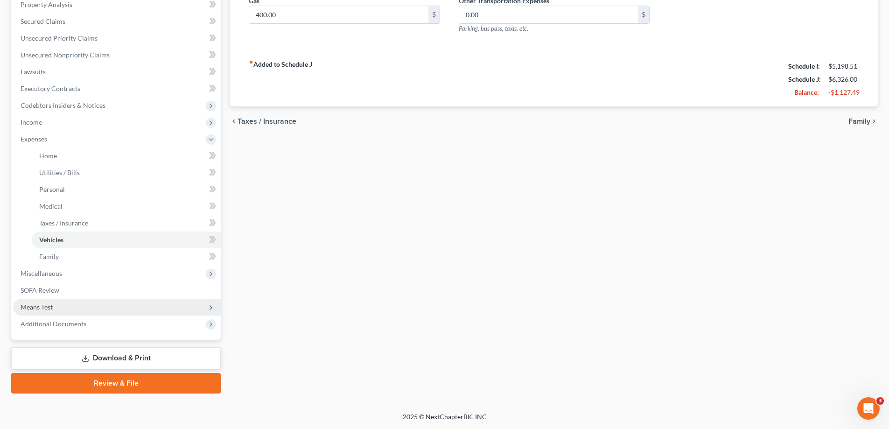
click at [55, 309] on span "Means Test" at bounding box center [117, 307] width 208 height 17
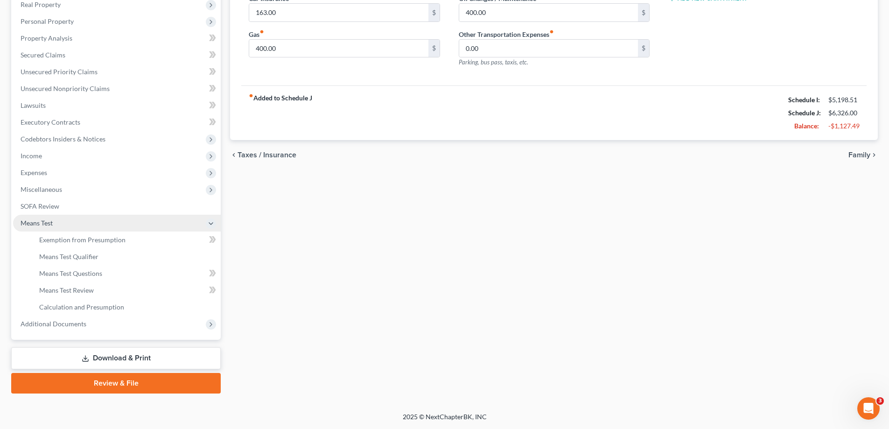
scroll to position [151, 0]
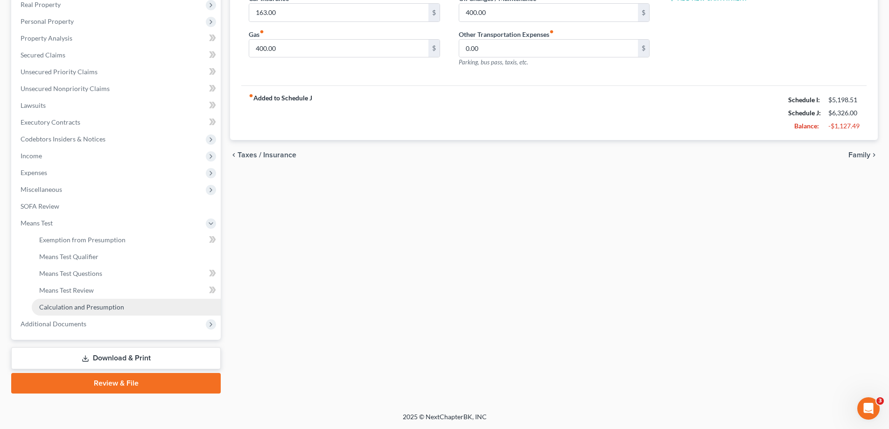
click at [98, 309] on span "Calculation and Presumption" at bounding box center [81, 307] width 85 height 8
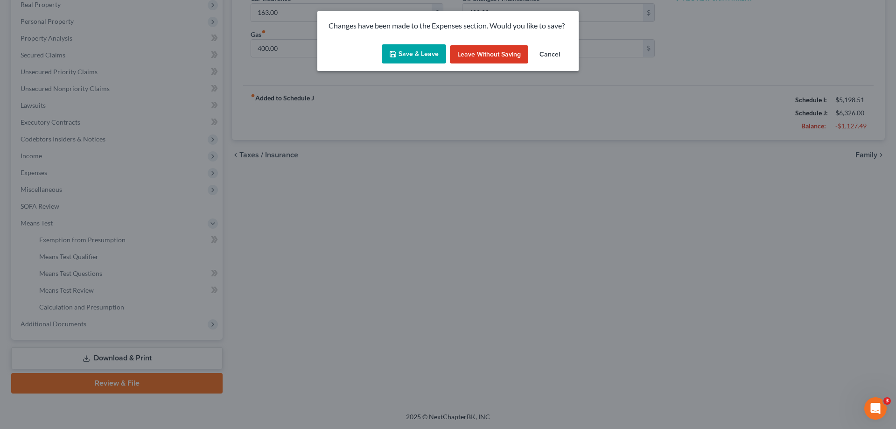
click at [404, 49] on button "Save & Leave" at bounding box center [414, 54] width 64 height 20
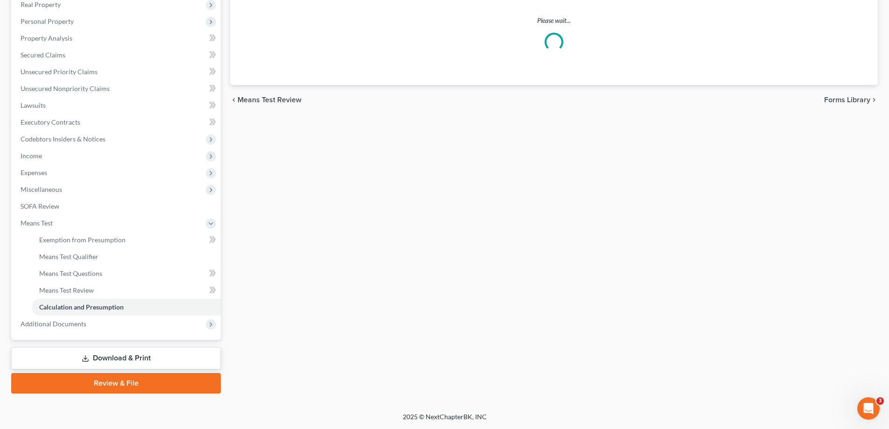
click at [119, 297] on ul "Exemption from Presumption Means Test Qualifier Means Test Questions Means Test…" at bounding box center [117, 274] width 208 height 84
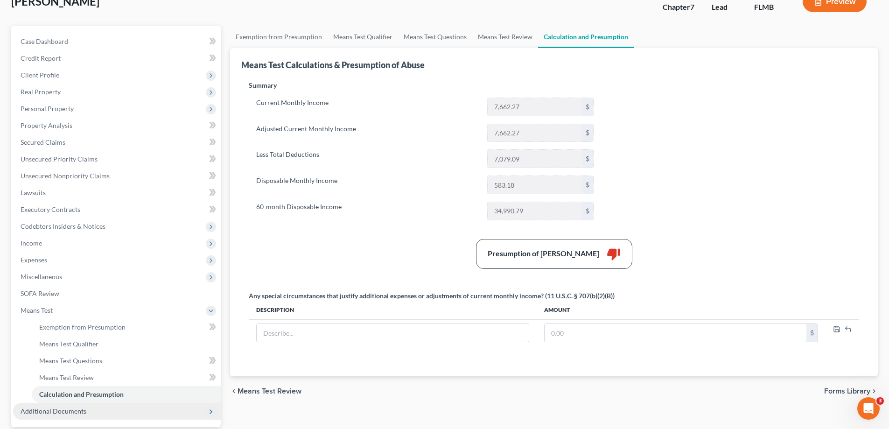
scroll to position [151, 0]
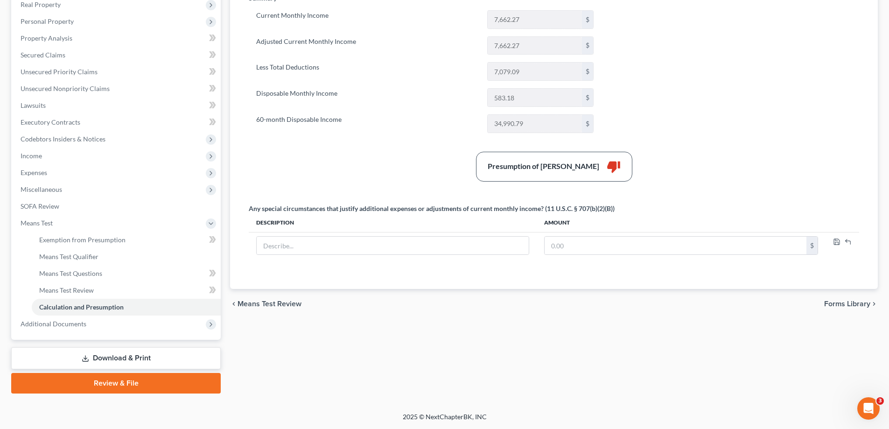
click at [147, 356] on link "Download & Print" at bounding box center [116, 358] width 210 height 22
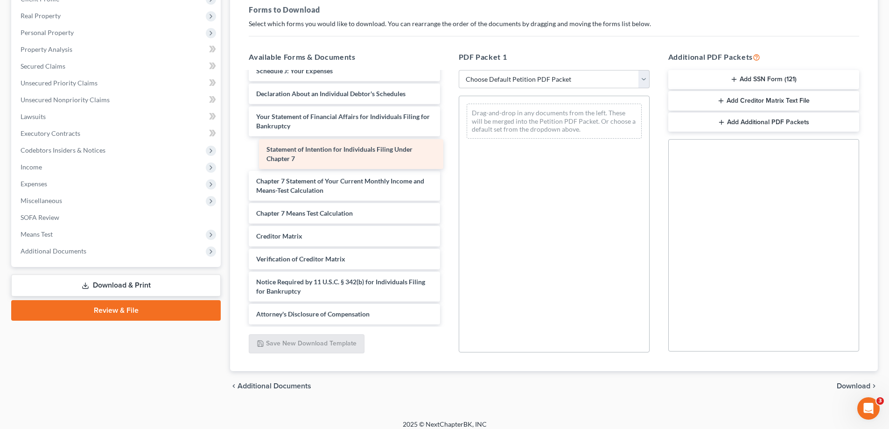
scroll to position [195, 0]
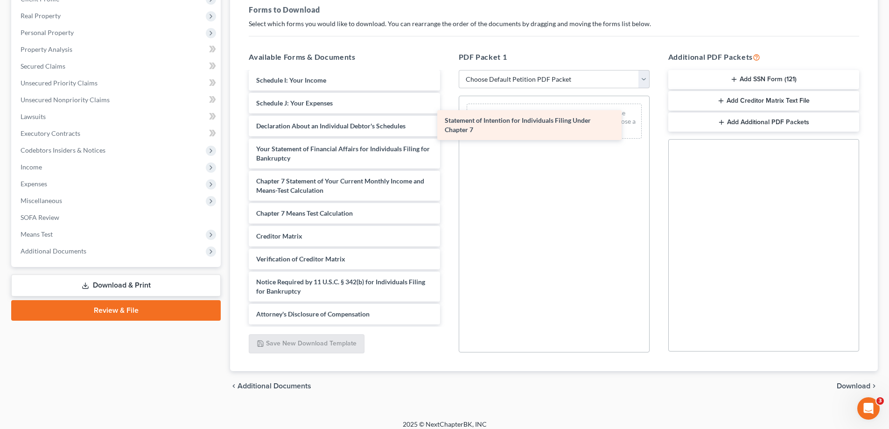
drag, startPoint x: 351, startPoint y: 152, endPoint x: 540, endPoint y: 124, distance: 190.7
click at [447, 124] on div "Statement of Intention for Individuals Filing Under Chapter 7 Voluntary Petitio…" at bounding box center [344, 101] width 206 height 447
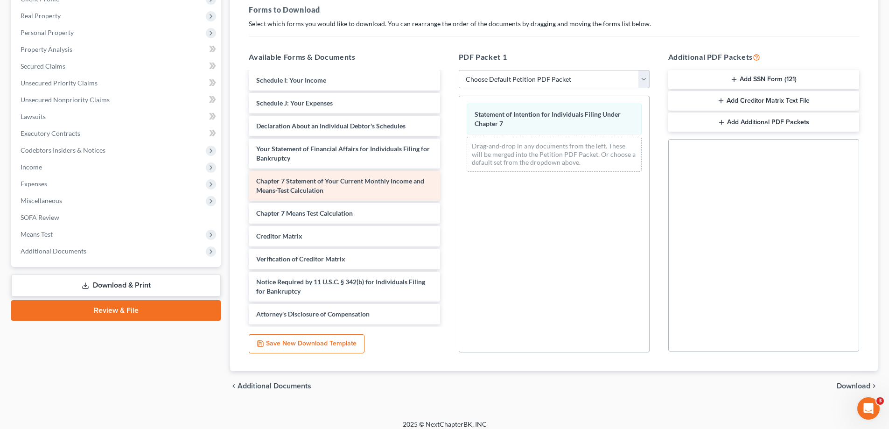
scroll to position [162, 0]
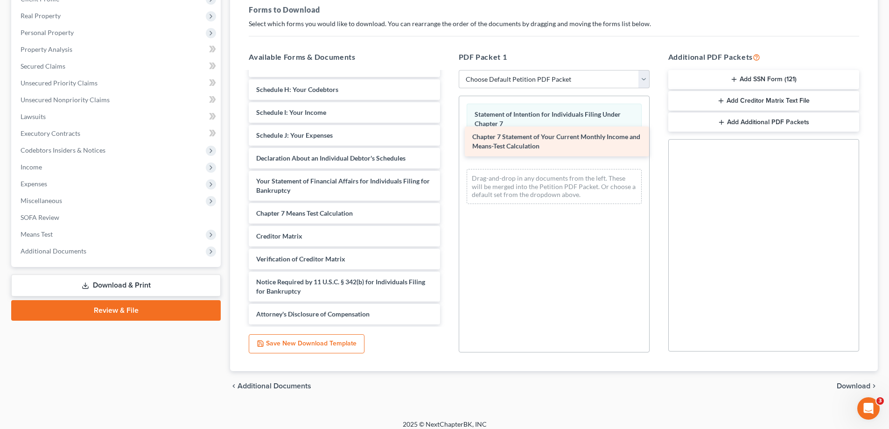
drag, startPoint x: 372, startPoint y: 181, endPoint x: 588, endPoint y: 136, distance: 220.7
click at [447, 136] on div "Chapter 7 Statement of Your Current Monthly Income and Means-Test Calculation V…" at bounding box center [344, 117] width 206 height 415
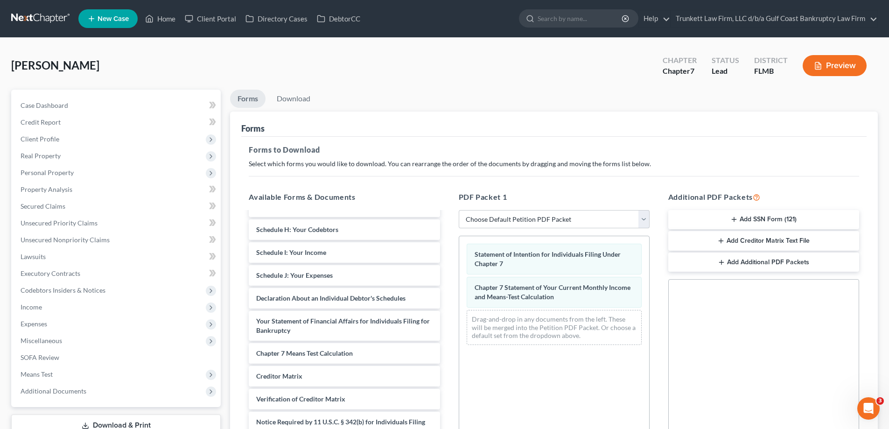
scroll to position [140, 0]
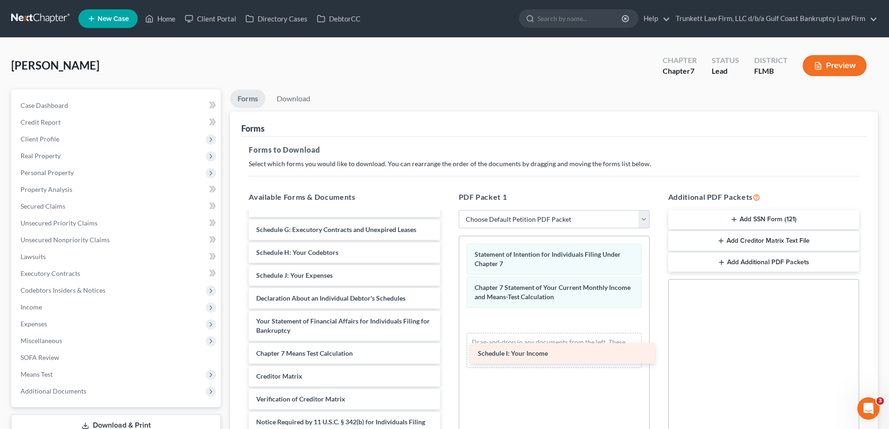
drag, startPoint x: 342, startPoint y: 250, endPoint x: 554, endPoint y: 321, distance: 223.9
click at [447, 321] on div "Schedule I: Your Income Voluntary Petition for Individuals Filing for Bankruptc…" at bounding box center [344, 269] width 206 height 392
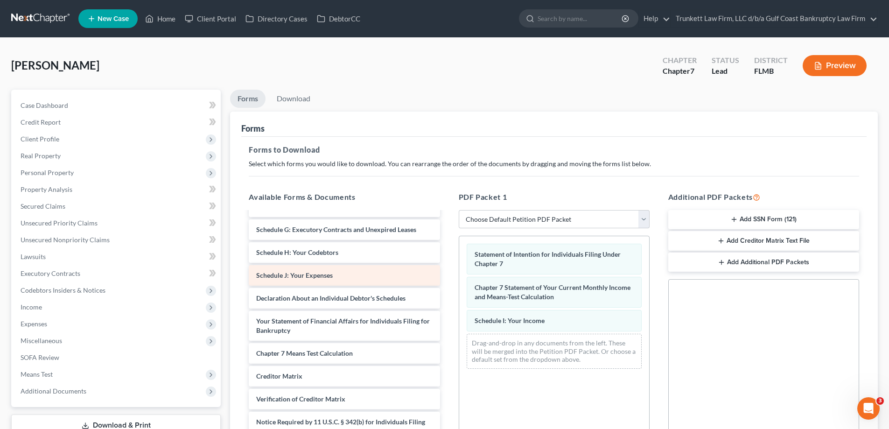
scroll to position [117, 0]
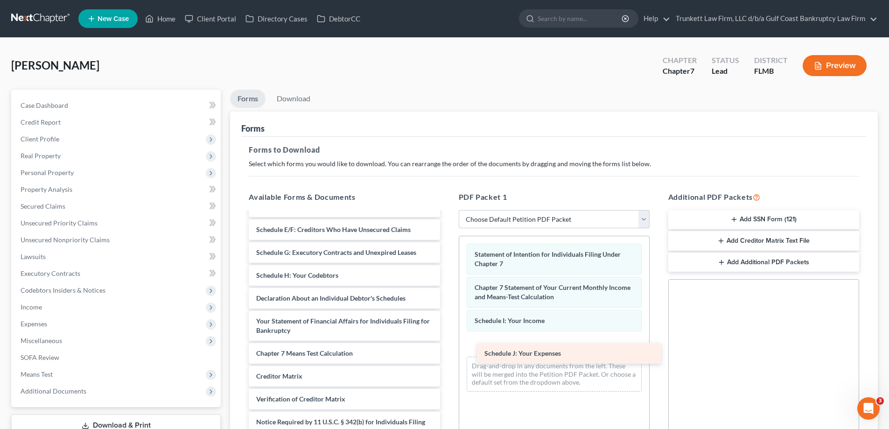
drag, startPoint x: 351, startPoint y: 274, endPoint x: 580, endPoint y: 352, distance: 241.2
click at [447, 352] on div "Schedule J: Your Expenses Voluntary Petition for Individuals Filing for Bankrup…" at bounding box center [344, 280] width 206 height 369
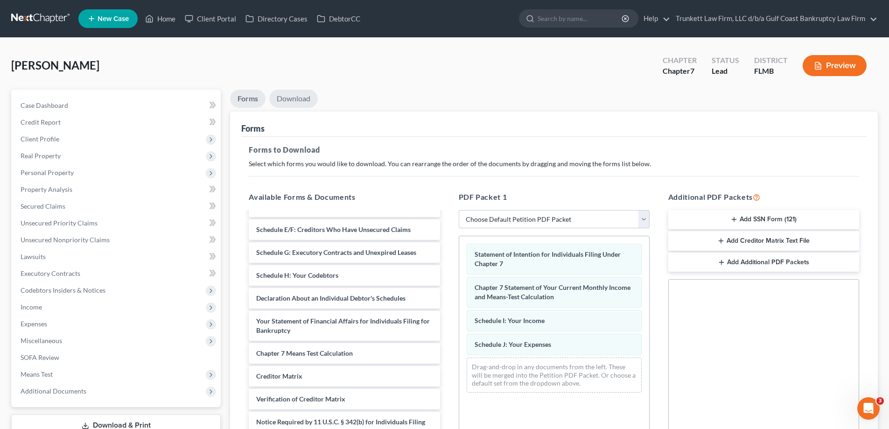
click at [293, 96] on link "Download" at bounding box center [293, 99] width 49 height 18
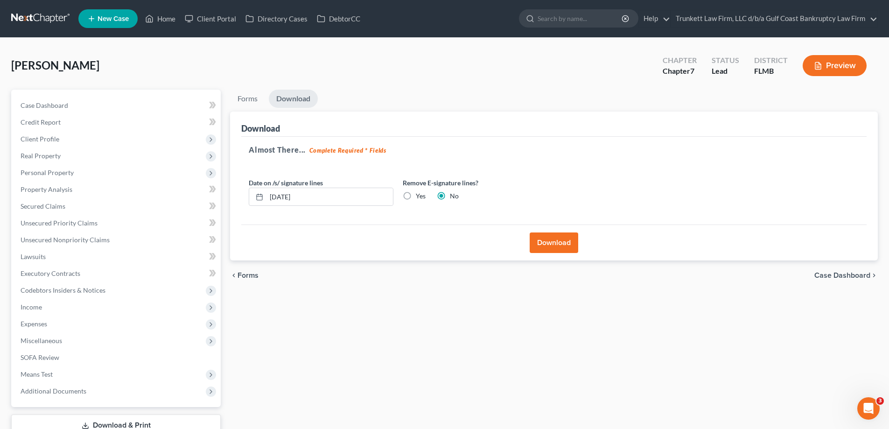
click at [562, 245] on button "Download" at bounding box center [554, 242] width 49 height 21
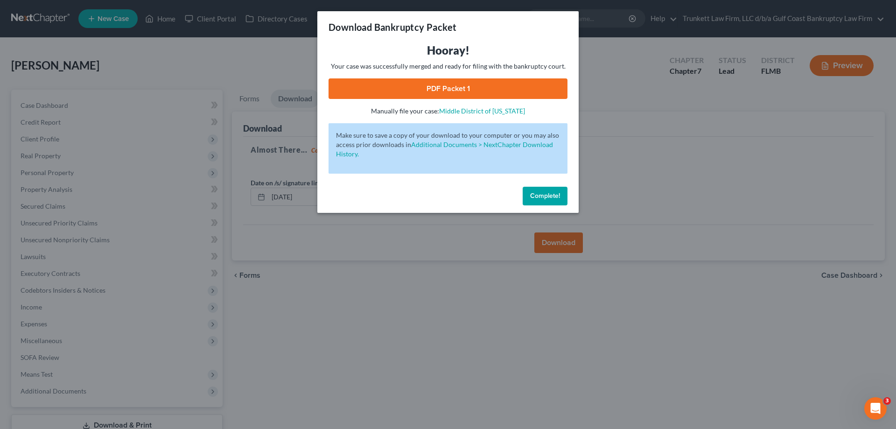
click at [436, 87] on link "PDF Packet 1" at bounding box center [448, 88] width 239 height 21
click at [547, 200] on button "Complete!" at bounding box center [545, 196] width 45 height 19
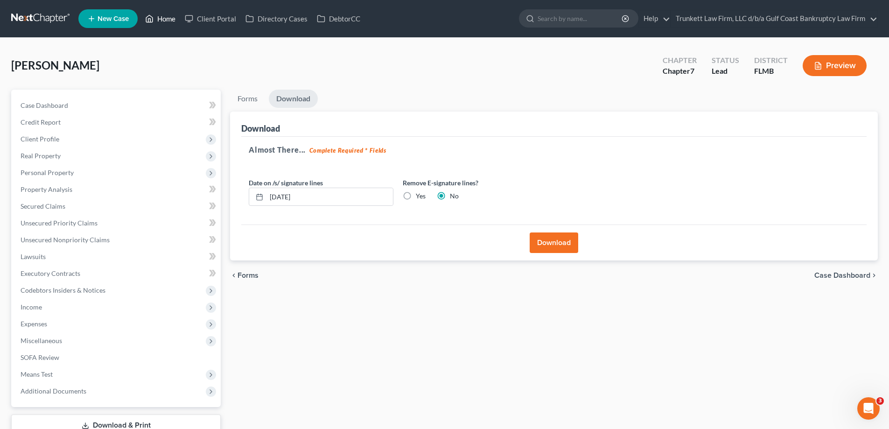
click at [168, 23] on link "Home" at bounding box center [161, 18] width 40 height 17
